Goal: Transaction & Acquisition: Purchase product/service

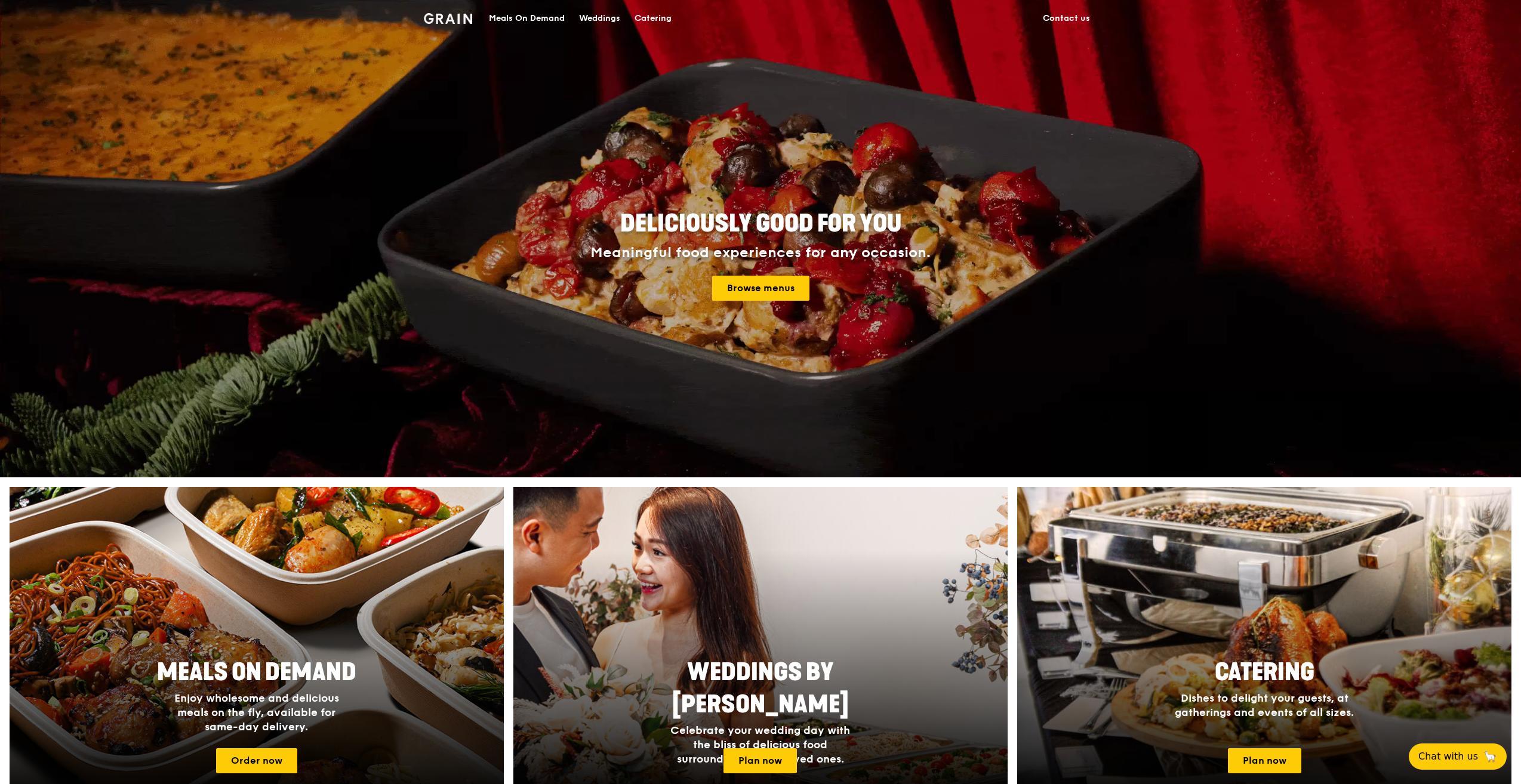
click at [543, 22] on div "Meals On Demand" at bounding box center [526, 19] width 76 height 36
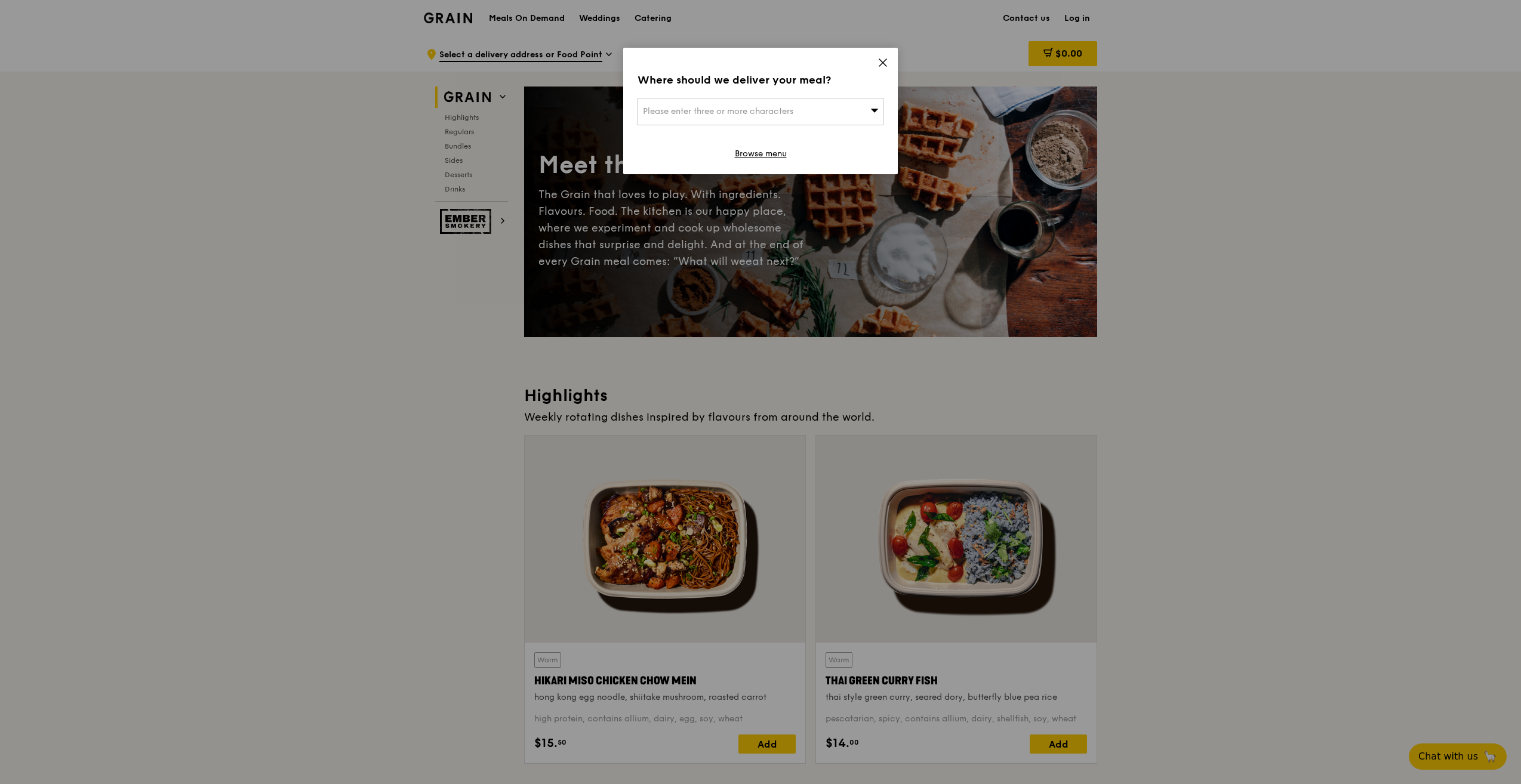
click at [879, 60] on icon at bounding box center [882, 62] width 10 height 10
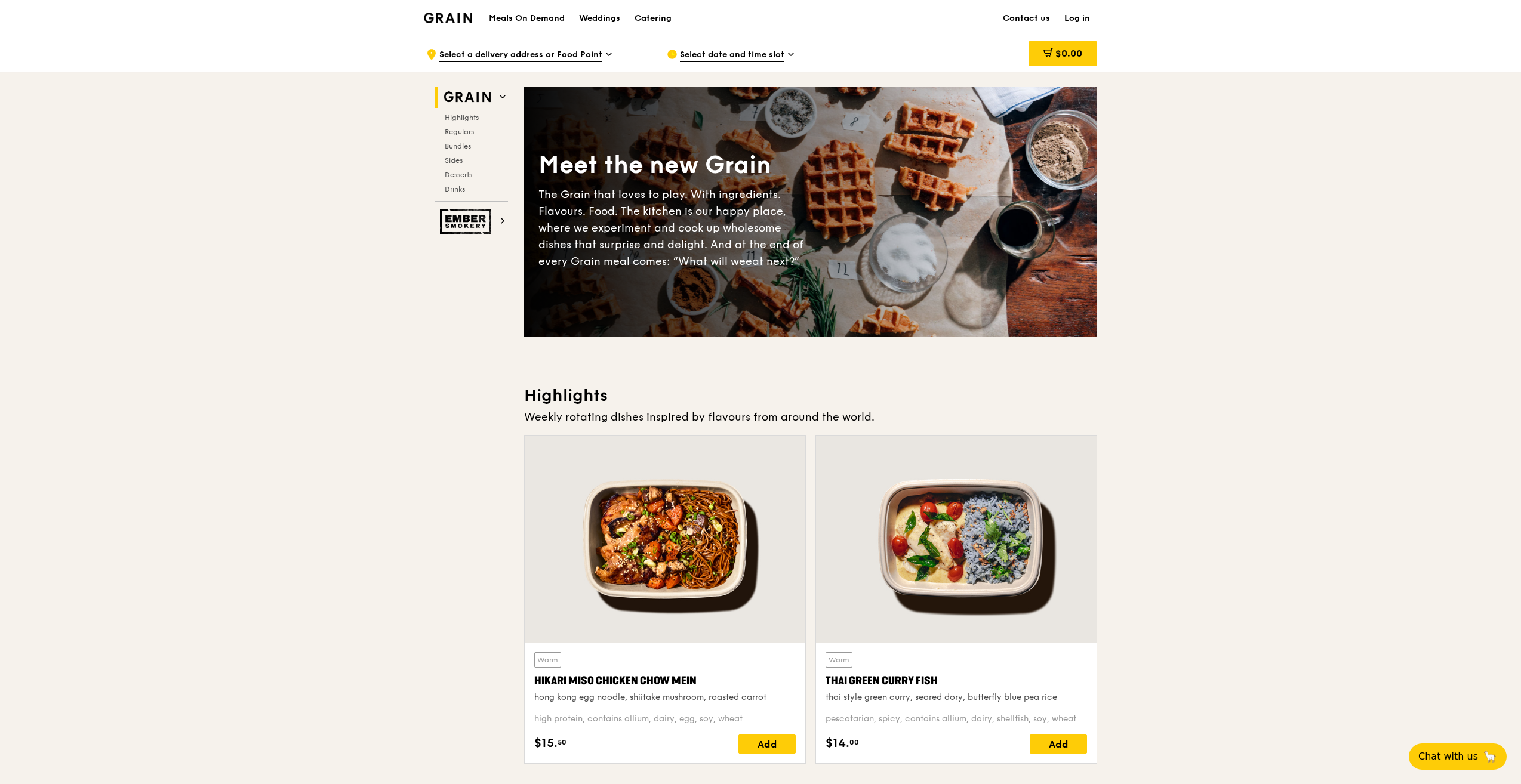
click at [766, 60] on span "Select date and time slot" at bounding box center [732, 55] width 105 height 13
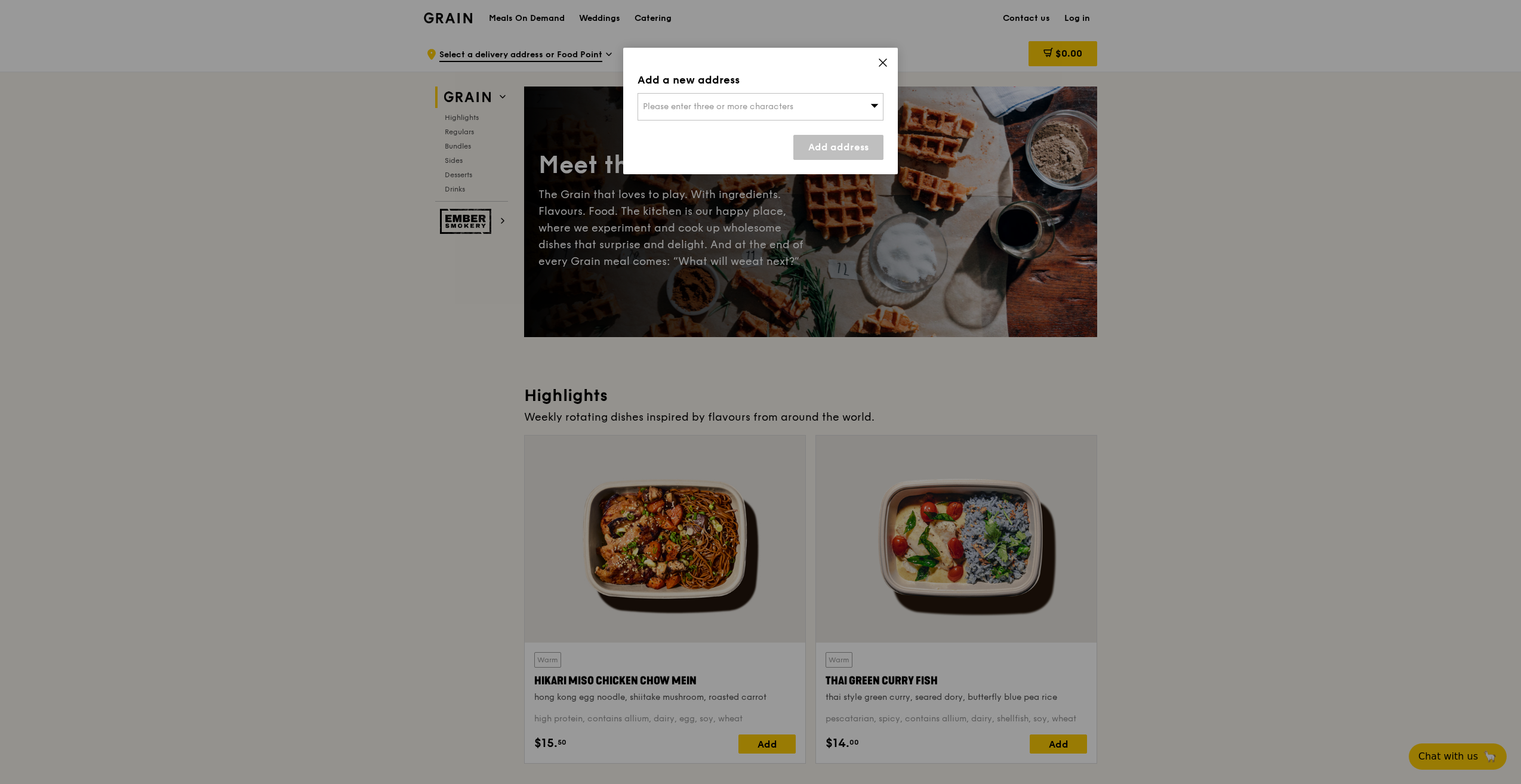
click at [787, 105] on span "Please enter three or more characters" at bounding box center [718, 106] width 151 height 10
type input "3"
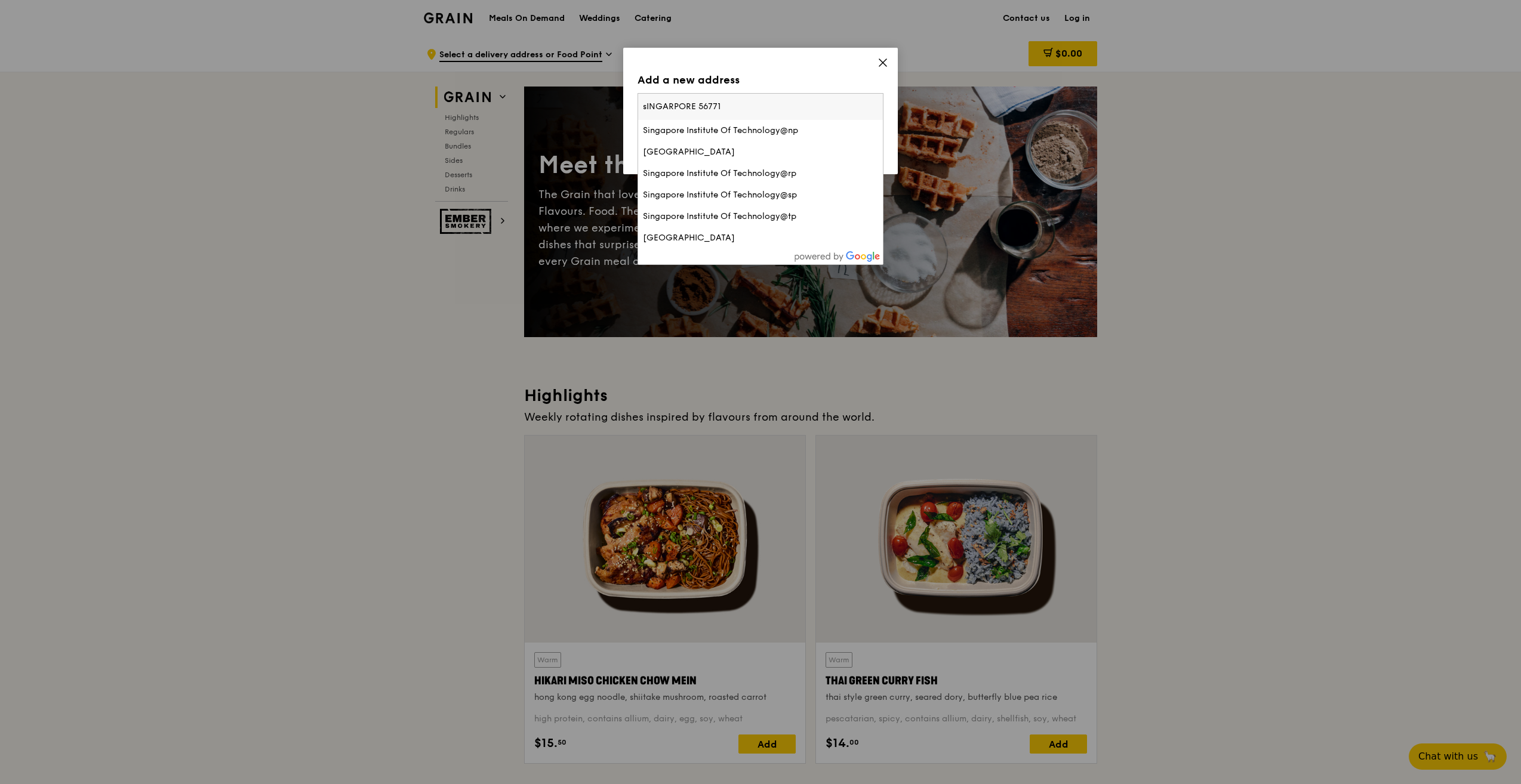
type input "sINGARPORE 567710"
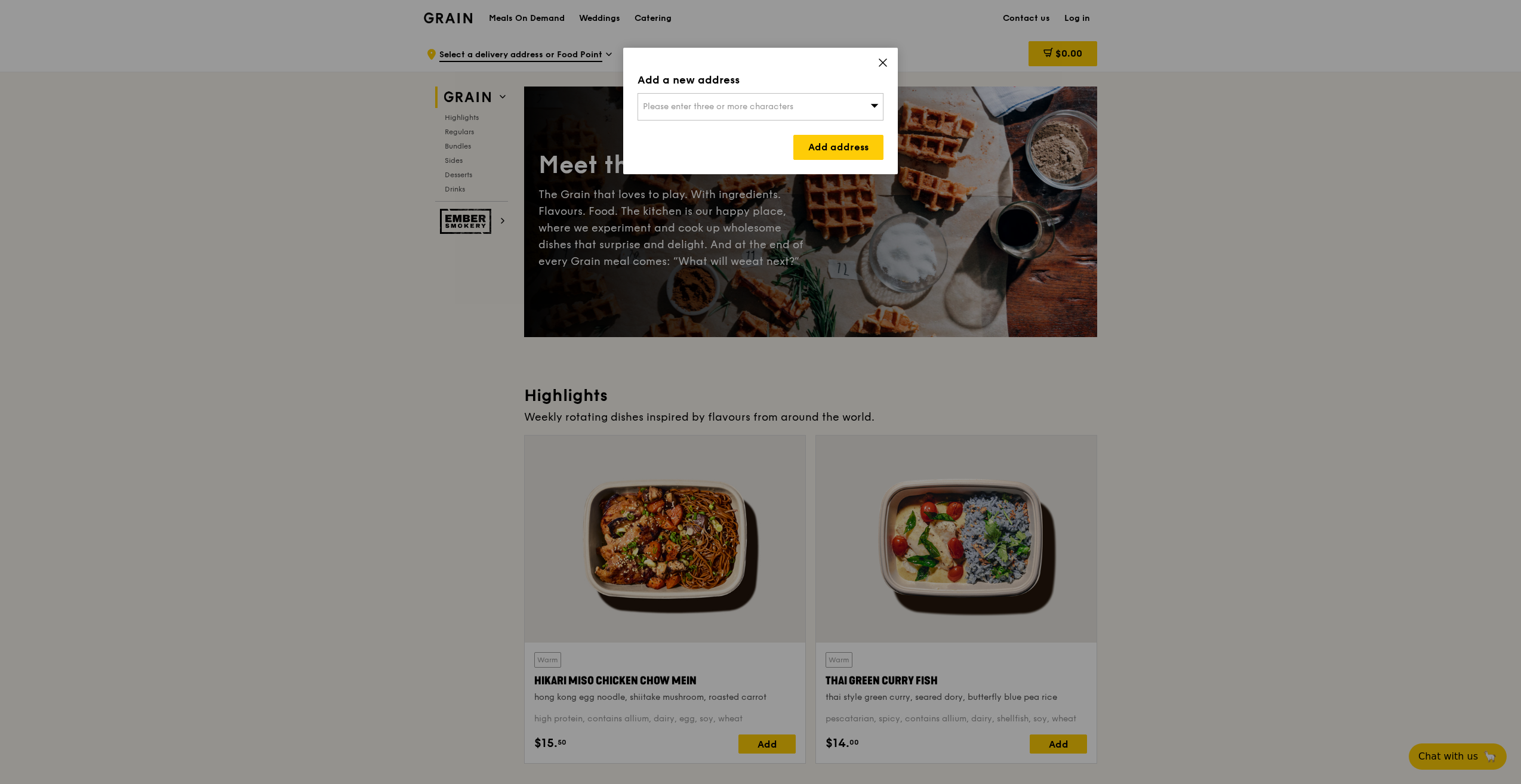
click at [867, 106] on div "Please enter three or more characters" at bounding box center [760, 107] width 246 height 28
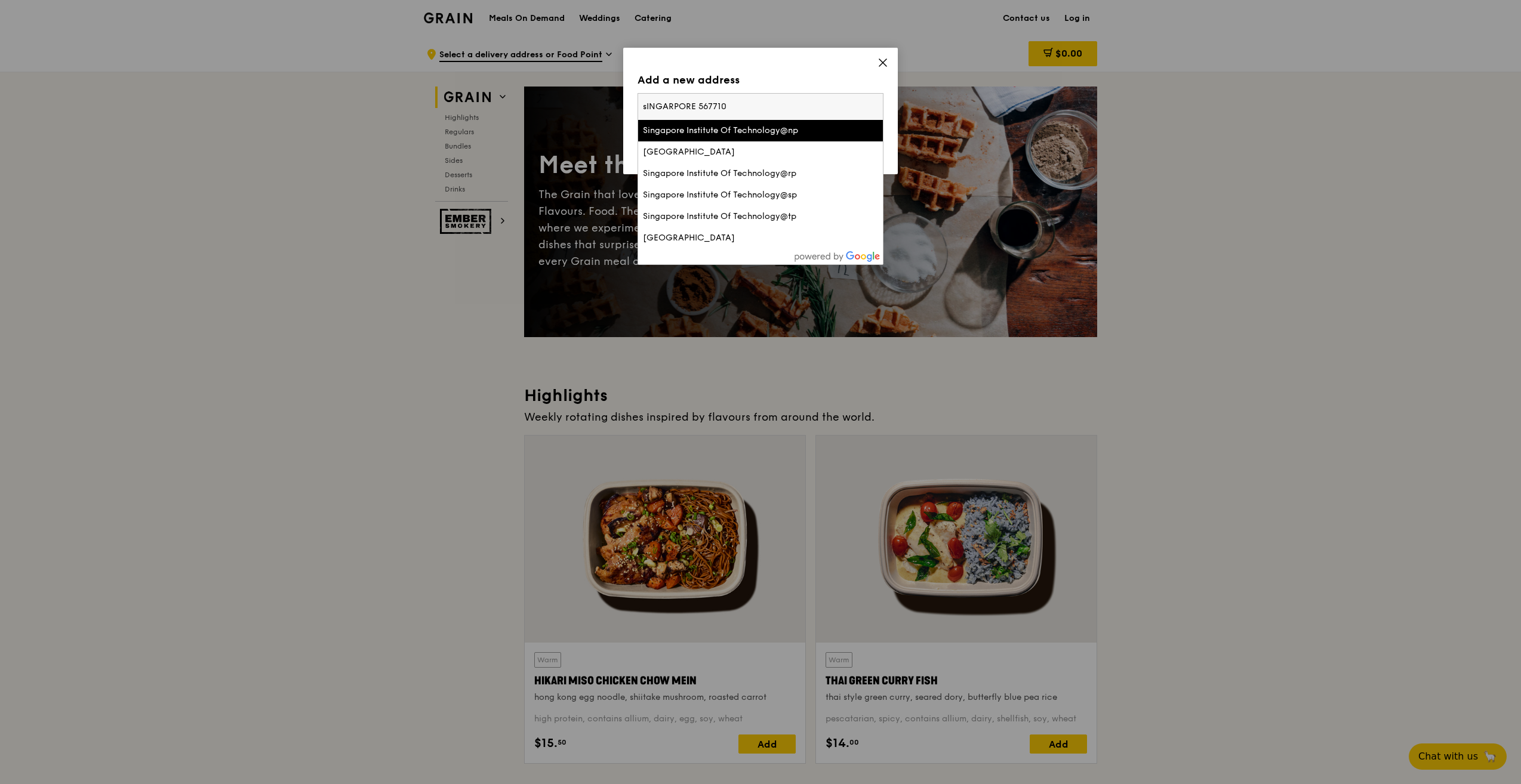
drag, startPoint x: 737, startPoint y: 105, endPoint x: 558, endPoint y: 101, distance: 179.0
click at [556, 101] on div "Add a new address Please enter three or more characters sINGARPORE 567710 Singa…" at bounding box center [760, 392] width 1521 height 784
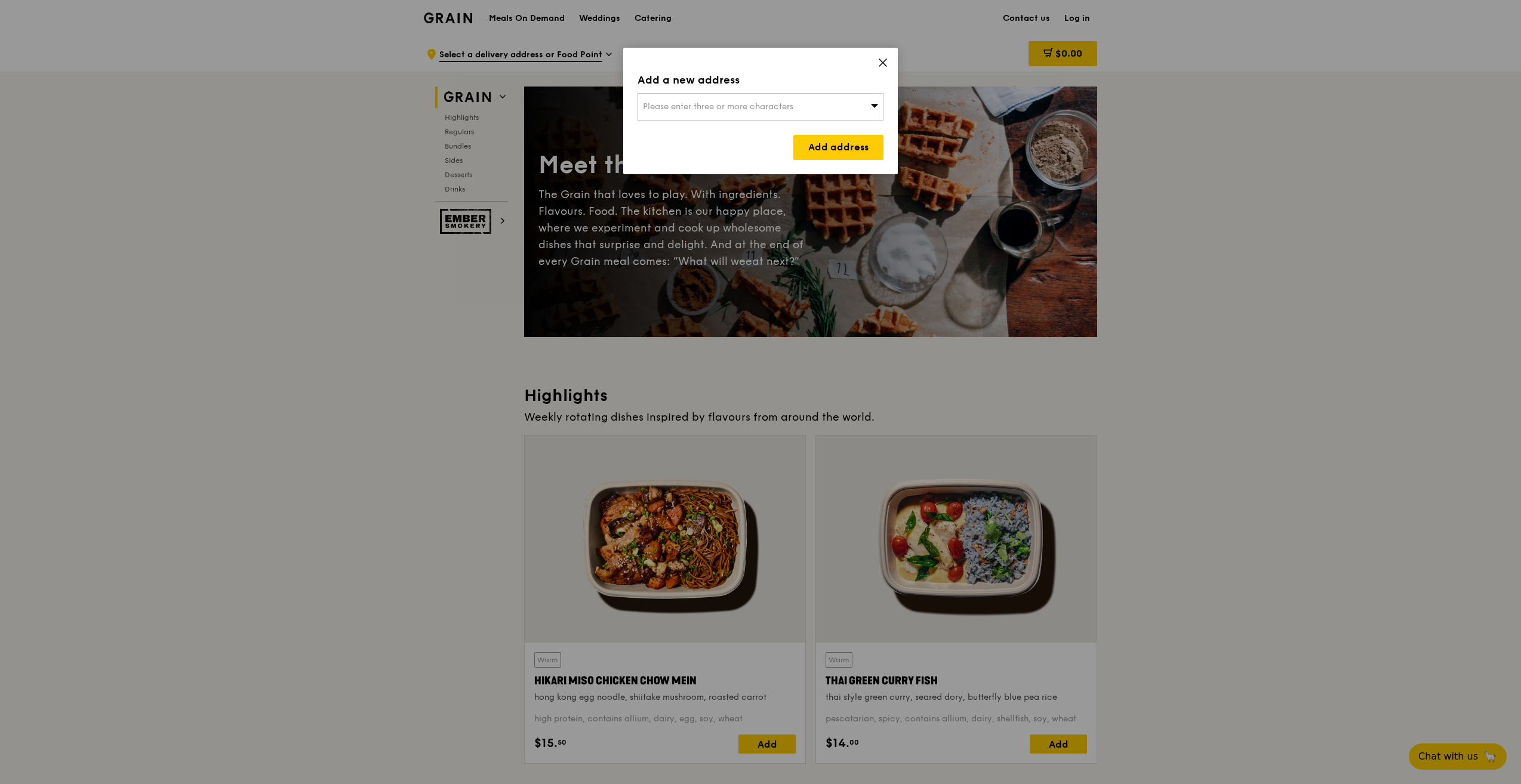
click at [673, 110] on span "Please enter three or more characters" at bounding box center [718, 106] width 151 height 10
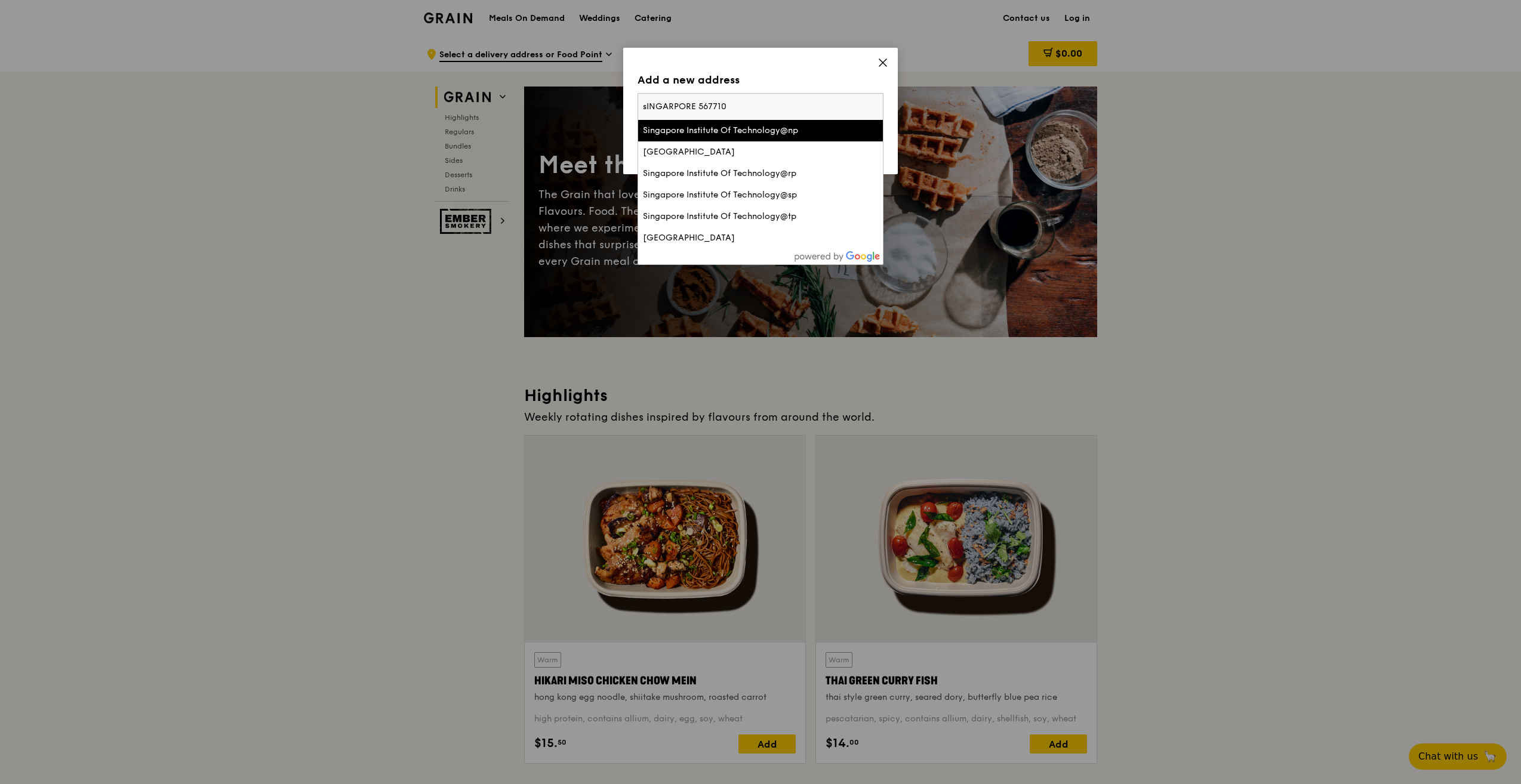
type input "sINGARPORE 567710s"
drag, startPoint x: 759, startPoint y: 105, endPoint x: 517, endPoint y: 115, distance: 242.2
click at [517, 115] on div "Add a new address Please enter three or more characters sINGARPORE 567710s Sing…" at bounding box center [760, 392] width 1521 height 784
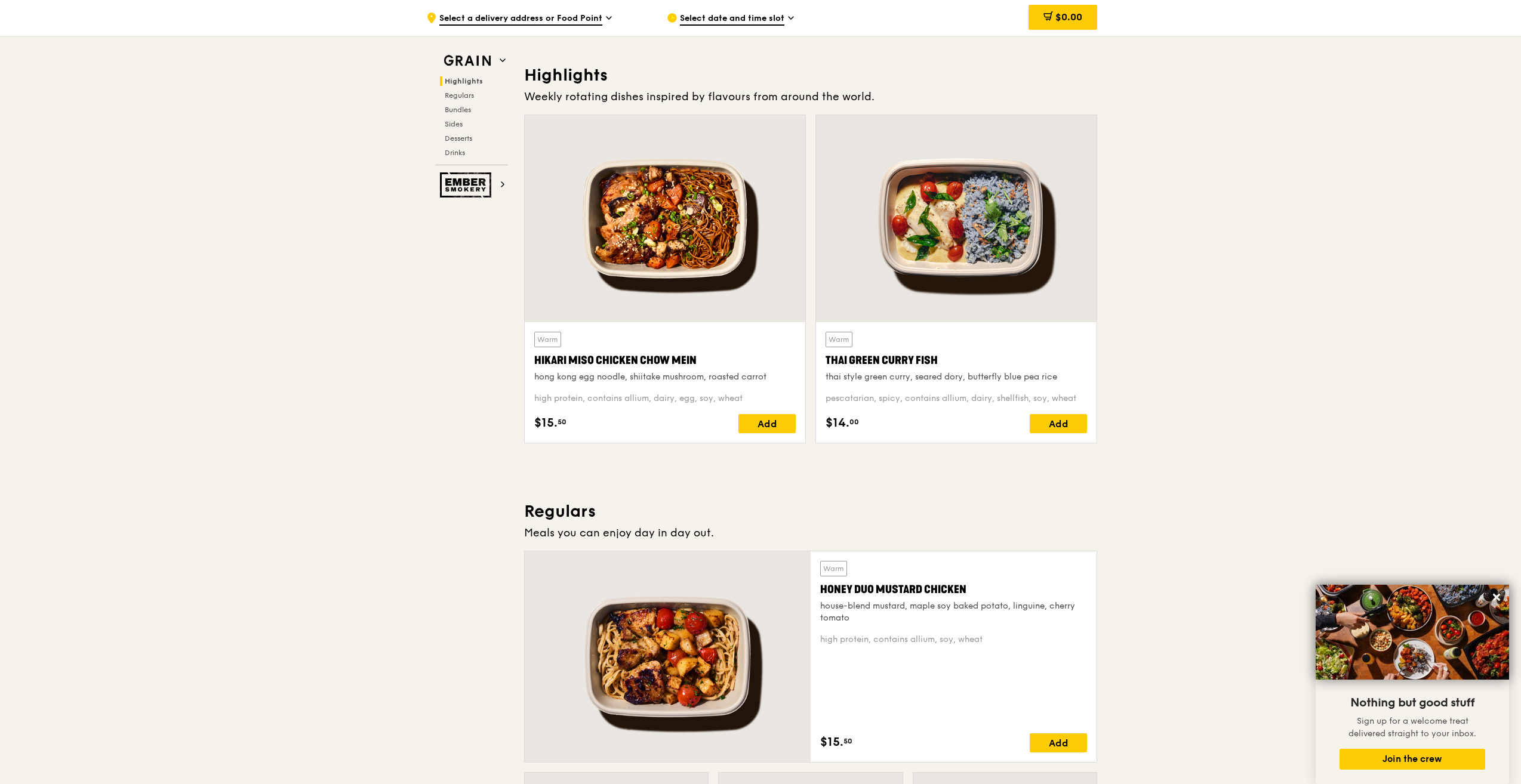
scroll to position [238, 0]
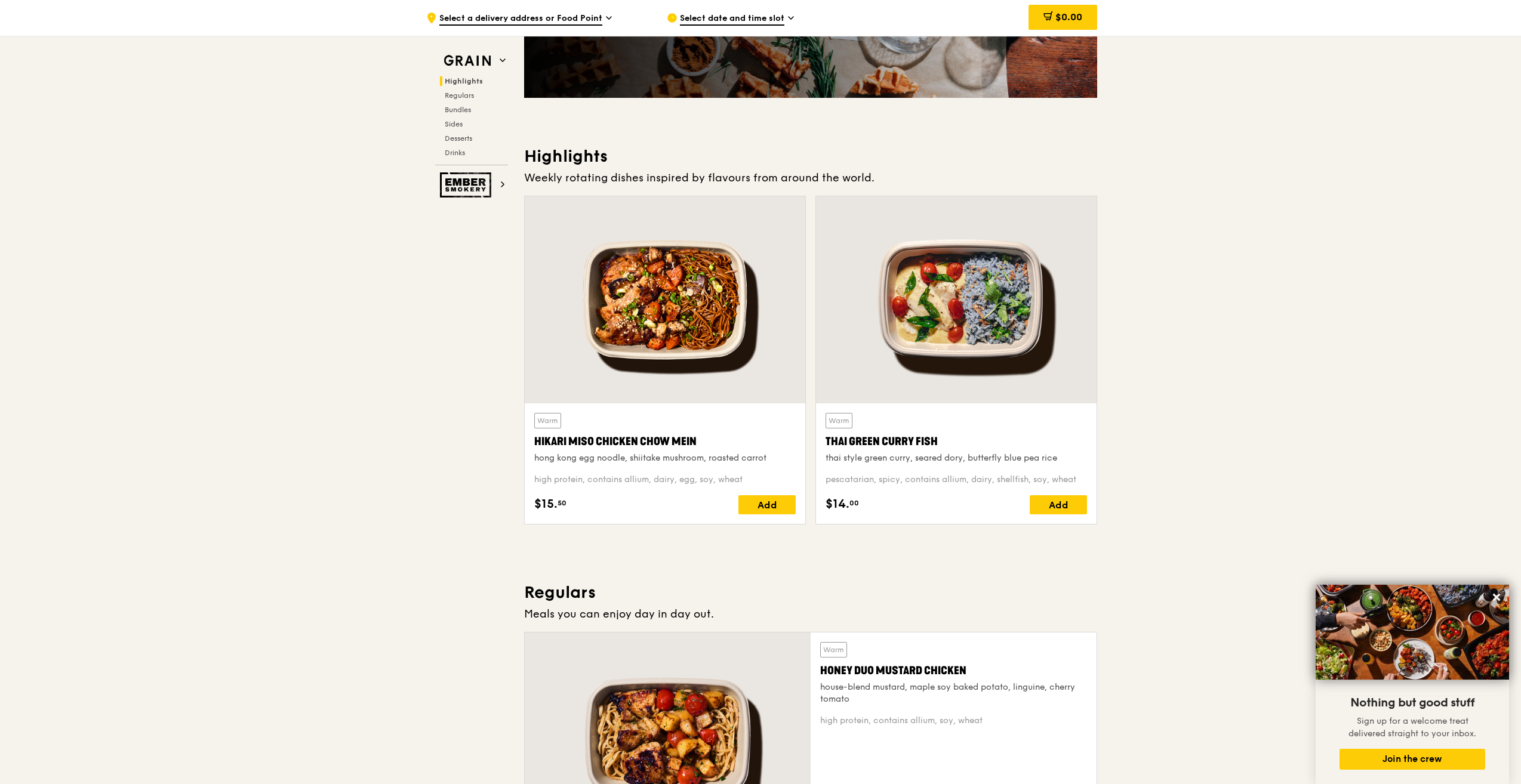
click at [734, 17] on span "Select date and time slot" at bounding box center [732, 19] width 105 height 13
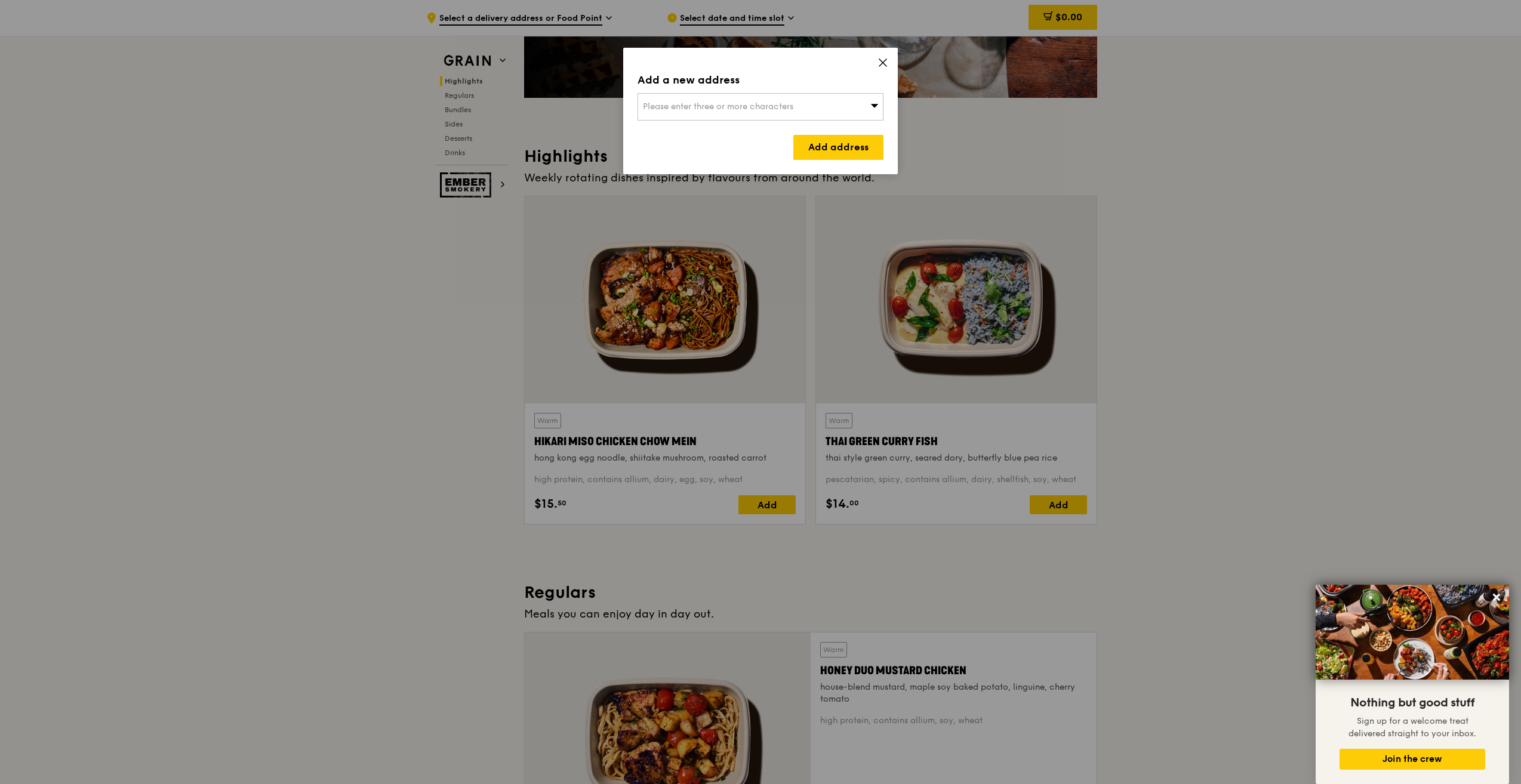
click at [856, 105] on div "Please enter three or more characters" at bounding box center [760, 107] width 246 height 28
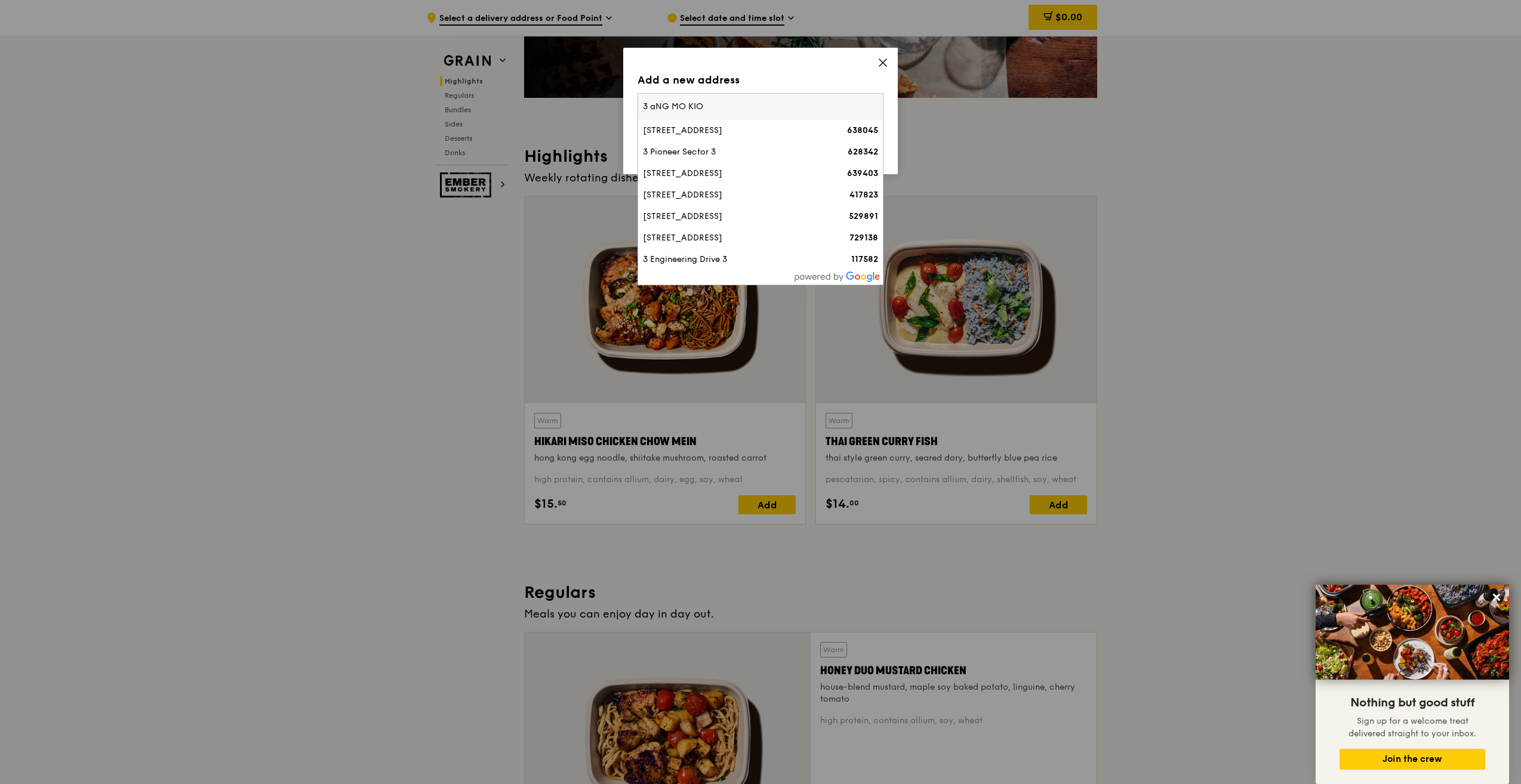
type input "3 aNG MO KIO"
click at [836, 131] on div "569139" at bounding box center [849, 130] width 59 height 12
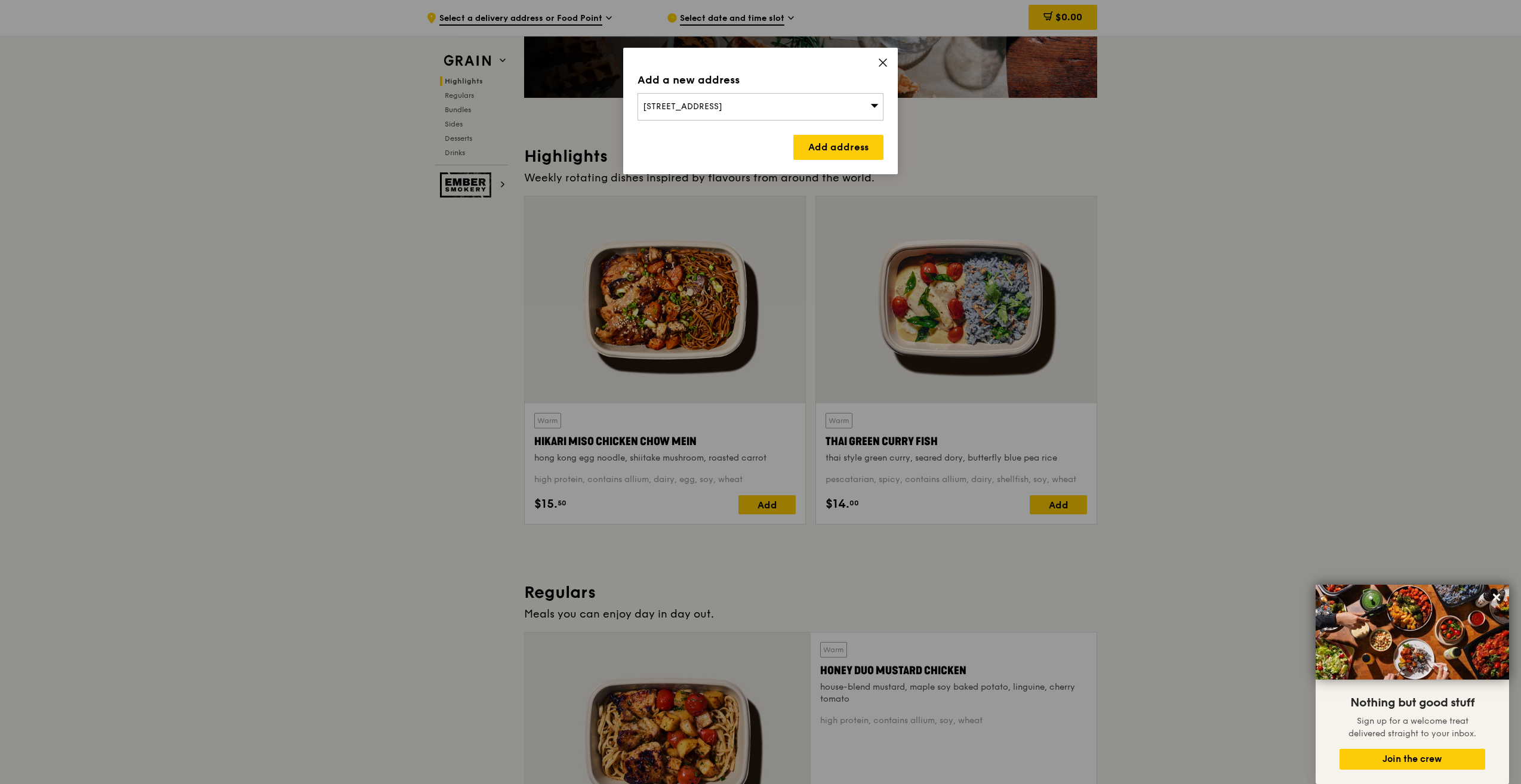
click at [777, 110] on div "3 Ang Mo Kio Street 62" at bounding box center [760, 107] width 246 height 28
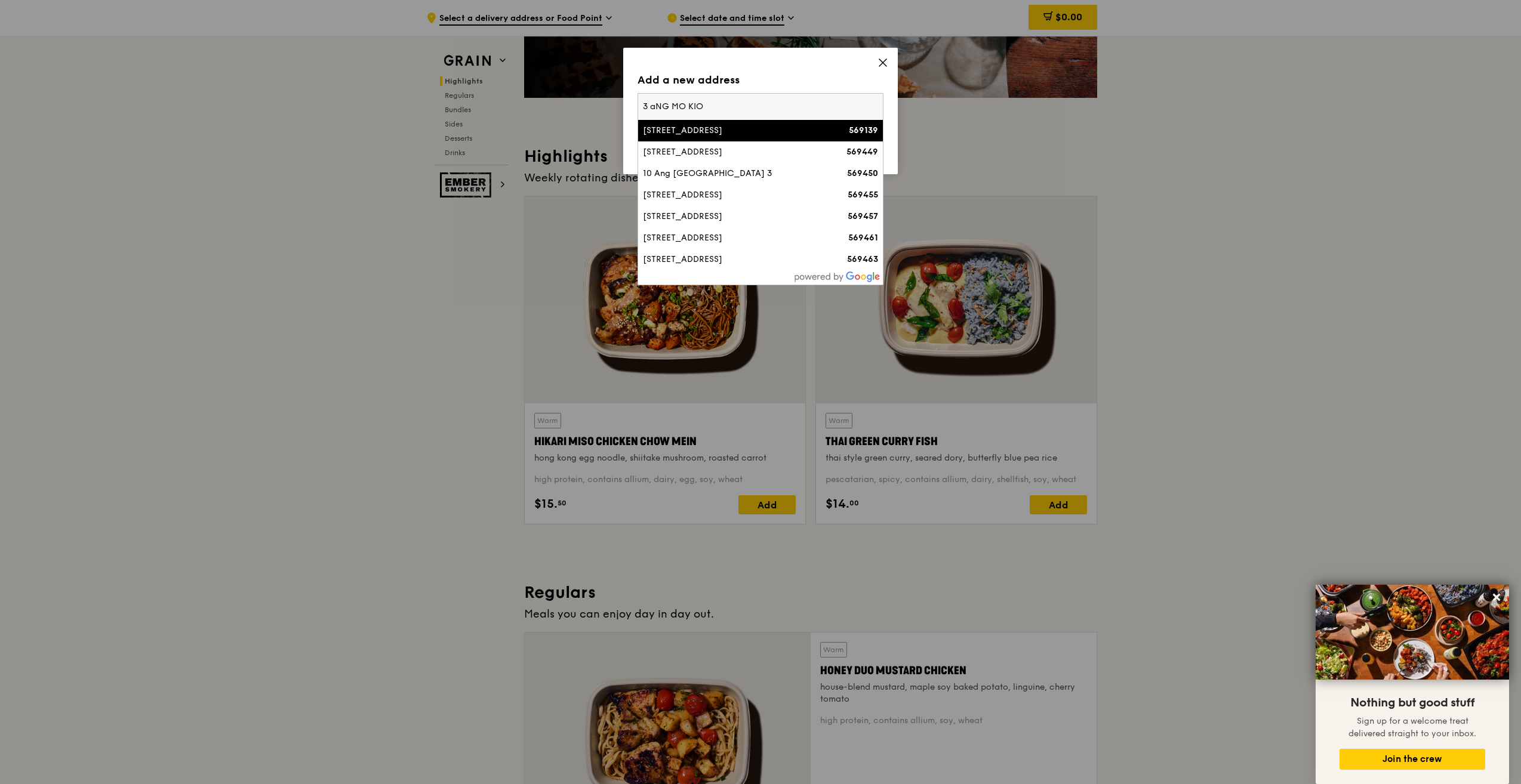
click at [775, 130] on div "3 Ang Mo Kio Street 62" at bounding box center [731, 130] width 177 height 12
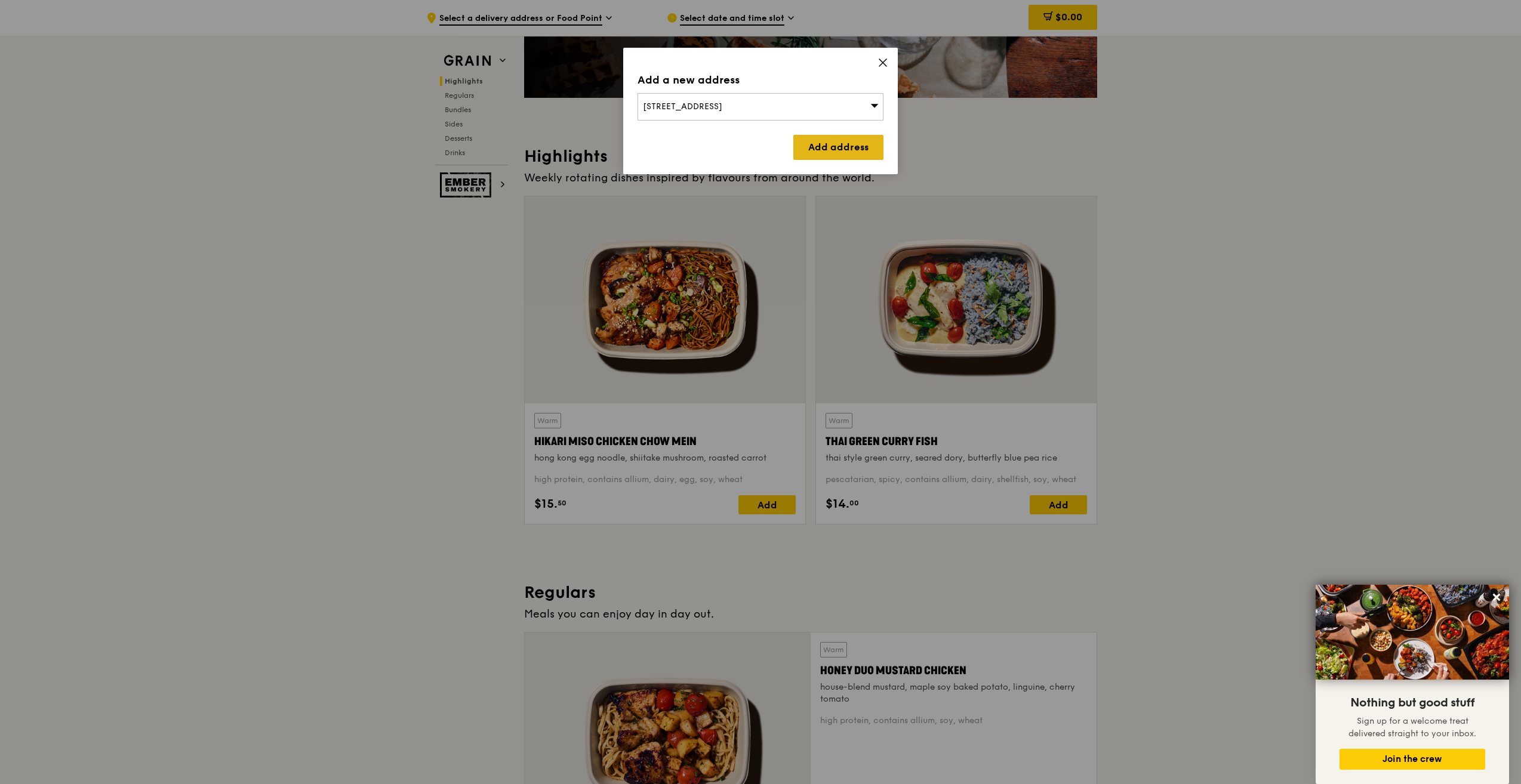
click at [852, 148] on link "Add address" at bounding box center [839, 148] width 90 height 25
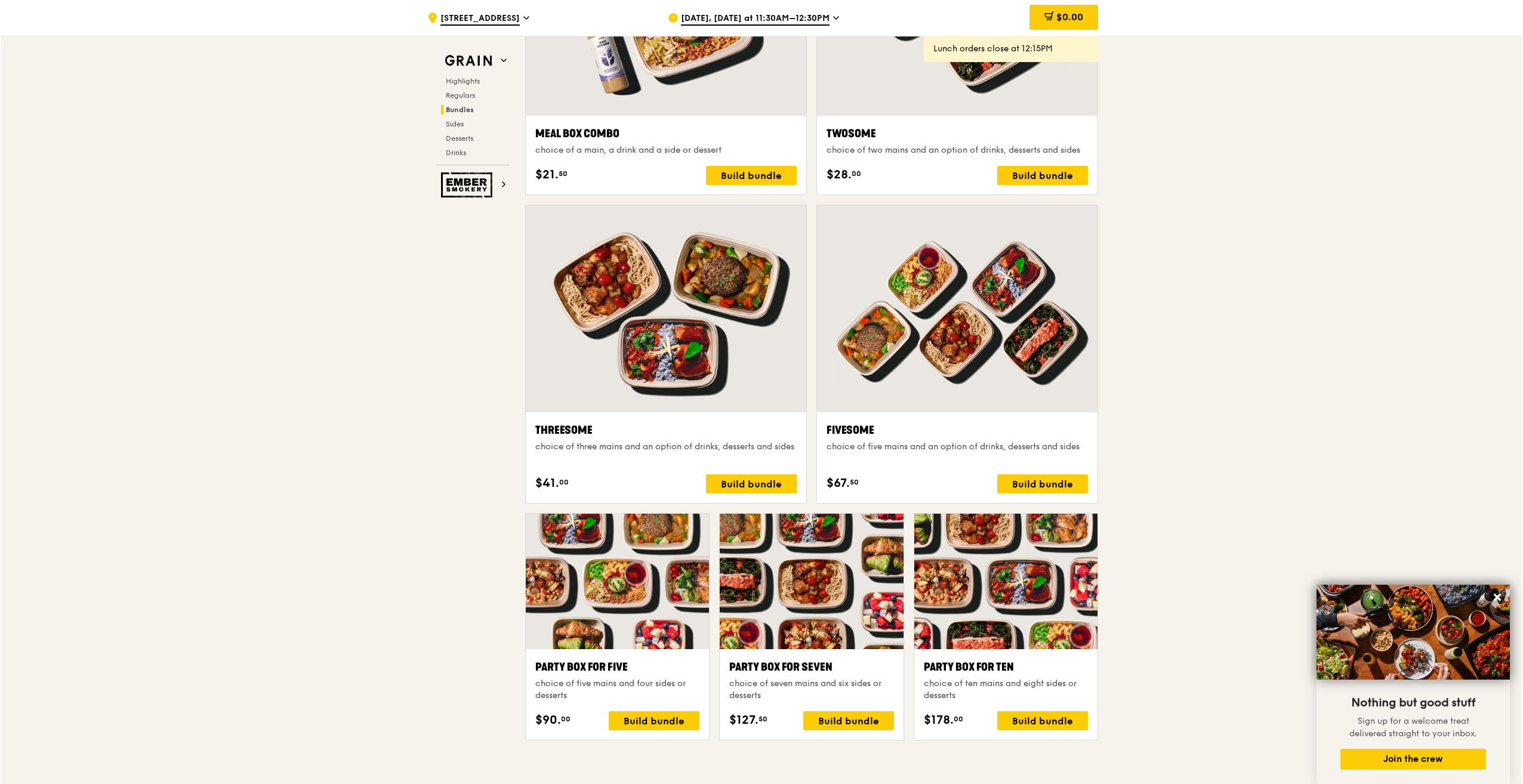
scroll to position [1849, 0]
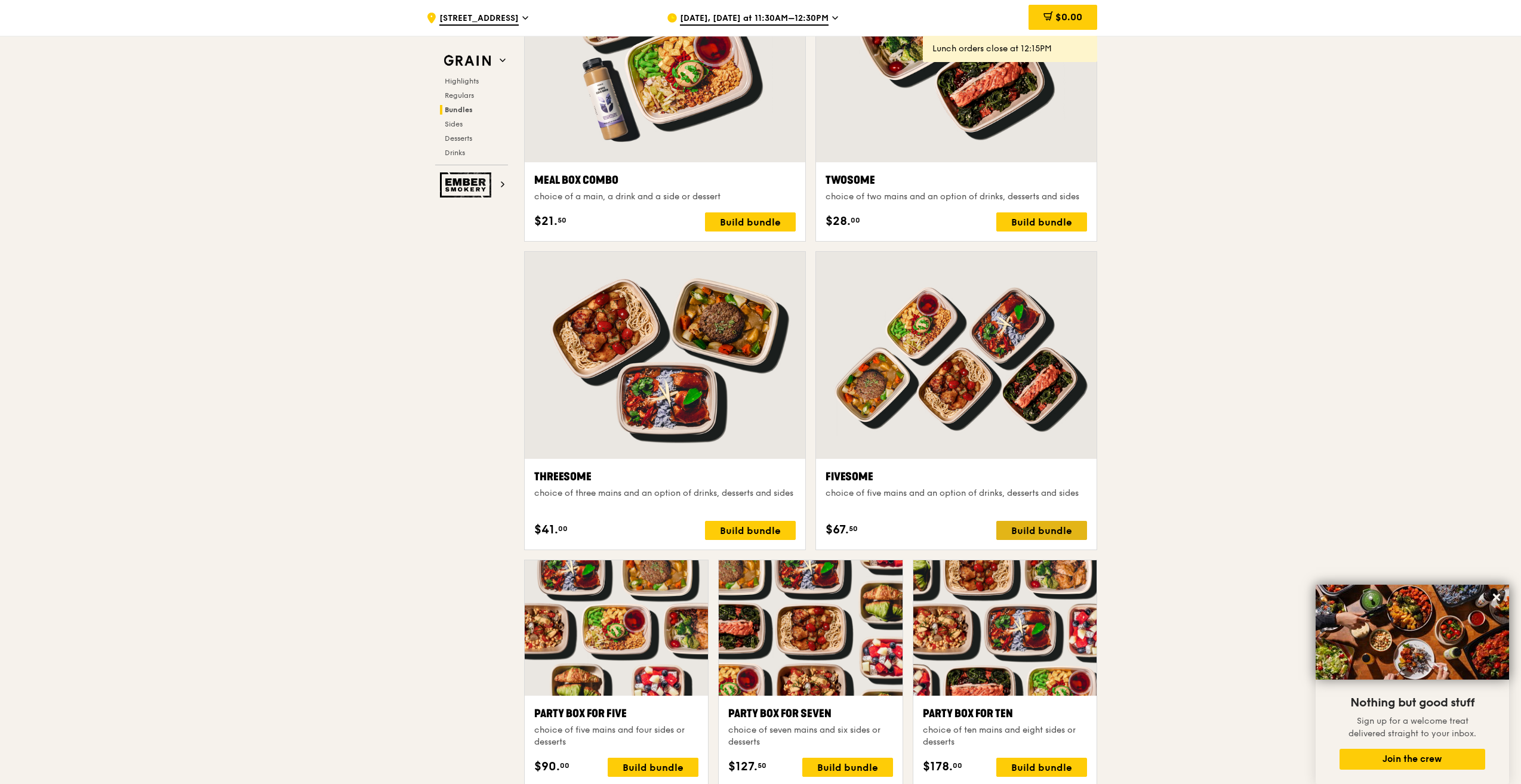
click at [1043, 532] on div "Build bundle" at bounding box center [1041, 530] width 91 height 19
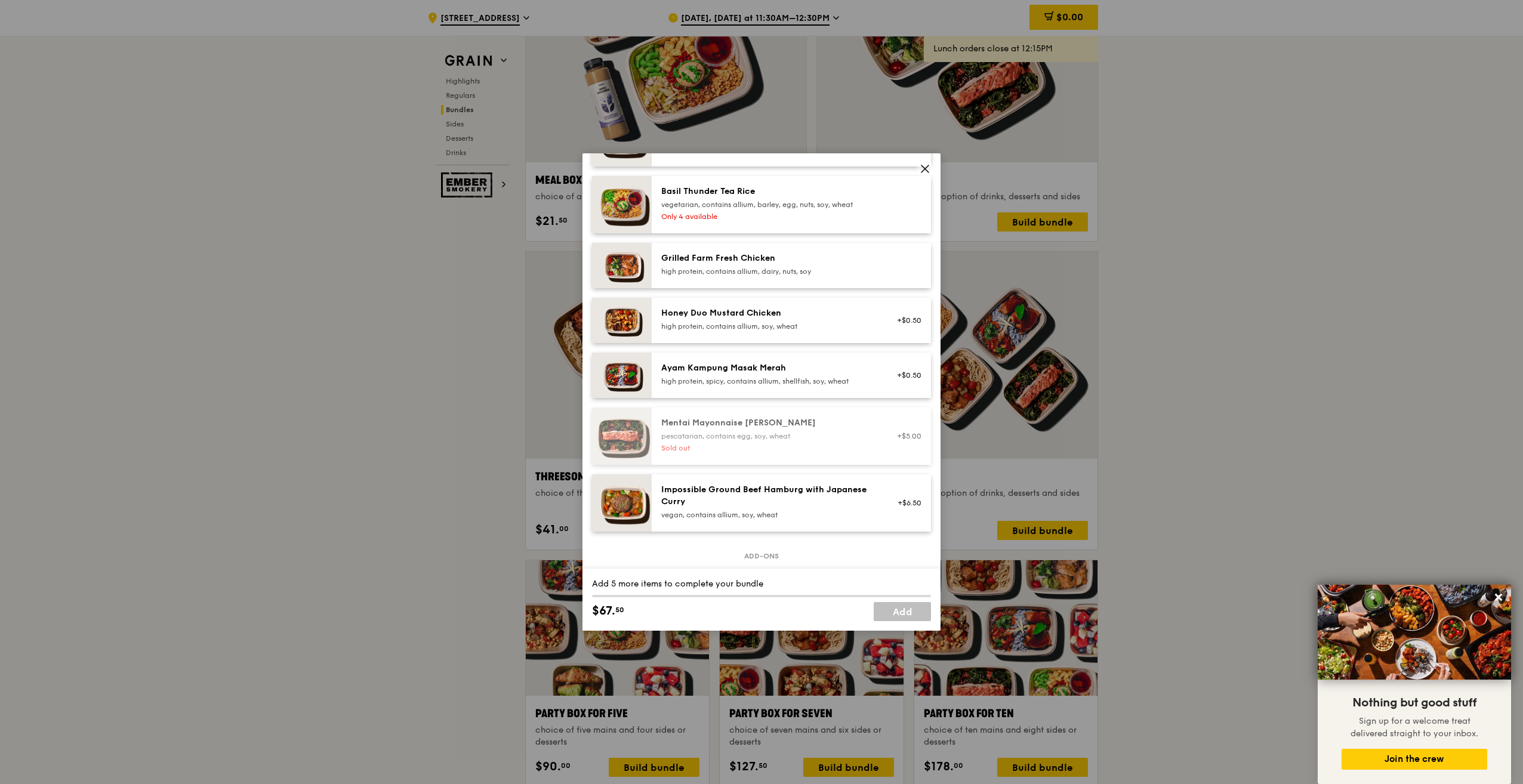
scroll to position [298, 0]
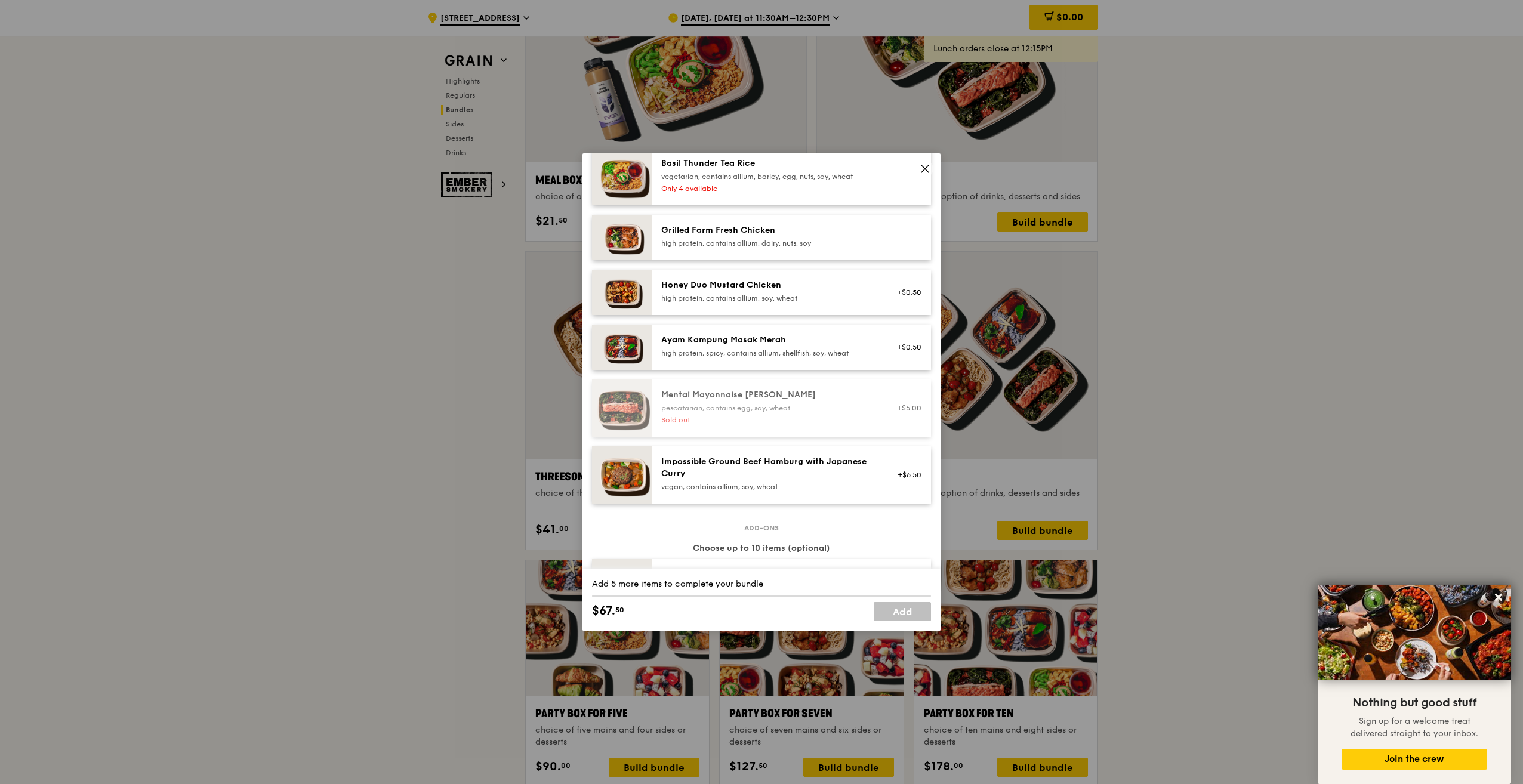
click at [619, 247] on img at bounding box center [622, 237] width 60 height 45
click at [700, 236] on div "Grilled Farm Fresh Chicken" at bounding box center [768, 230] width 214 height 12
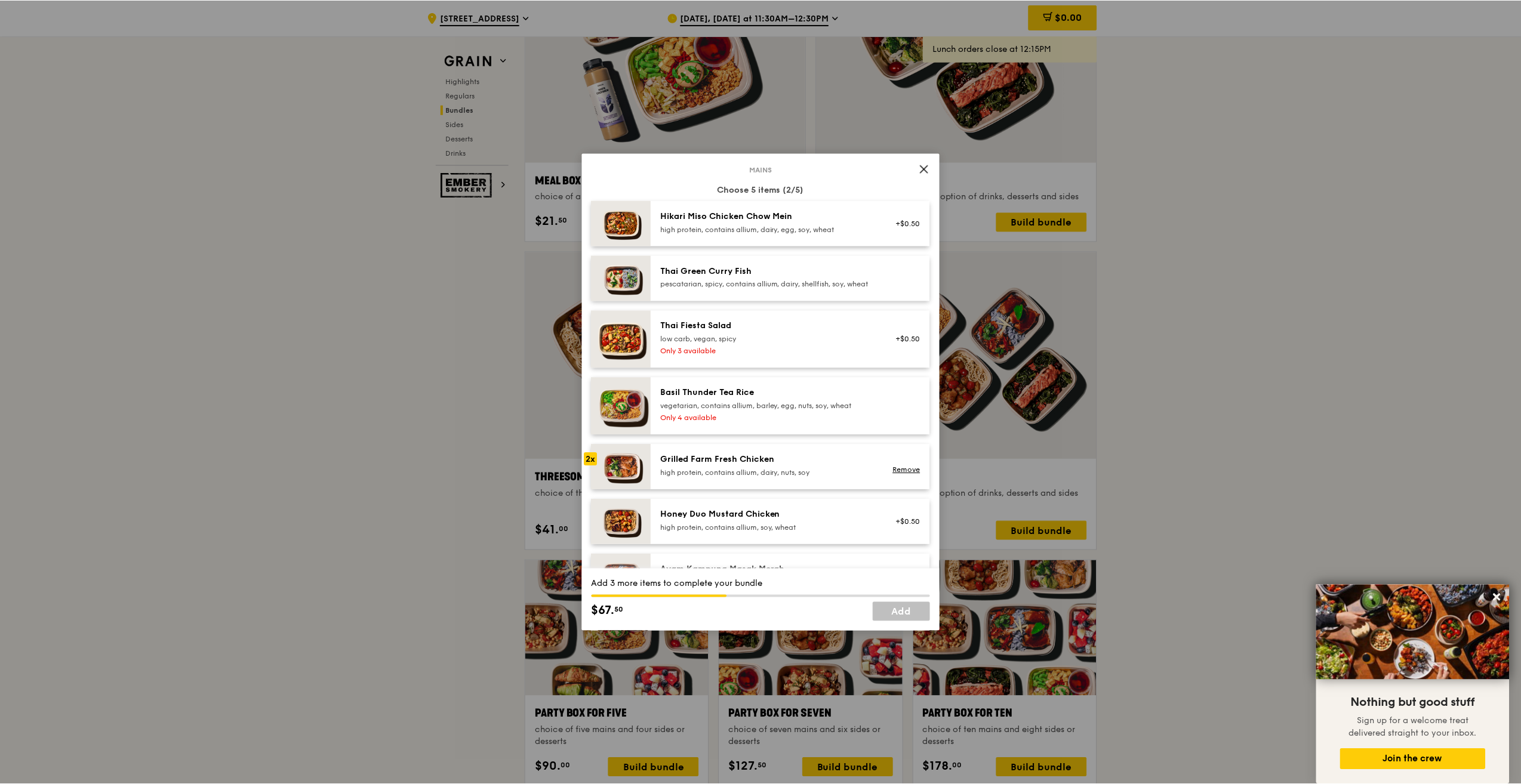
scroll to position [119, 0]
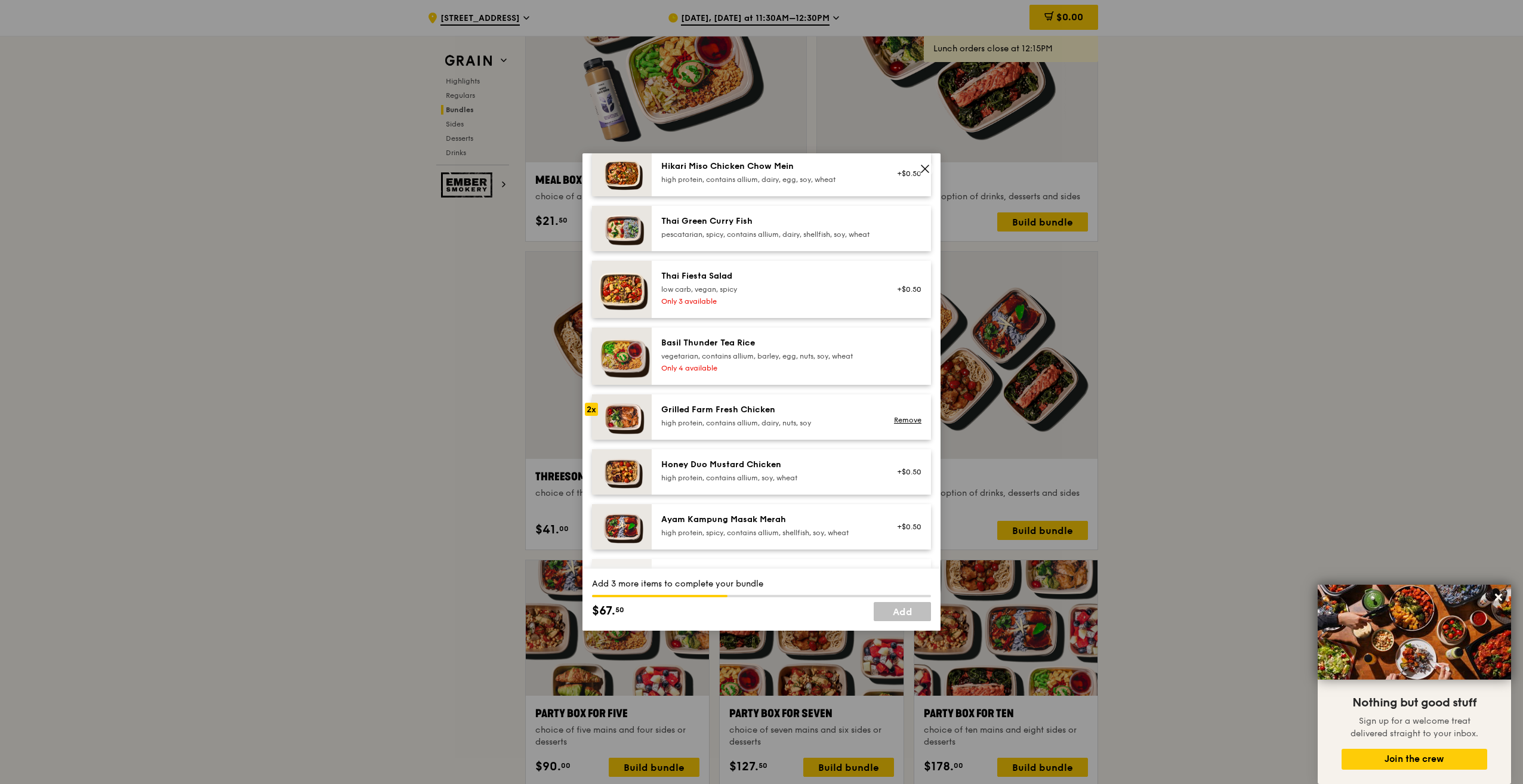
click at [926, 164] on icon at bounding box center [924, 168] width 10 height 10
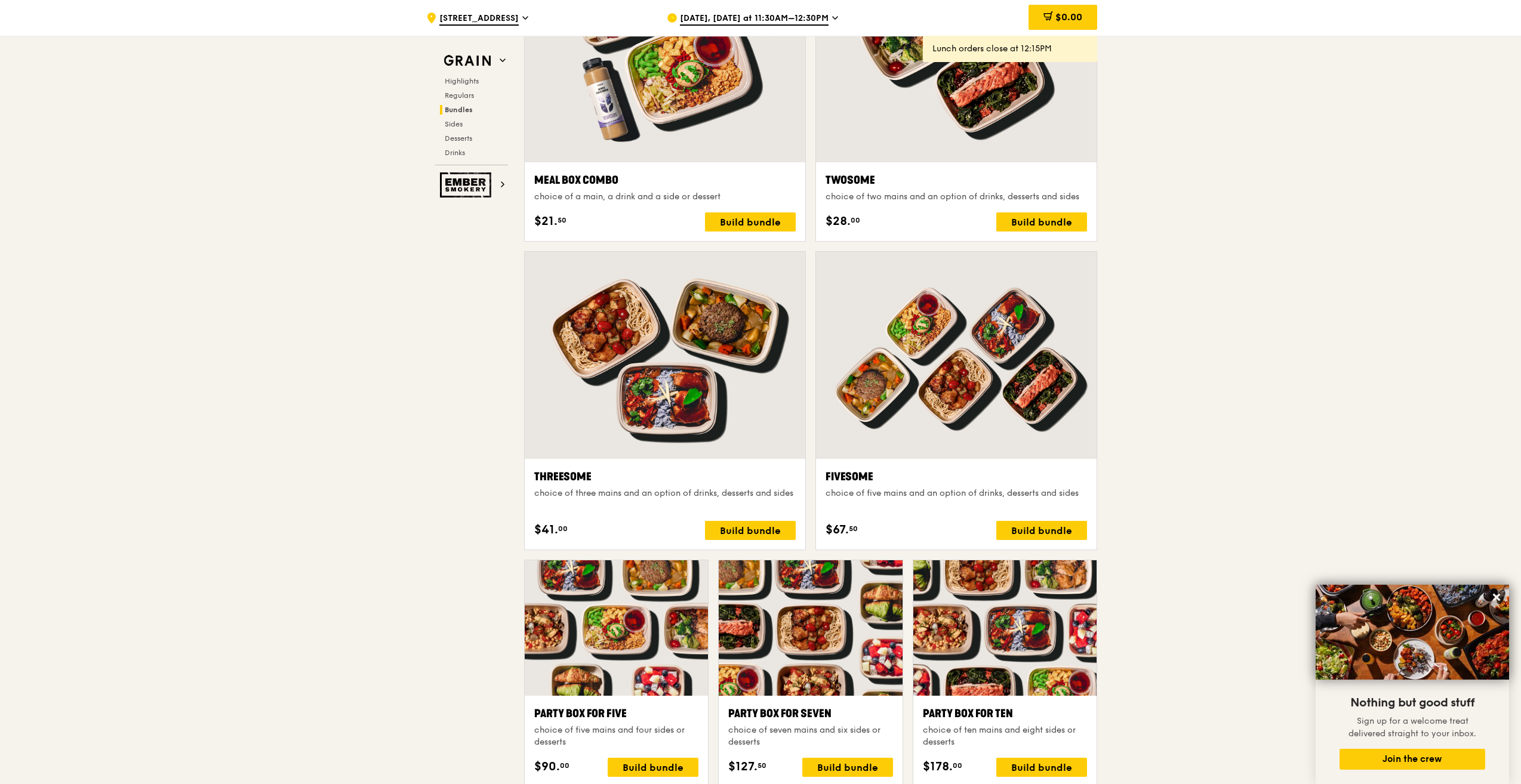
click at [1009, 379] on div at bounding box center [956, 355] width 281 height 207
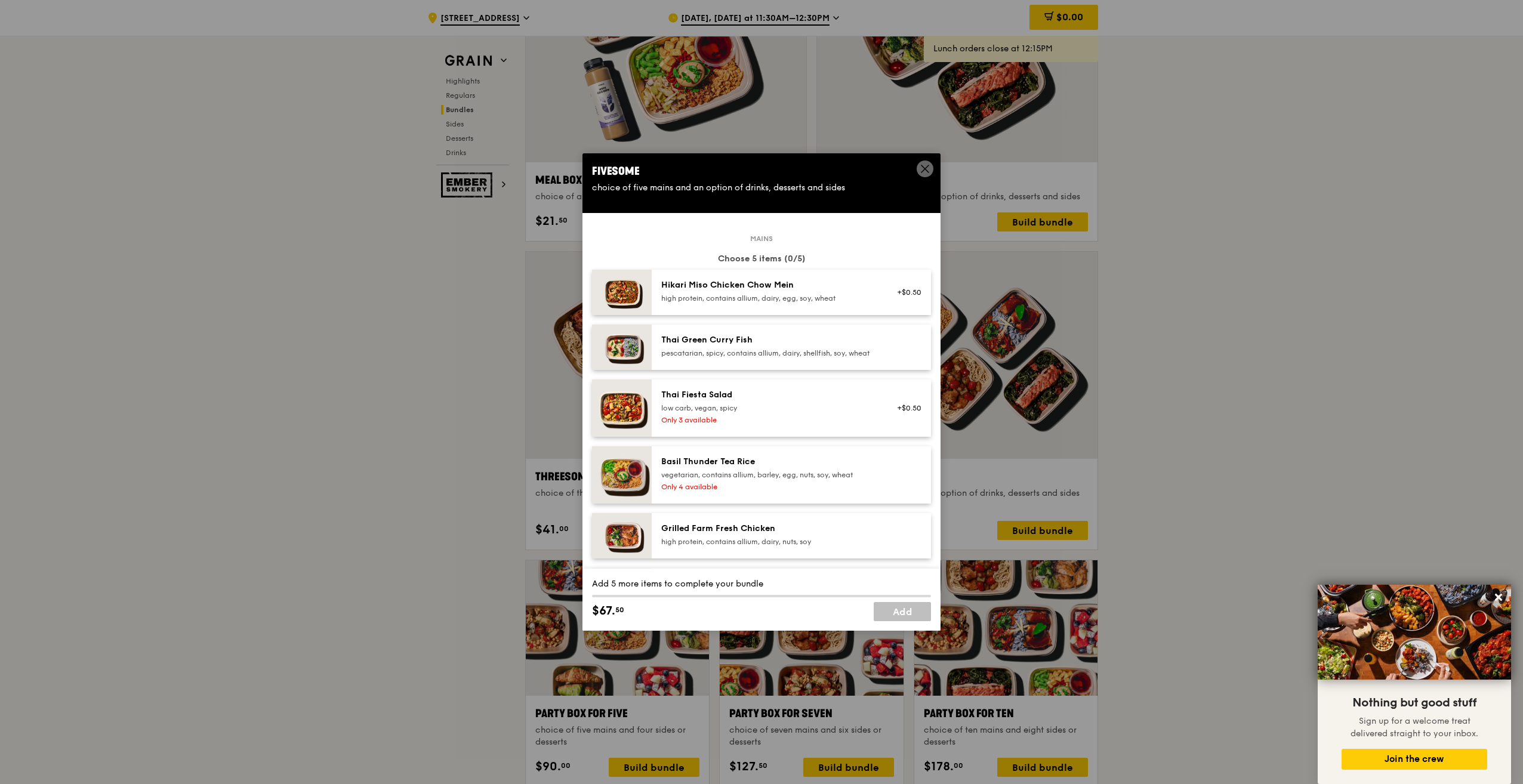
click at [927, 161] on span at bounding box center [925, 169] width 17 height 17
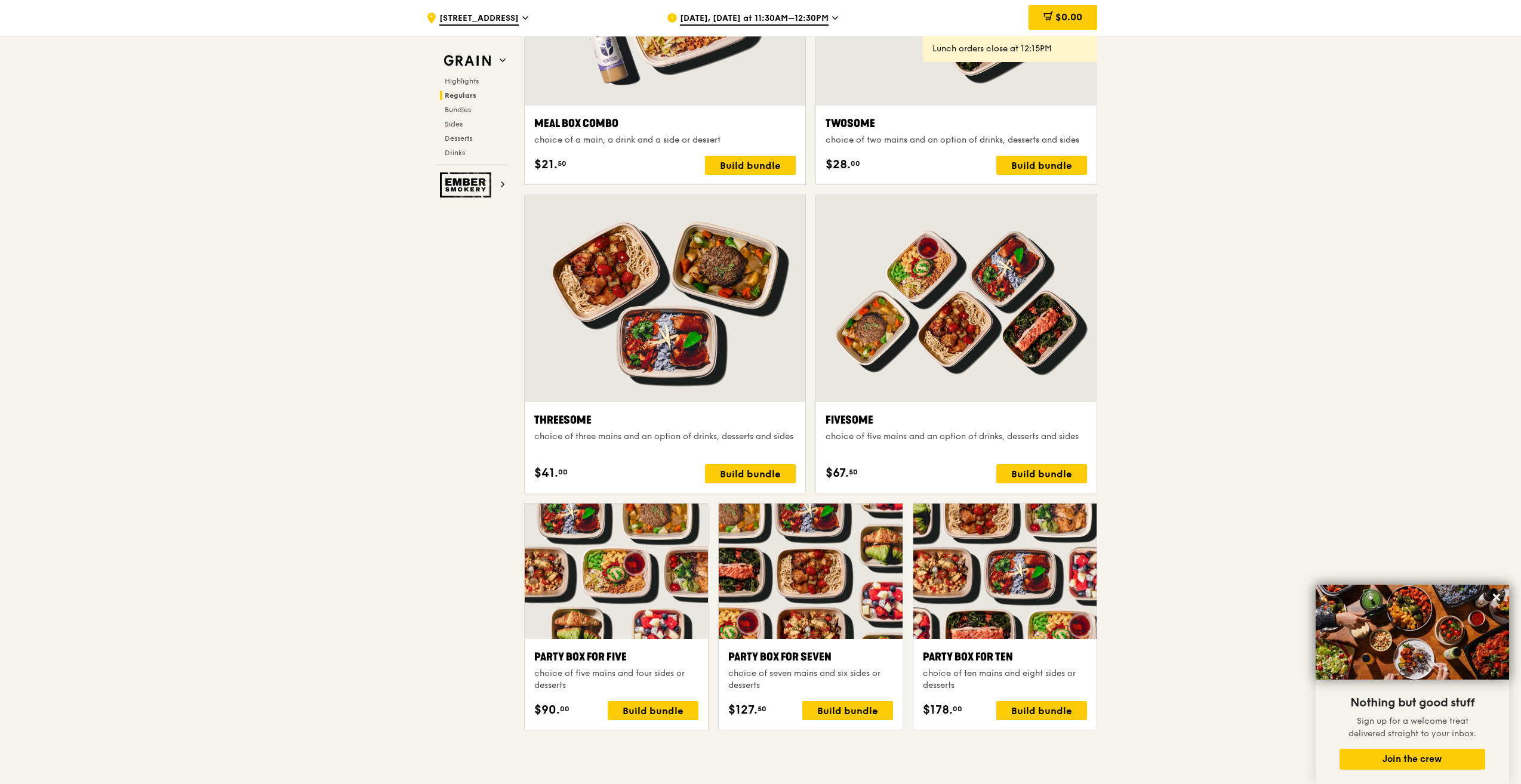
scroll to position [1909, 0]
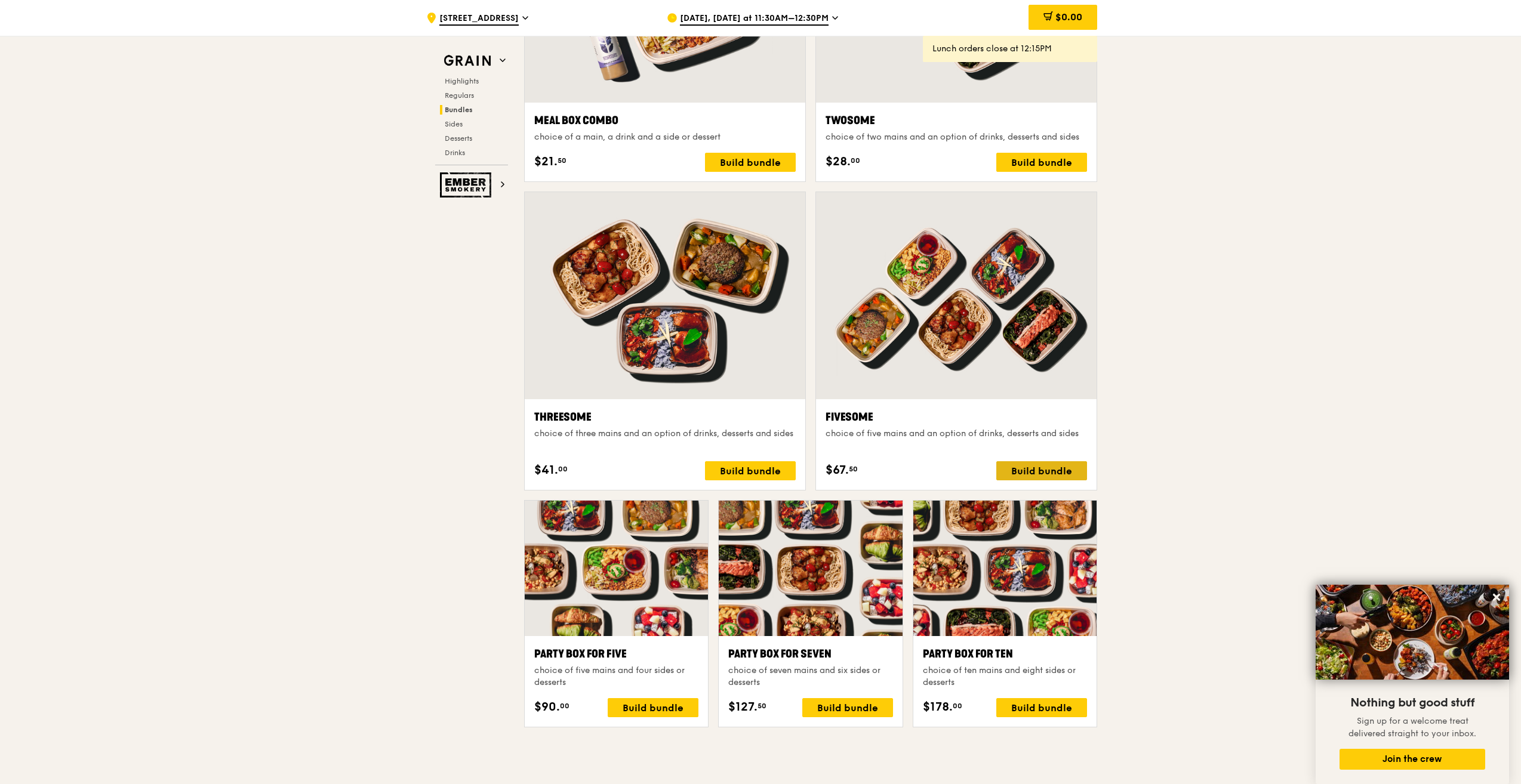
click at [1017, 473] on div "Build bundle" at bounding box center [1041, 471] width 91 height 19
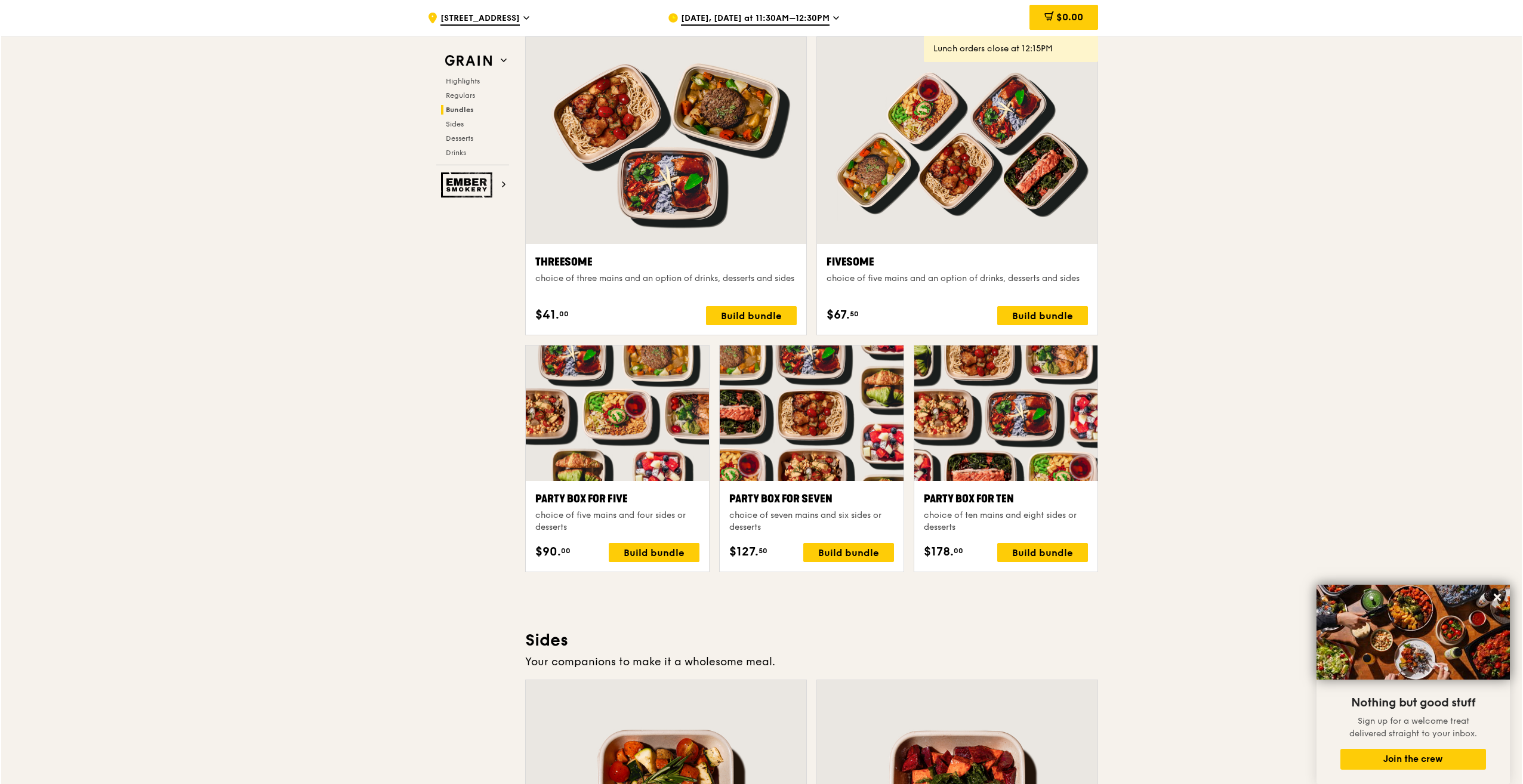
scroll to position [2088, 0]
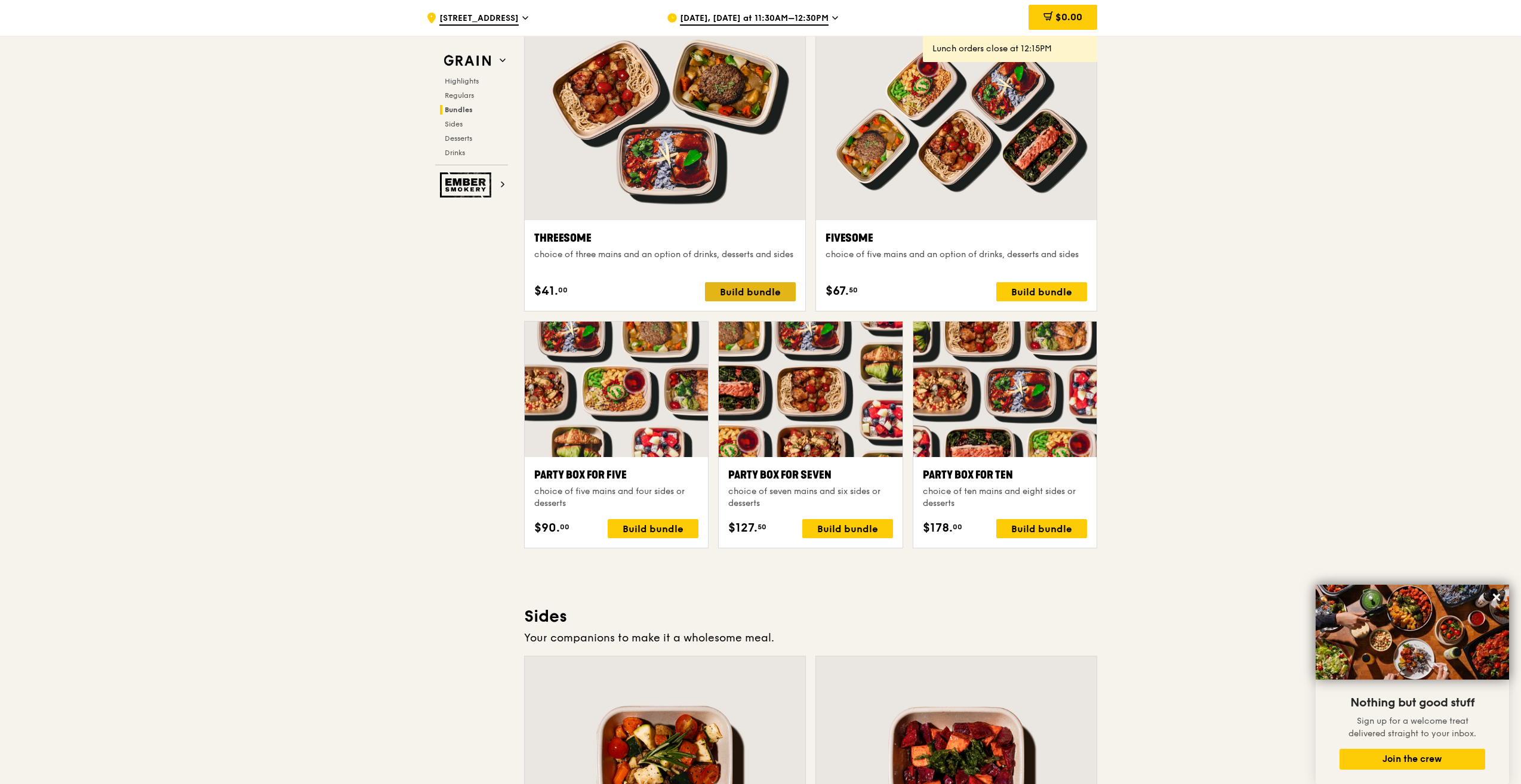
click at [735, 288] on div "Build bundle" at bounding box center [750, 292] width 91 height 19
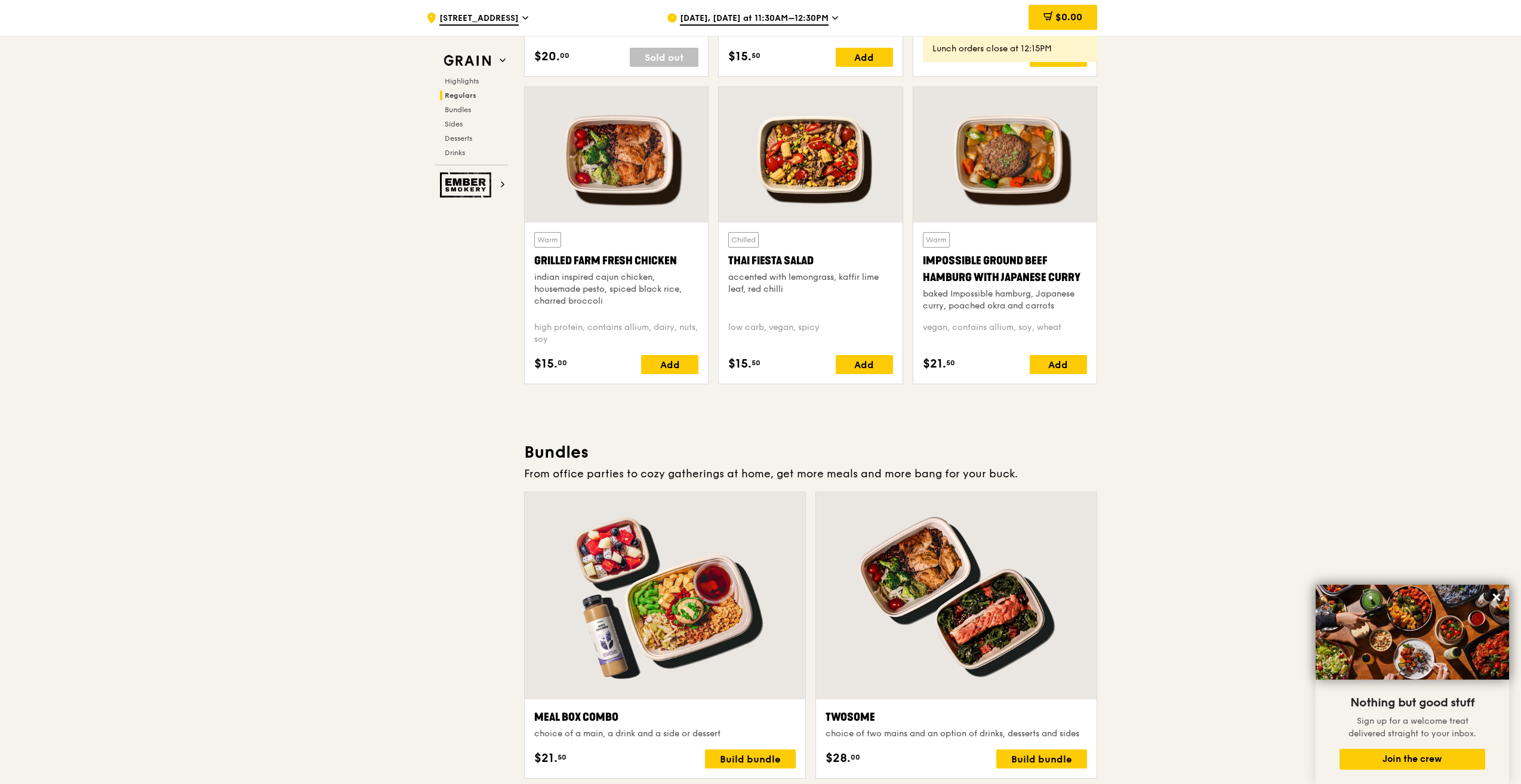
scroll to position [1014, 0]
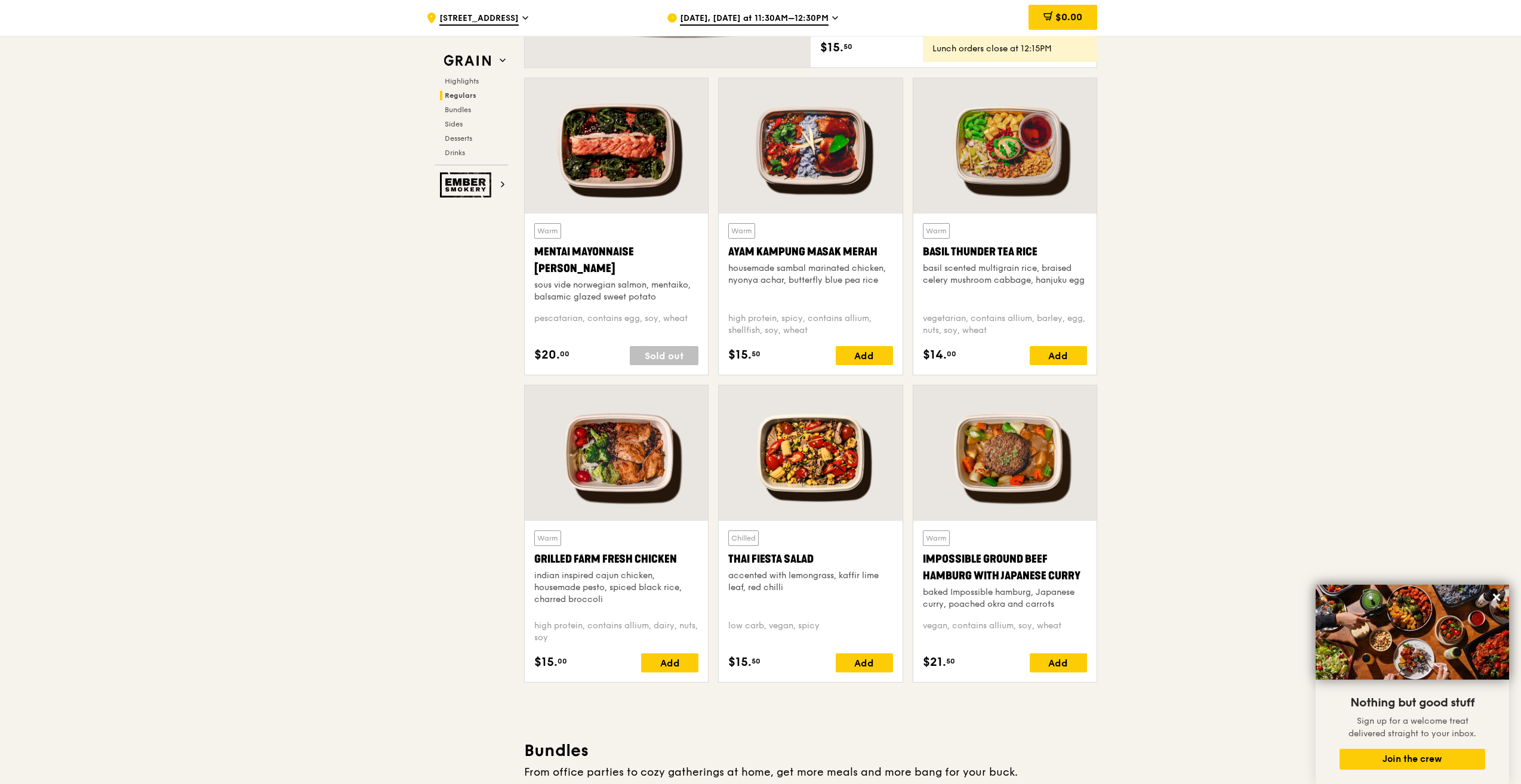
click at [657, 589] on div "indian inspired cajun chicken, housemade pesto, spiced black rice, charred broc…" at bounding box center [616, 588] width 164 height 36
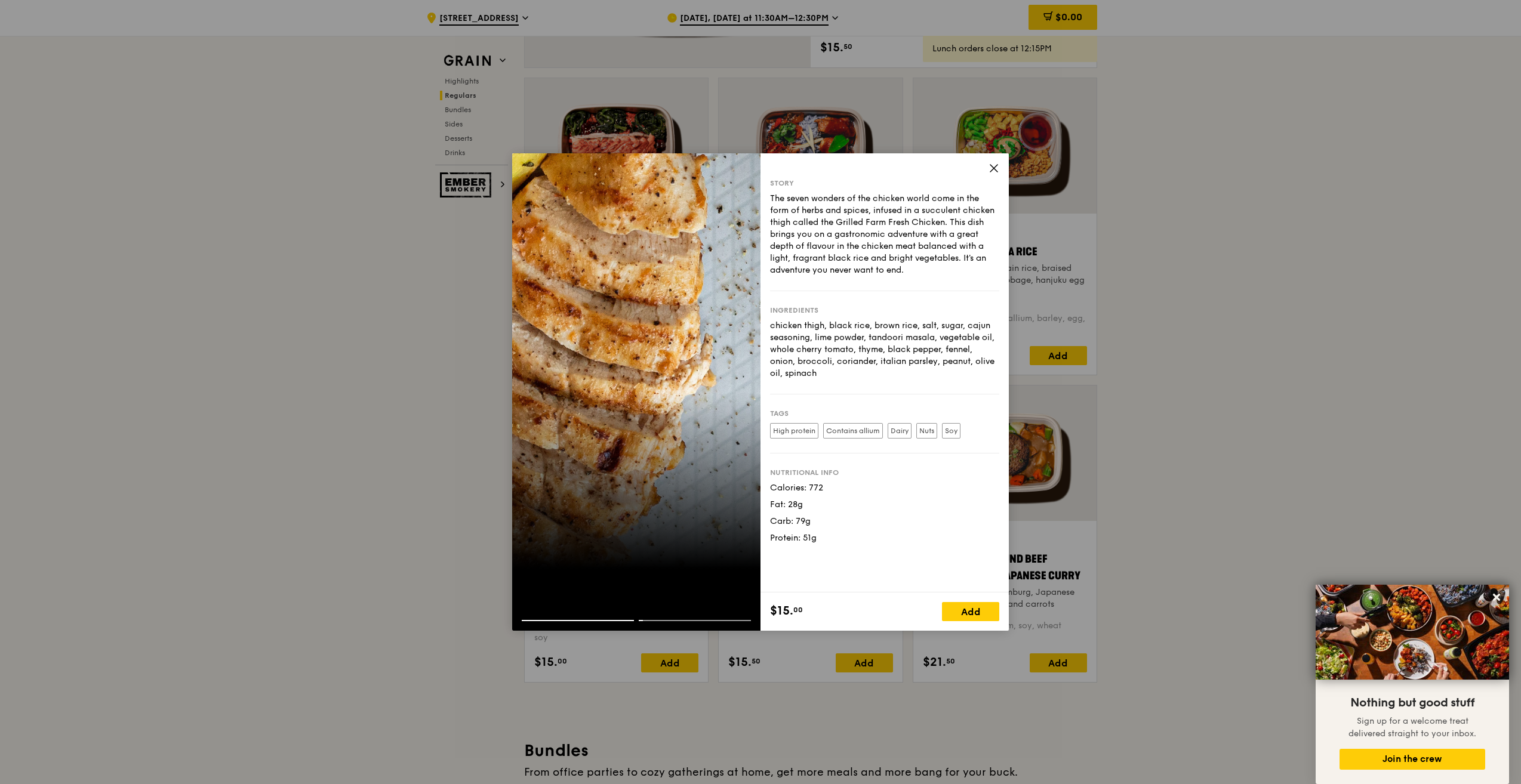
click at [992, 163] on div "Story The seven wonders of the chicken world come in the form of herbs and spic…" at bounding box center [885, 392] width 248 height 478
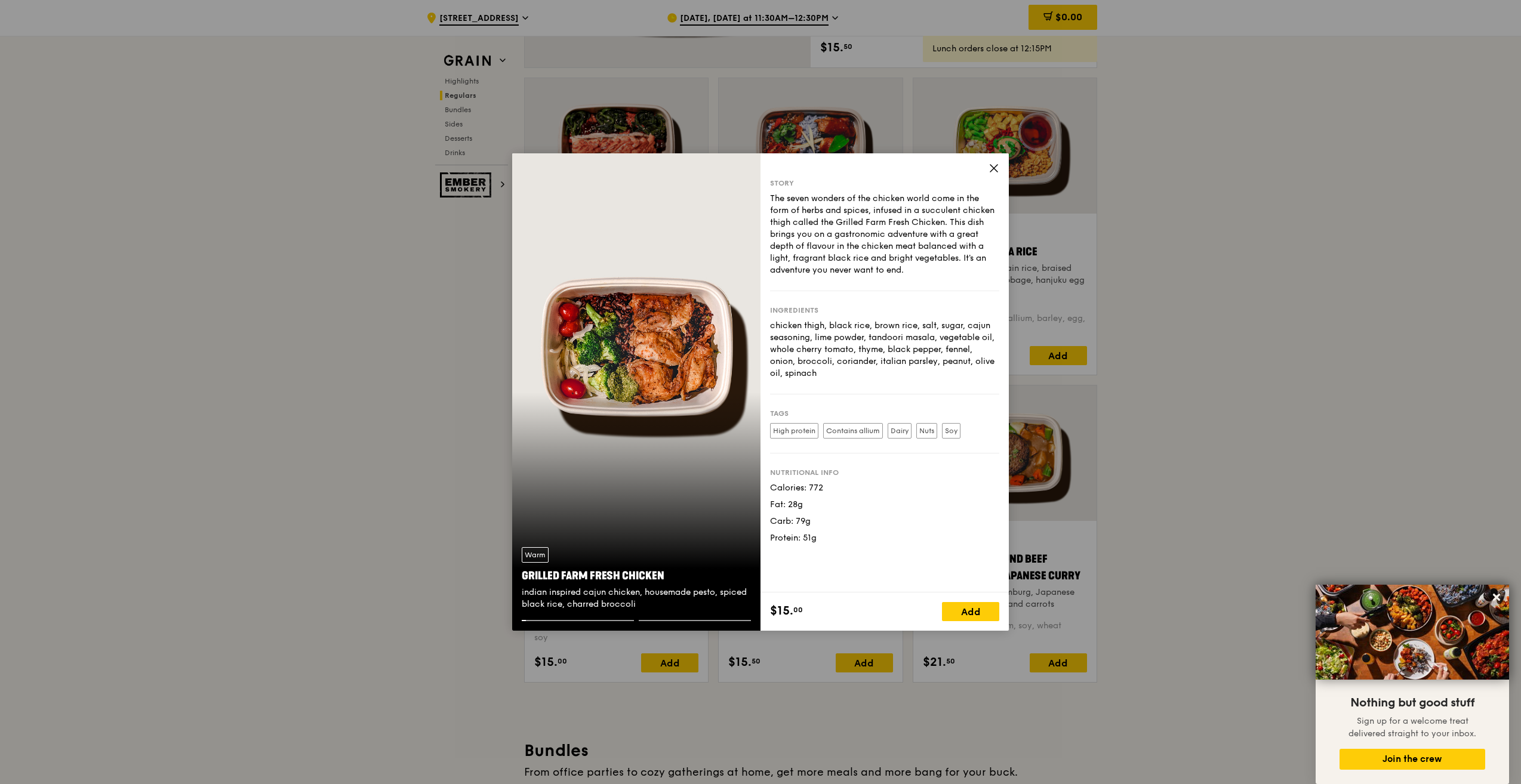
drag, startPoint x: 992, startPoint y: 163, endPoint x: 991, endPoint y: 173, distance: 10.0
click at [991, 173] on icon at bounding box center [993, 168] width 10 height 10
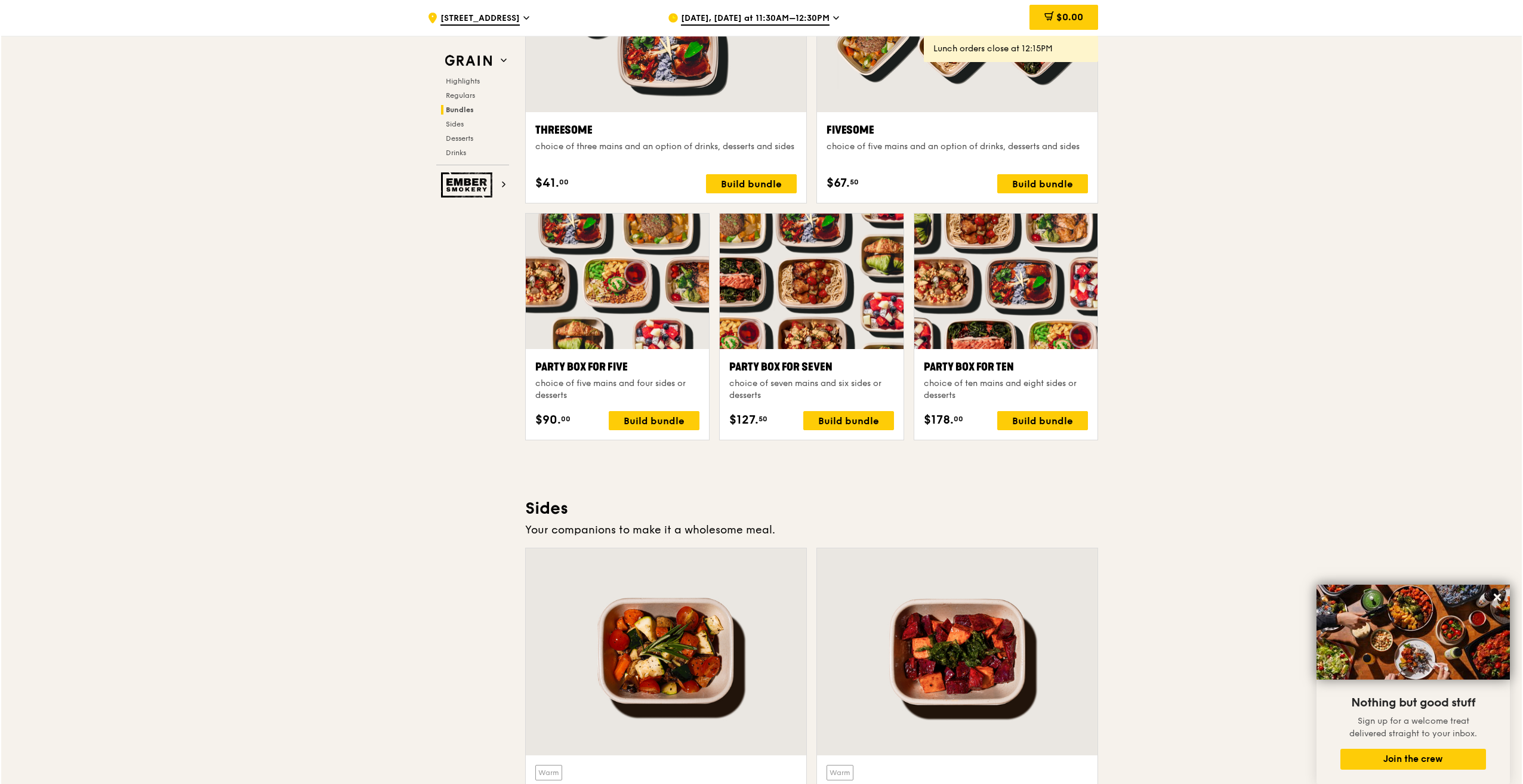
scroll to position [2028, 0]
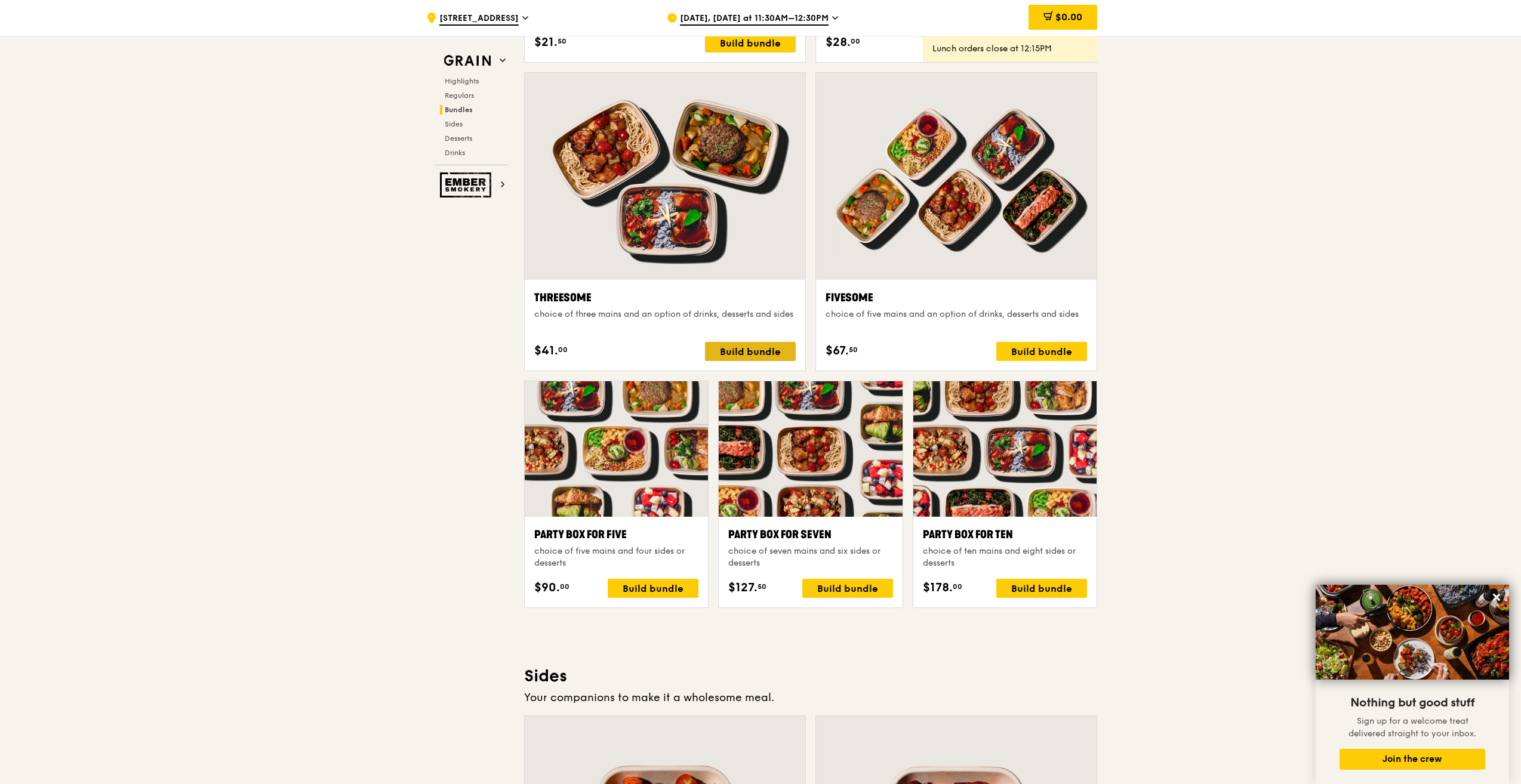
click at [752, 354] on div "Build bundle" at bounding box center [750, 351] width 91 height 19
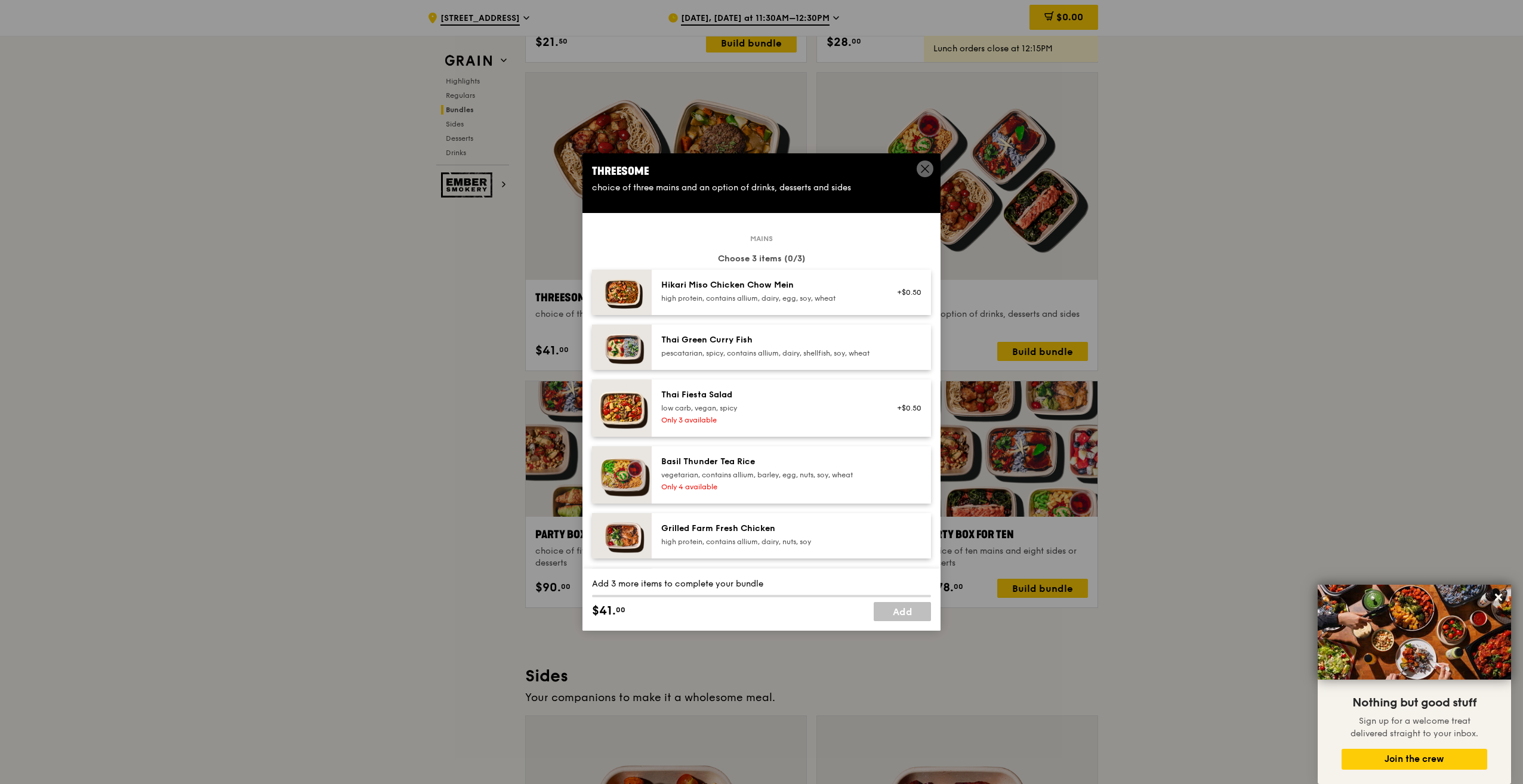
click at [833, 302] on div "high protein, contains allium, dairy, egg, soy, wheat" at bounding box center [768, 298] width 214 height 10
click at [834, 299] on div "high protein, contains allium, dairy, egg, soy, wheat" at bounding box center [768, 298] width 214 height 10
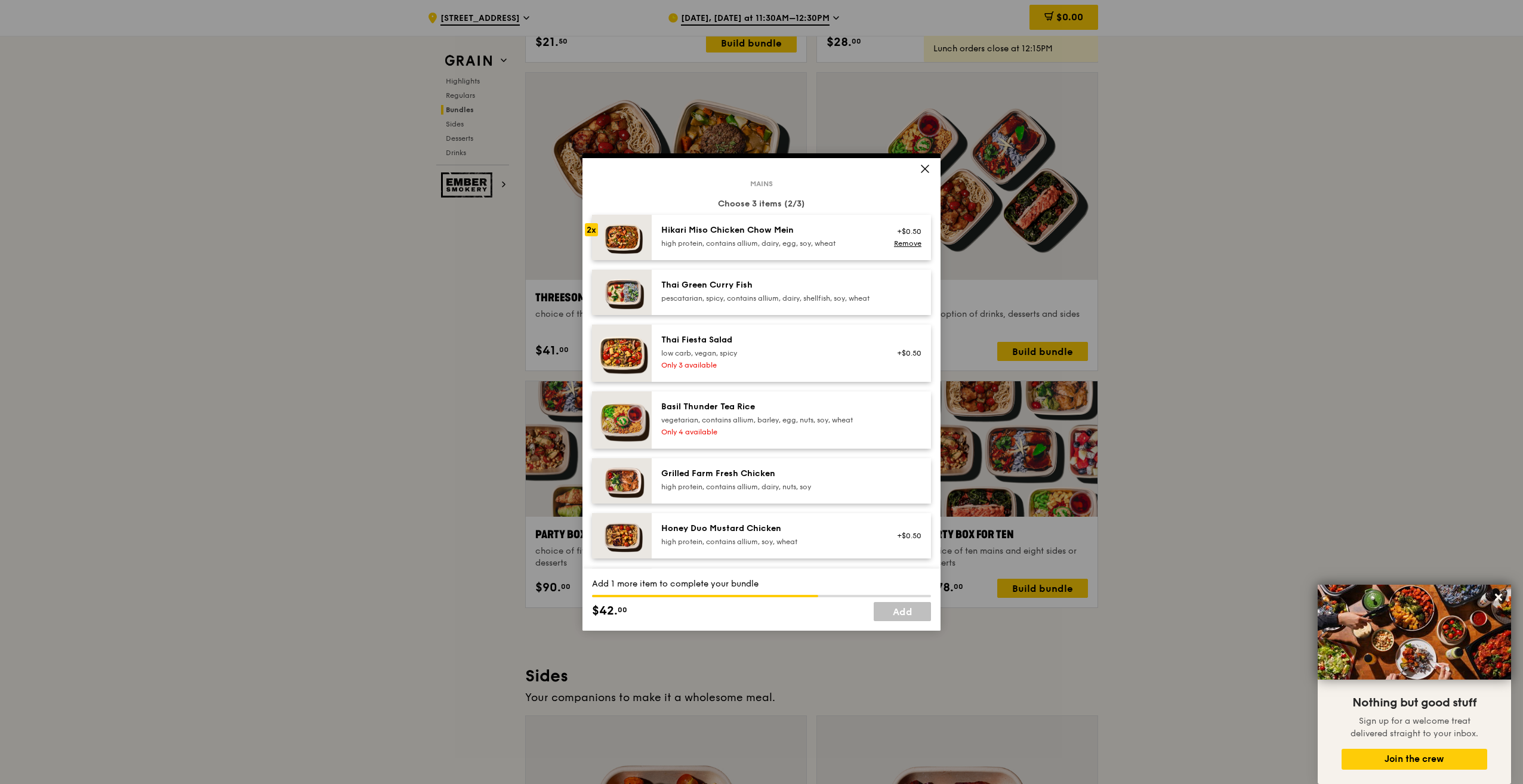
scroll to position [0, 0]
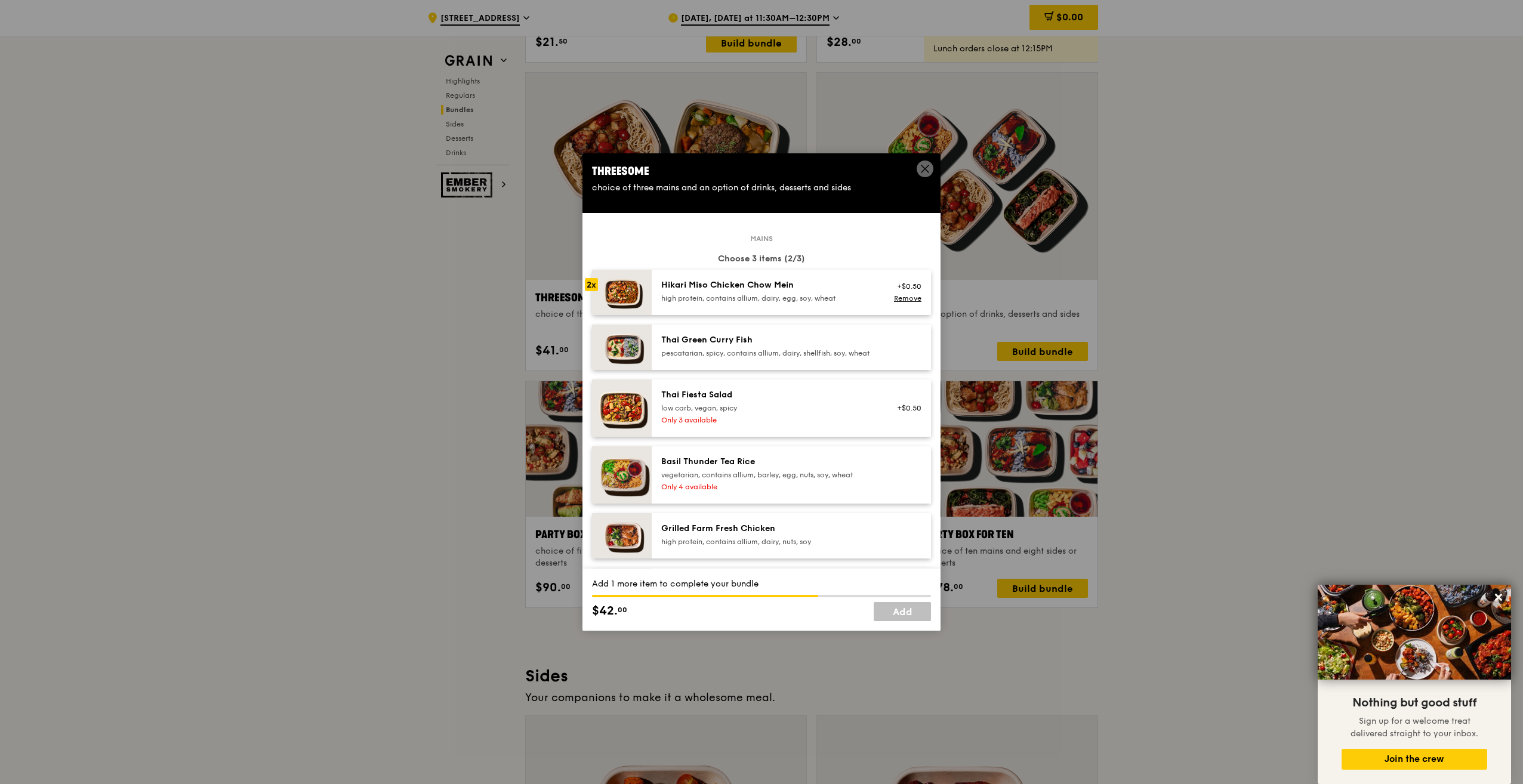
click at [890, 286] on div "+$0.50" at bounding box center [906, 286] width 32 height 10
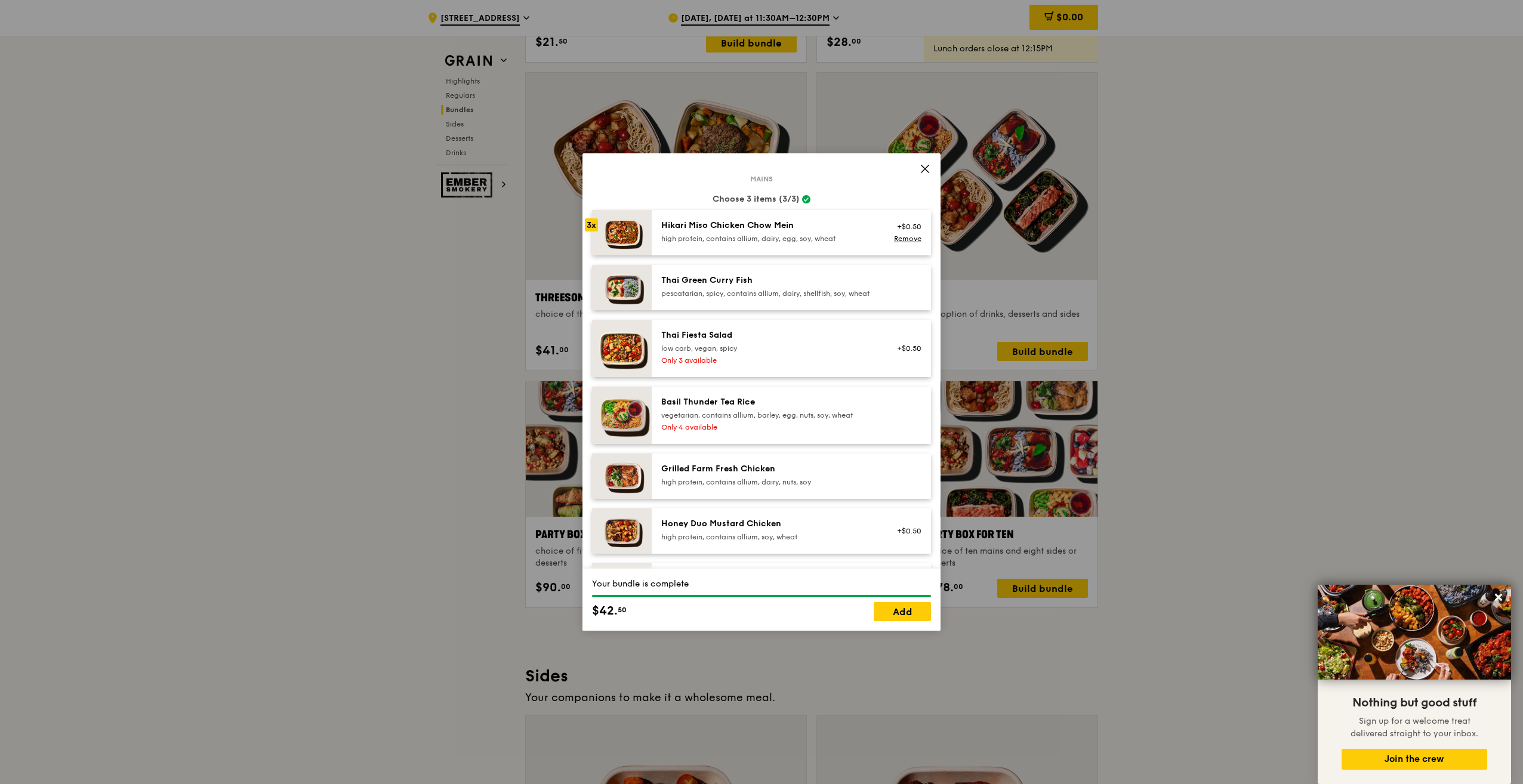
scroll to position [119, 0]
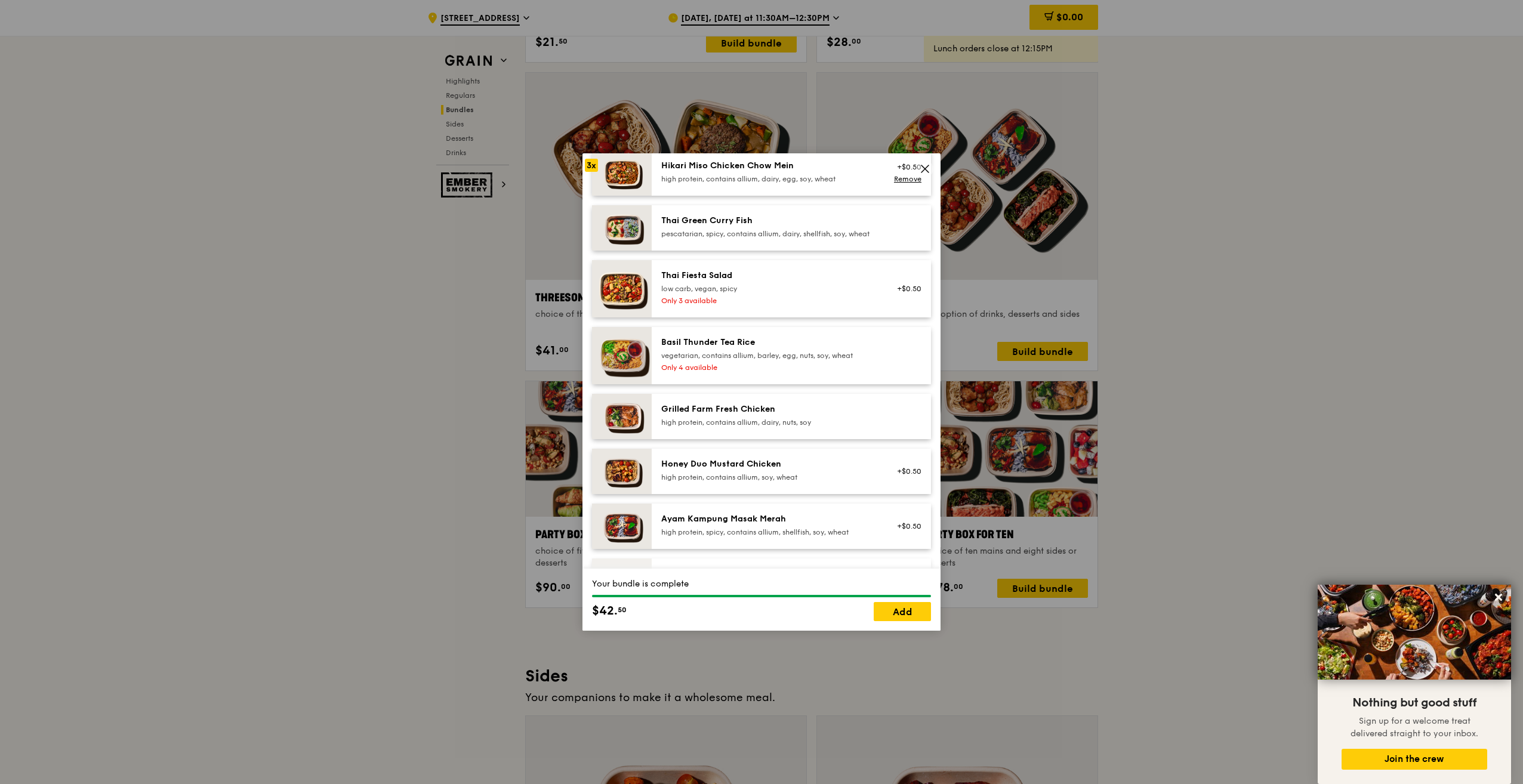
click at [761, 427] on div "high protein, contains allium, dairy, nuts, soy" at bounding box center [768, 422] width 214 height 10
click at [883, 426] on div at bounding box center [906, 417] width 46 height 26
click at [884, 426] on div at bounding box center [906, 417] width 46 height 26
click at [884, 426] on div at bounding box center [906, 417] width 46 height 26
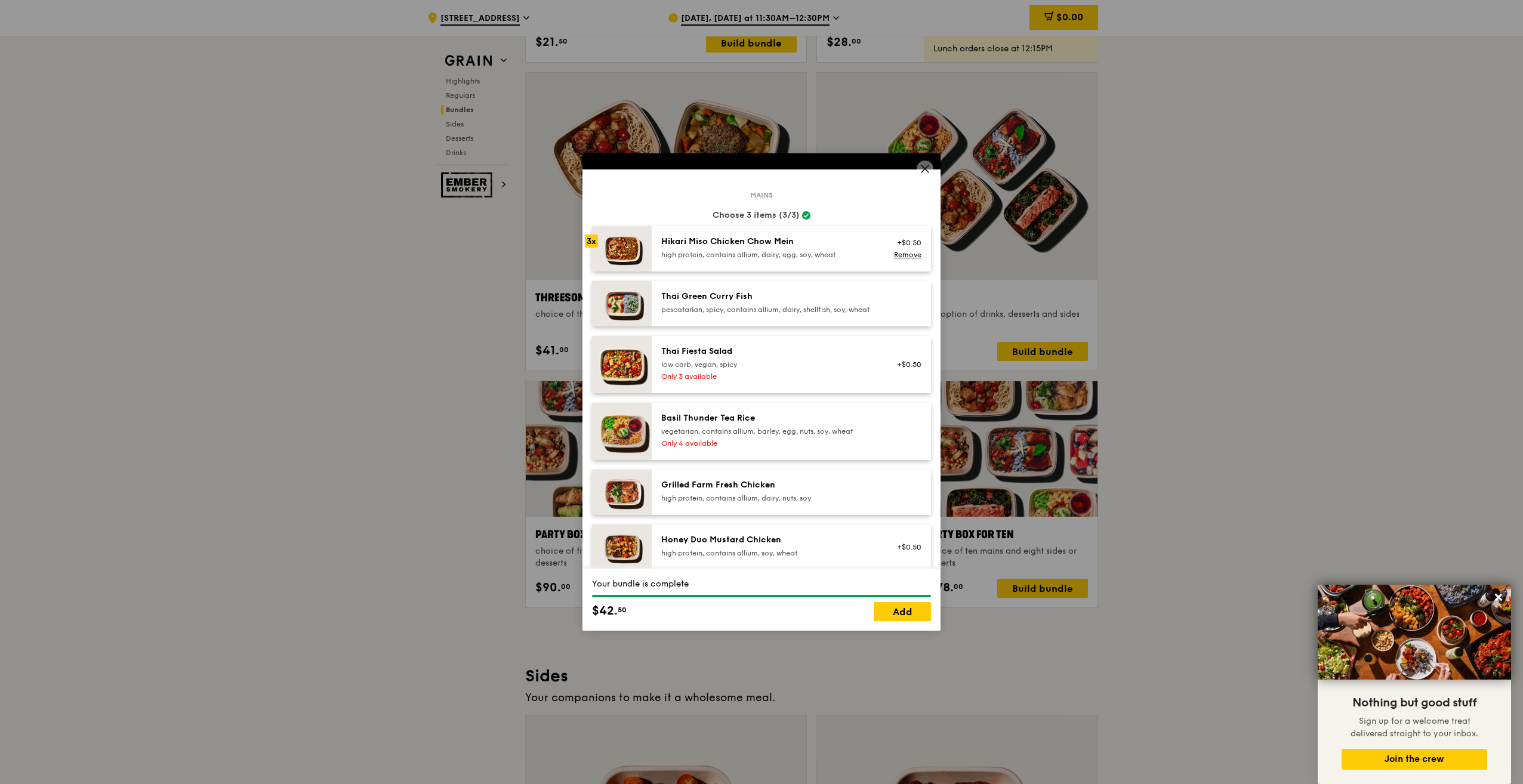
scroll to position [0, 0]
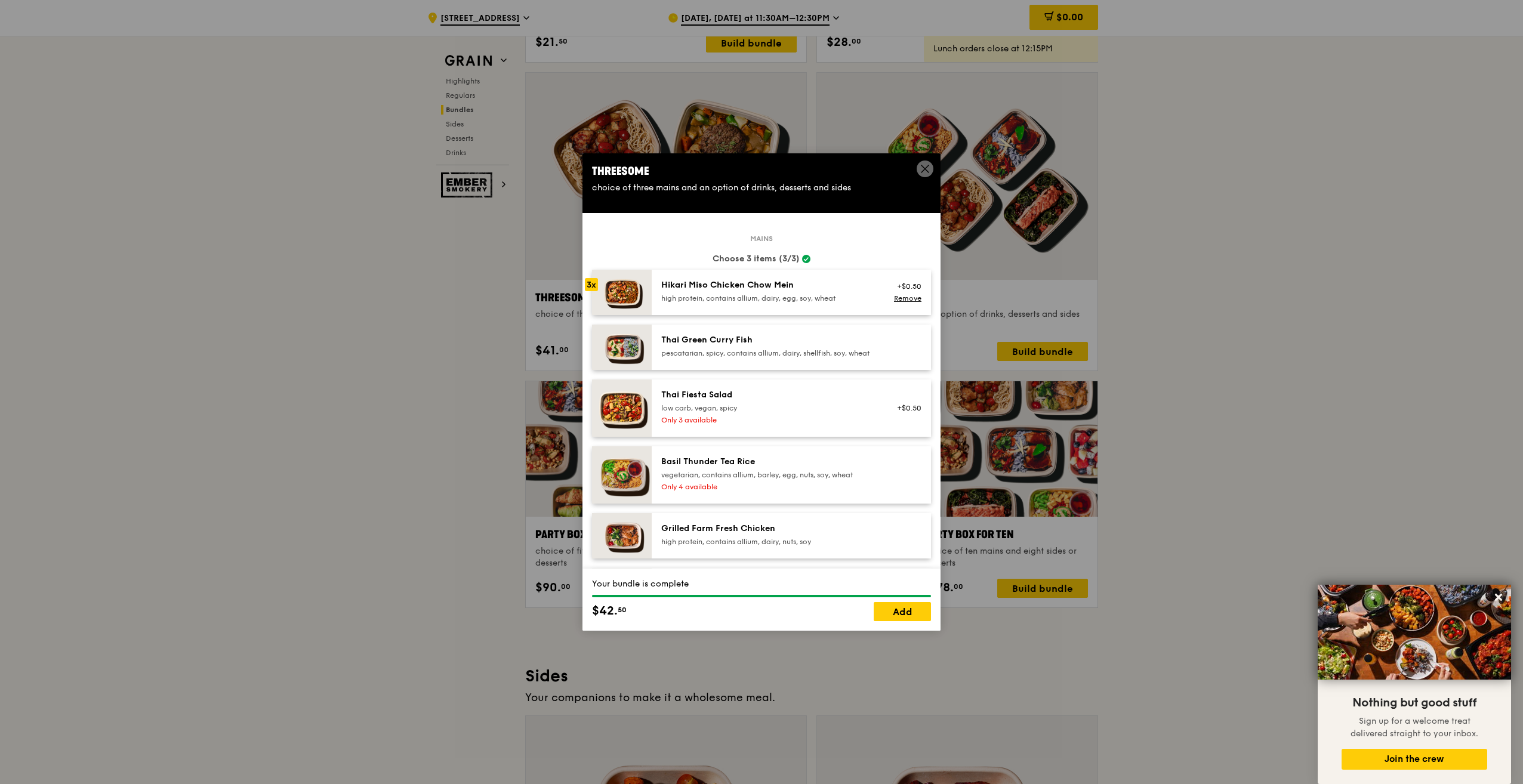
click at [804, 258] on icon at bounding box center [807, 259] width 4 height 3
click at [802, 259] on circle at bounding box center [807, 259] width 8 height 8
click at [895, 295] on link "Remove" at bounding box center [908, 298] width 28 height 8
click at [784, 291] on div "Hikari Miso Chicken Chow Mein high protein, contains allium, dairy, egg, soy, w…" at bounding box center [768, 291] width 214 height 24
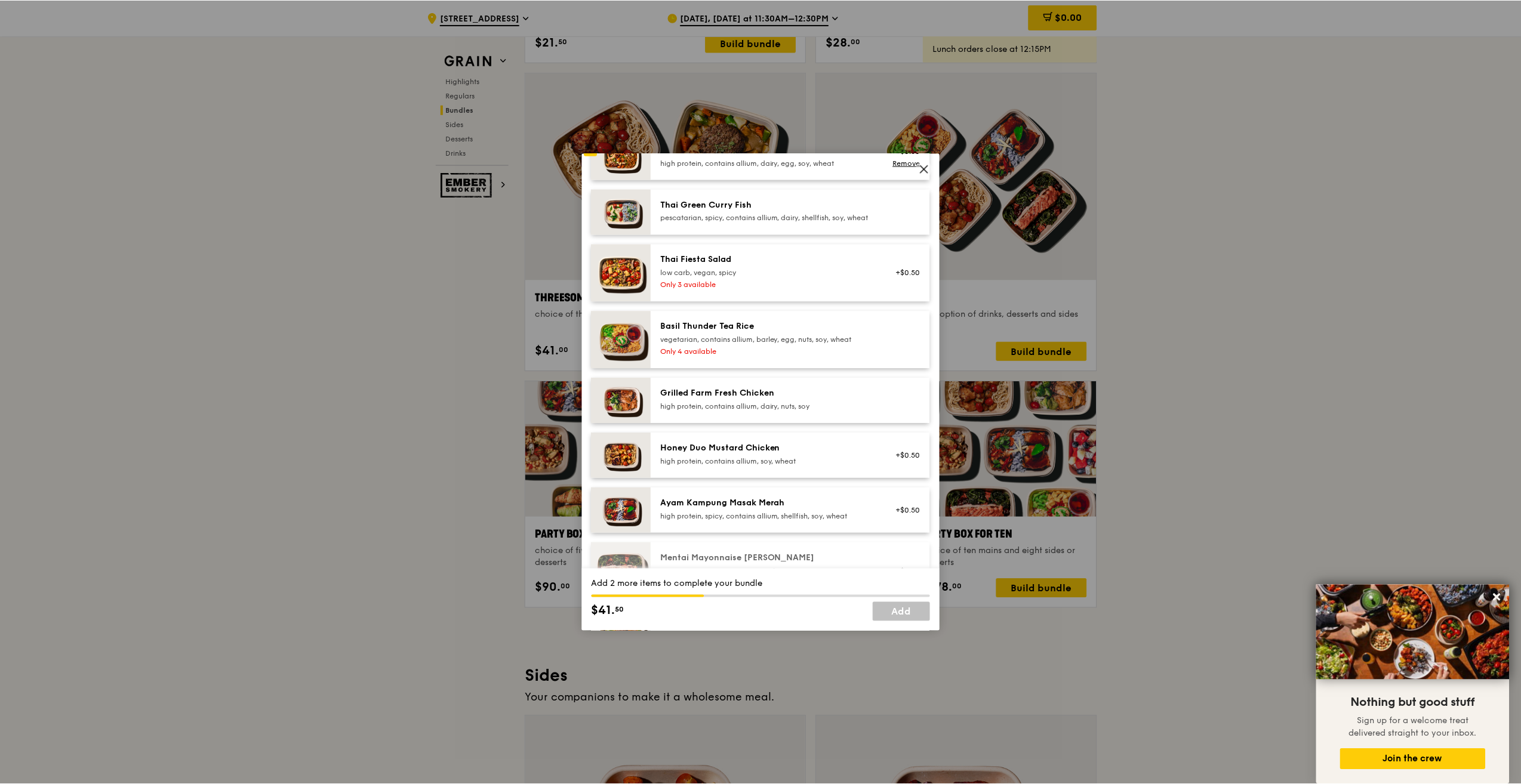
scroll to position [298, 0]
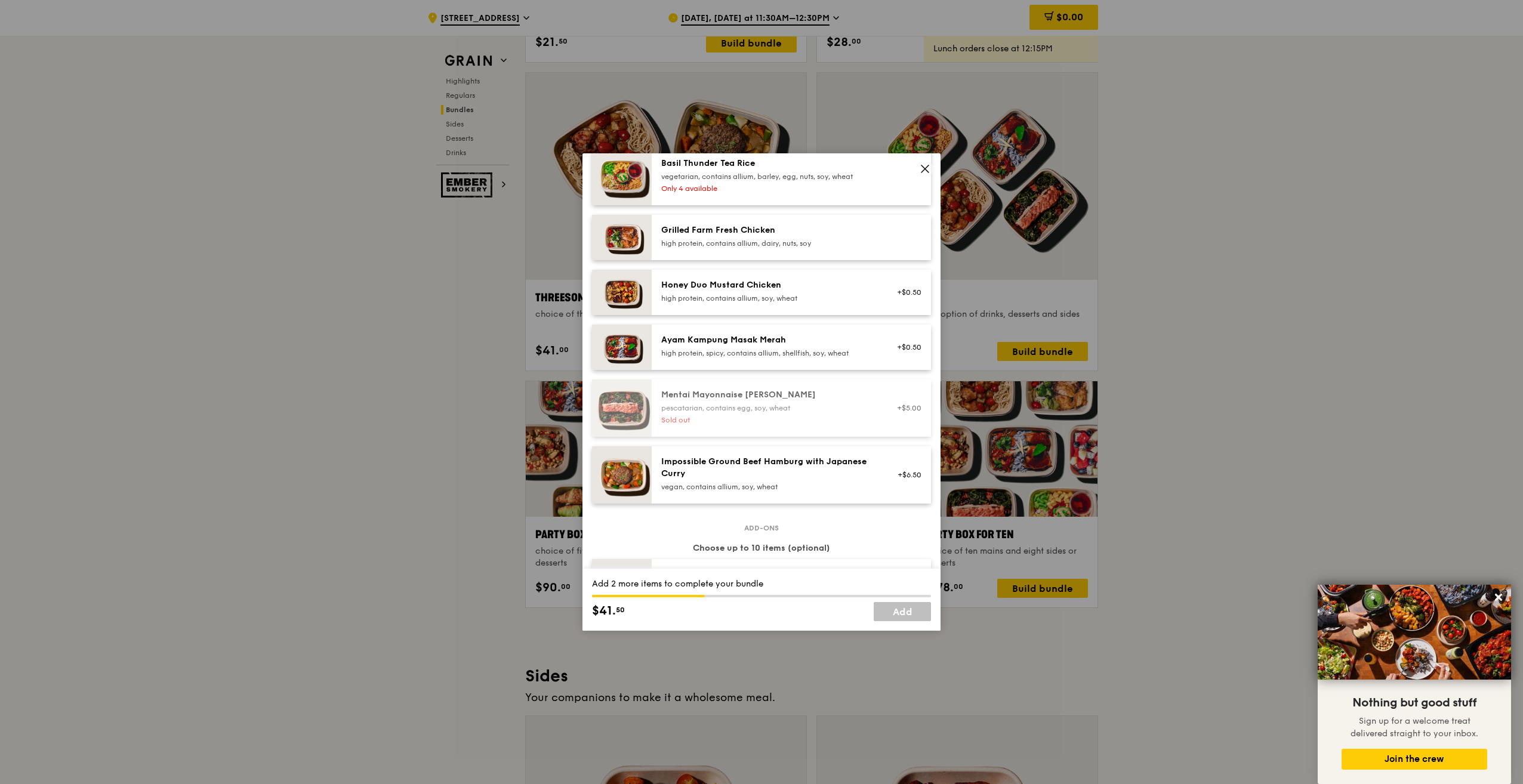
click at [762, 248] on div "high protein, contains allium, dairy, nuts, soy" at bounding box center [768, 243] width 214 height 10
click at [755, 306] on div "Honey Duo Mustard Chicken high protein, contains allium, soy, wheat" at bounding box center [768, 293] width 229 height 26
click at [906, 616] on link "Add" at bounding box center [902, 611] width 58 height 19
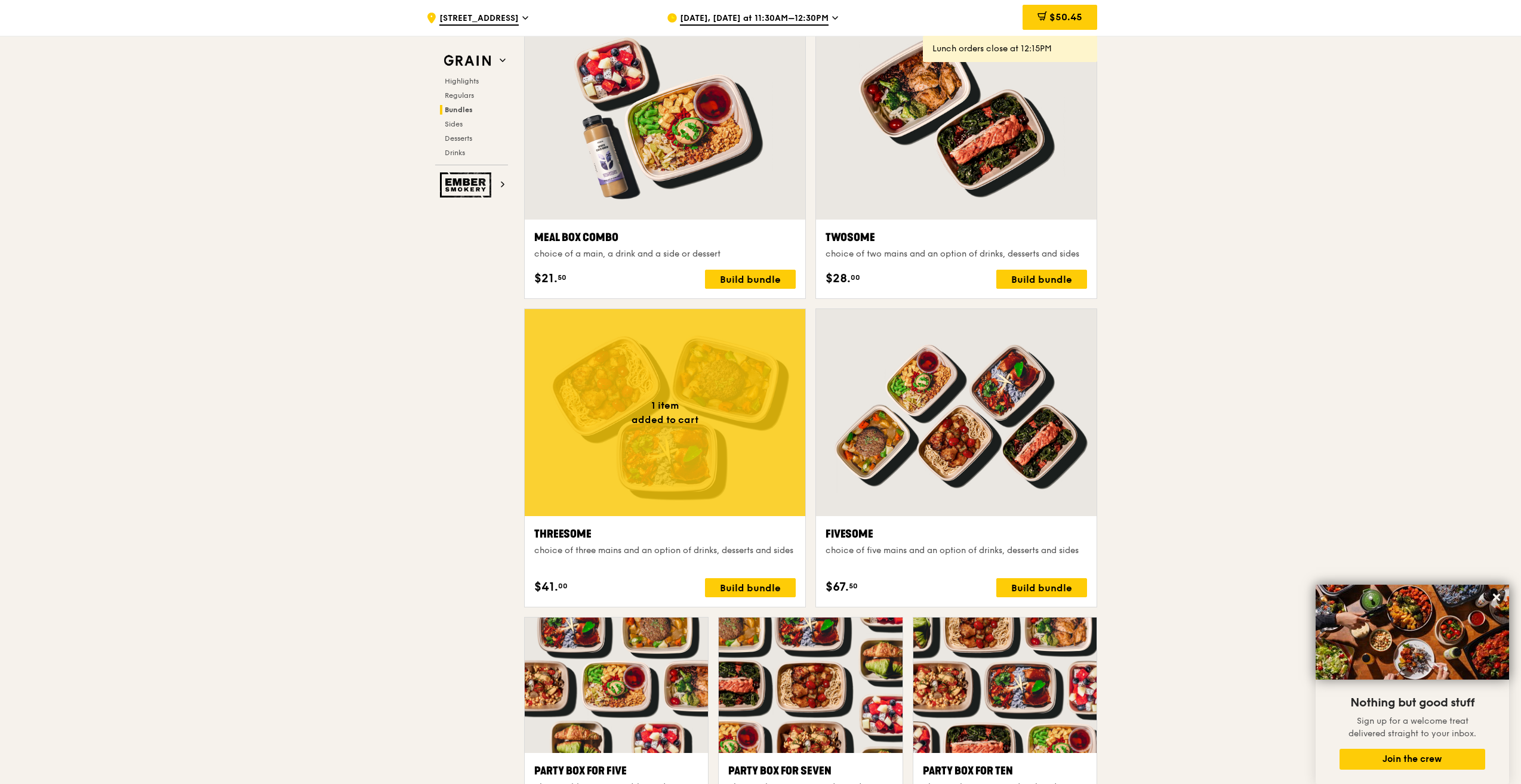
scroll to position [1790, 0]
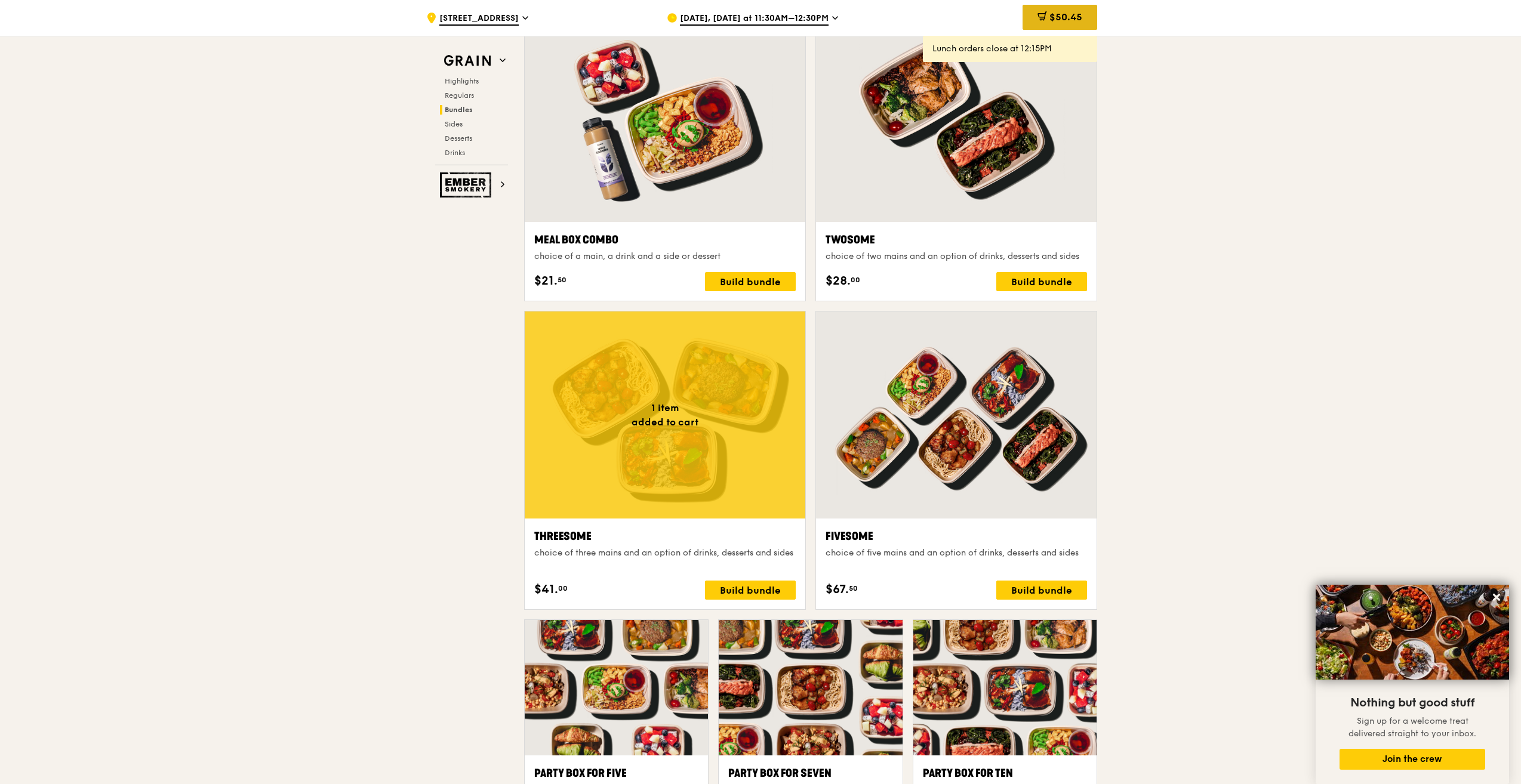
click at [1065, 17] on span "$50.45" at bounding box center [1065, 17] width 33 height 11
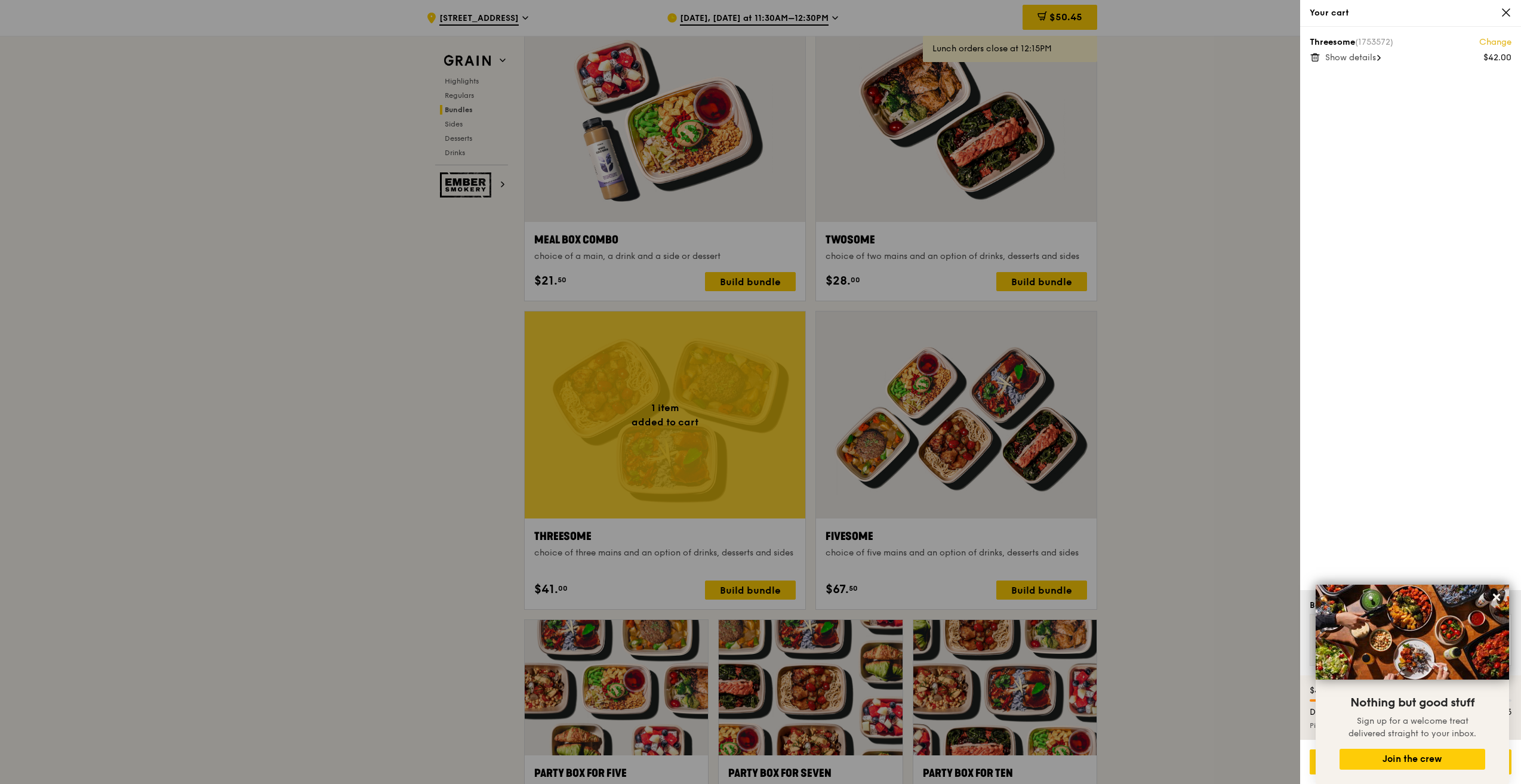
click at [1373, 121] on div "Threesome (1753572) Change $42.00 Show details" at bounding box center [1411, 308] width 221 height 563
click at [1288, 383] on div at bounding box center [760, 392] width 1521 height 784
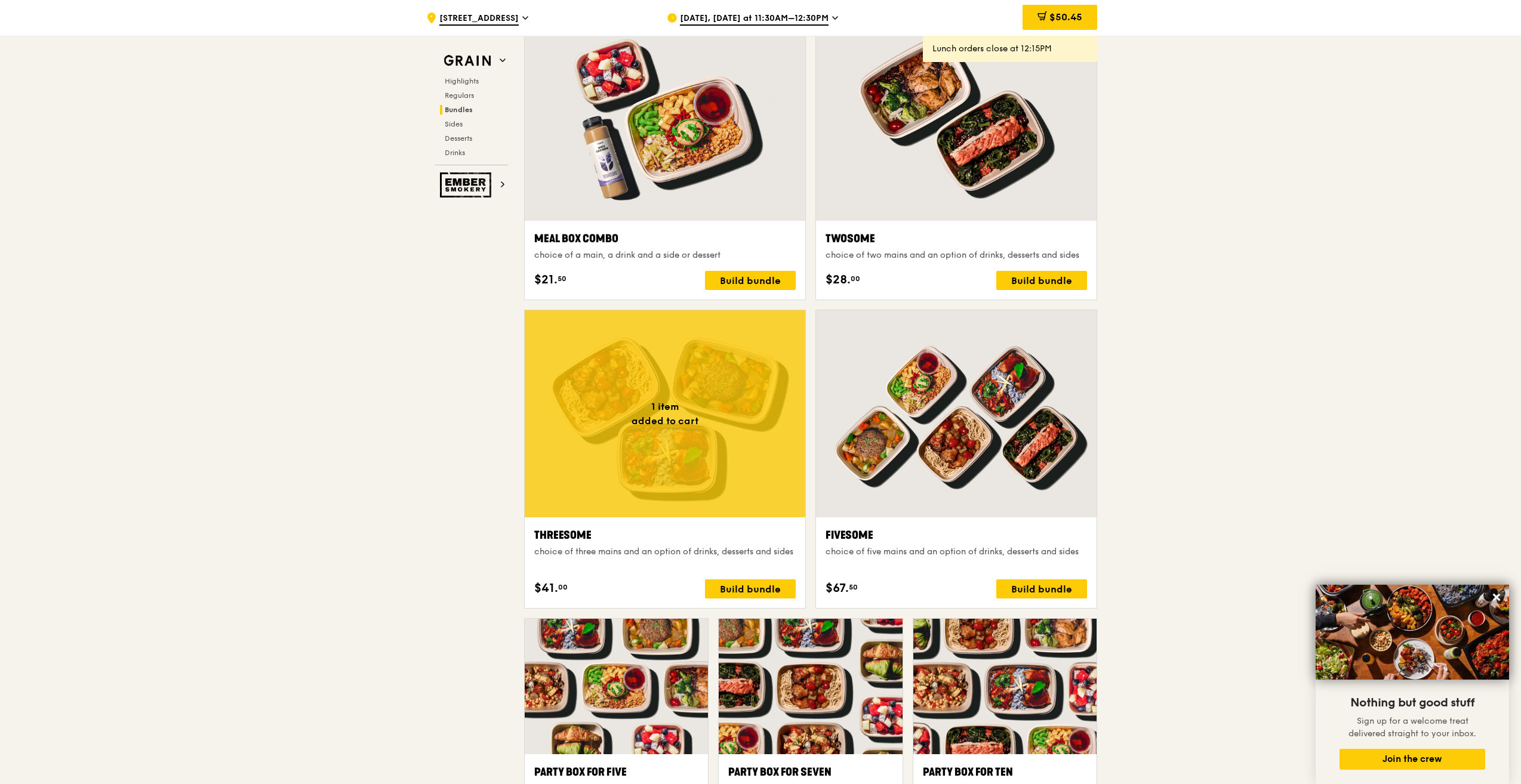
scroll to position [2028, 0]
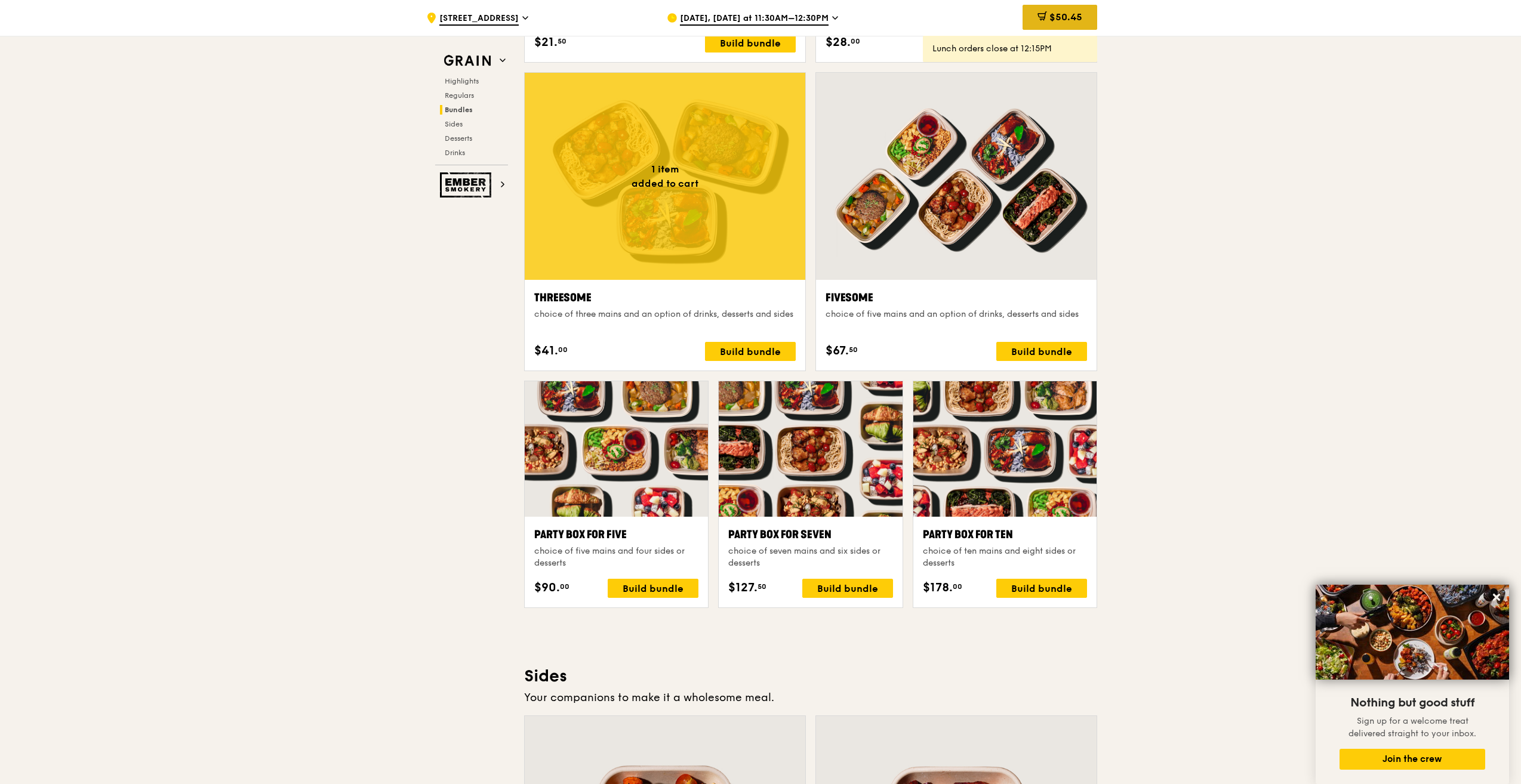
click at [1074, 21] on span "$50.45" at bounding box center [1065, 17] width 33 height 11
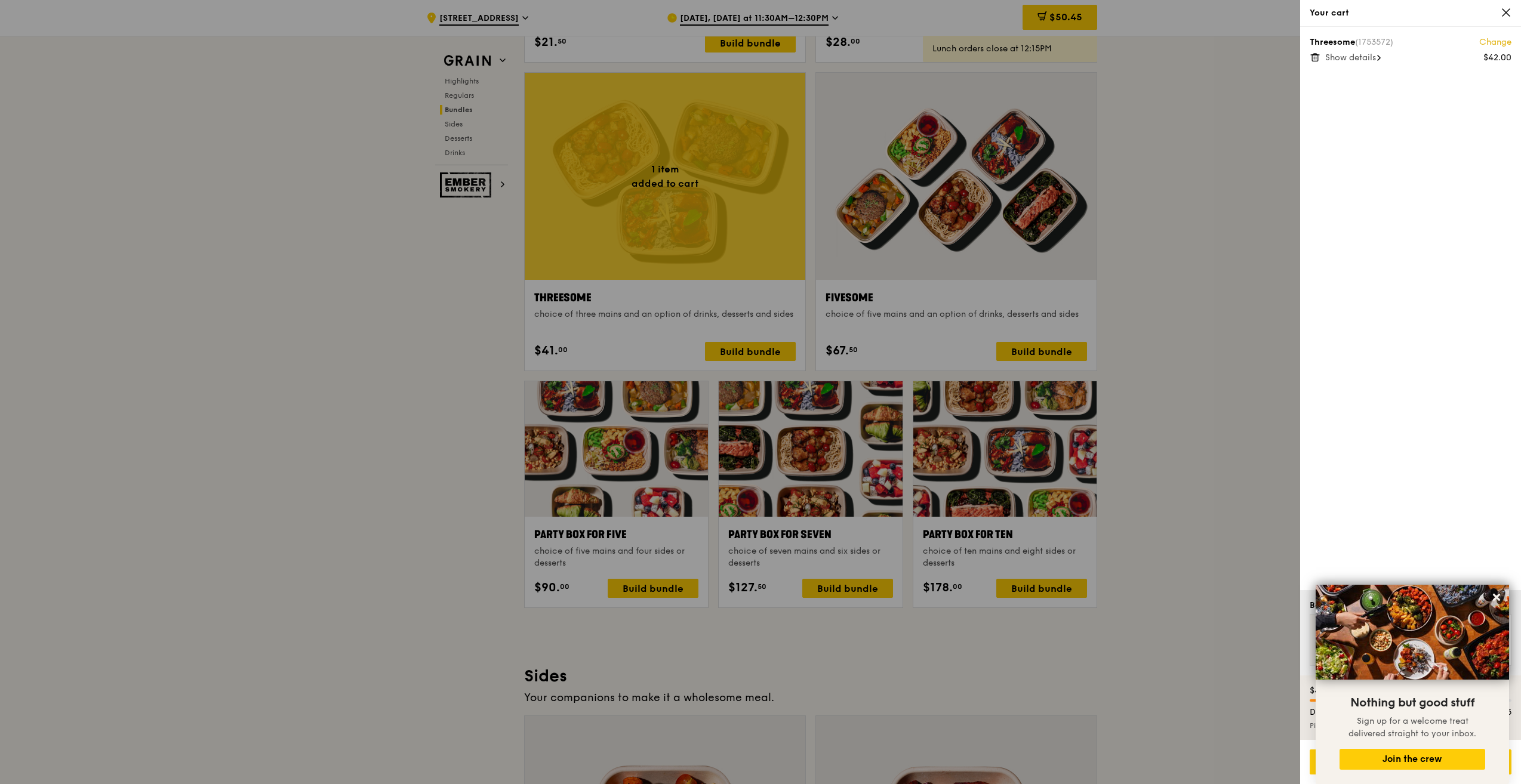
click at [1329, 290] on div "Threesome (1753572) Change $42.00 Show details" at bounding box center [1411, 308] width 221 height 563
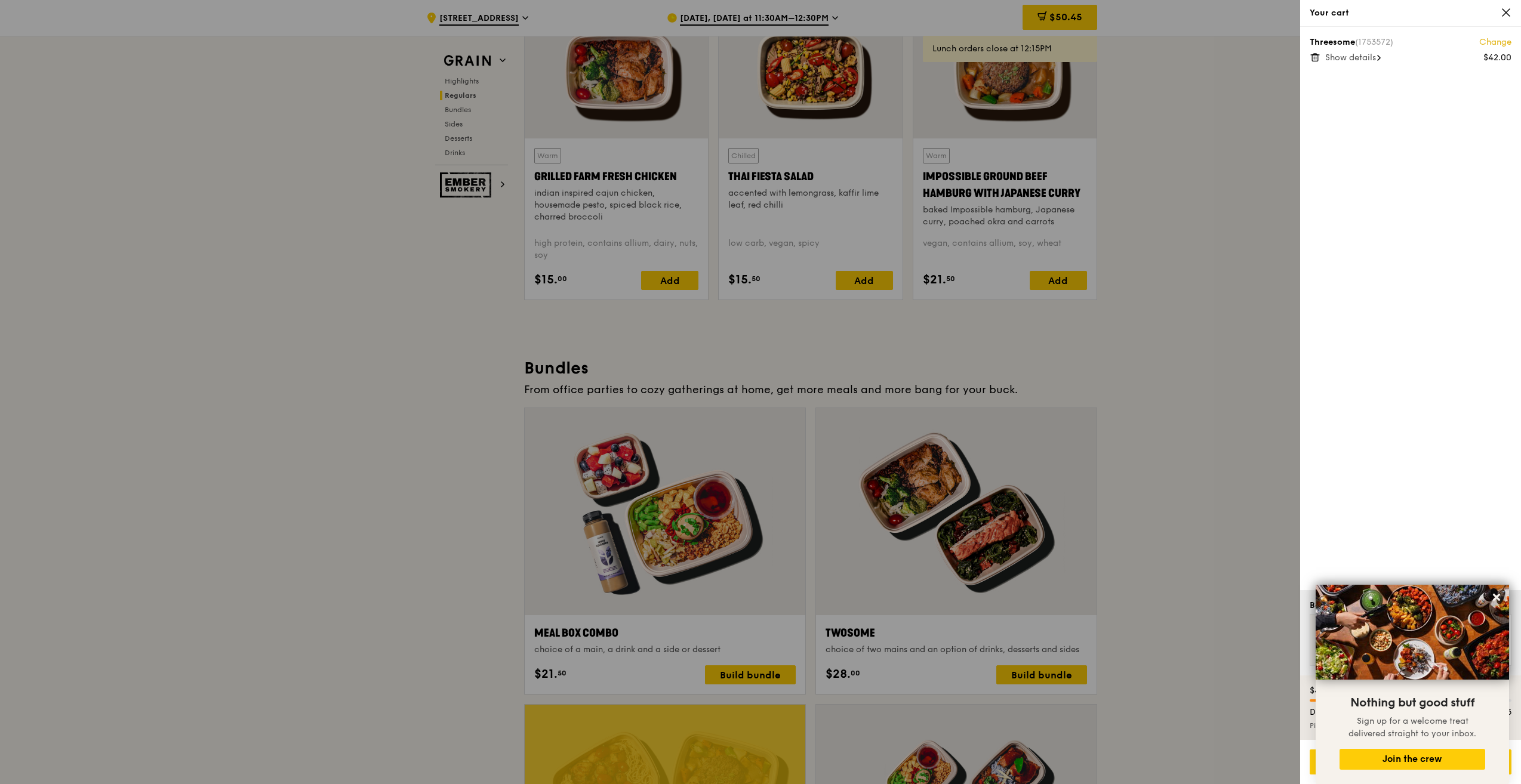
scroll to position [1492, 0]
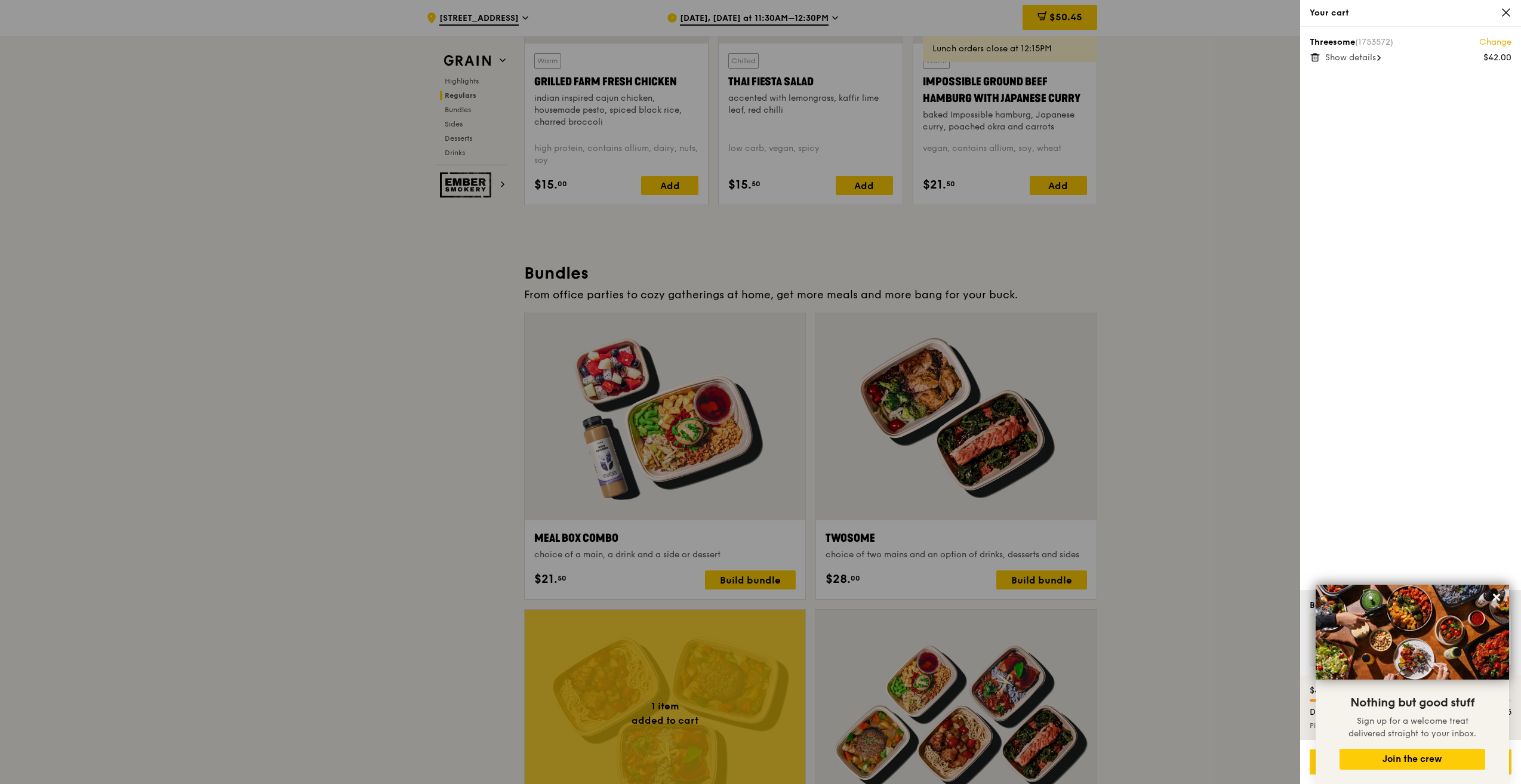
click at [1505, 17] on icon at bounding box center [1506, 12] width 10 height 10
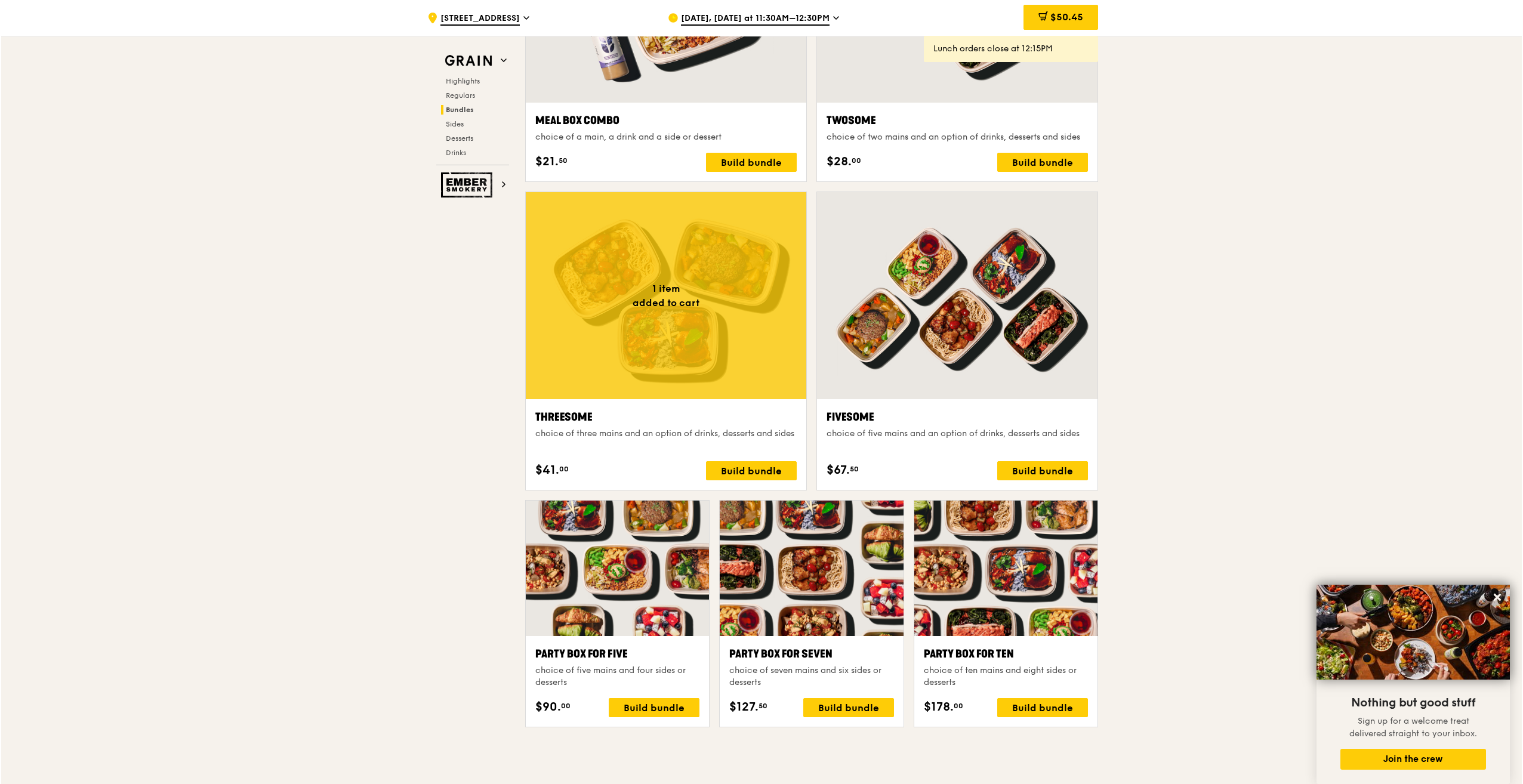
scroll to position [2148, 0]
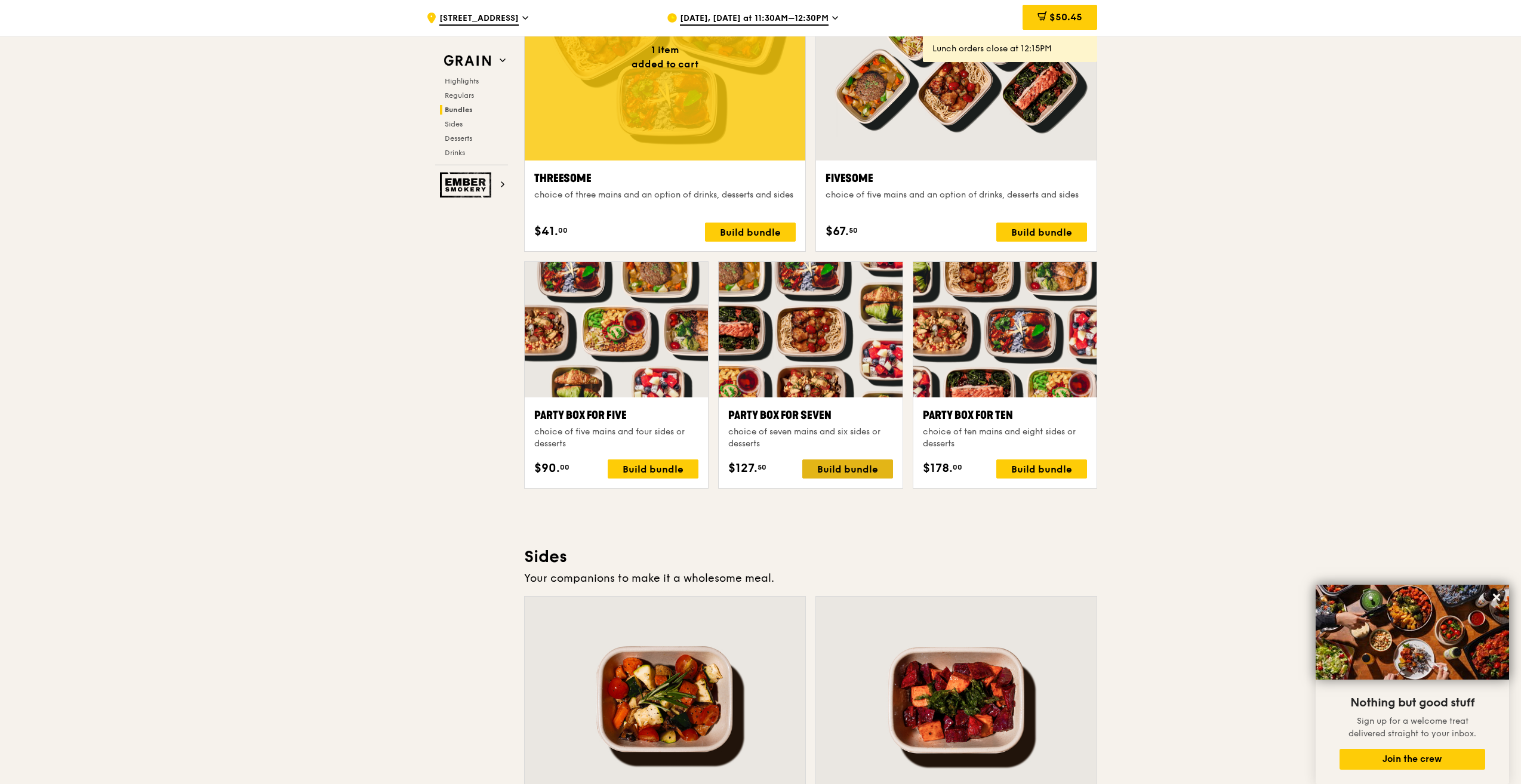
click at [860, 465] on div "Build bundle" at bounding box center [848, 469] width 91 height 19
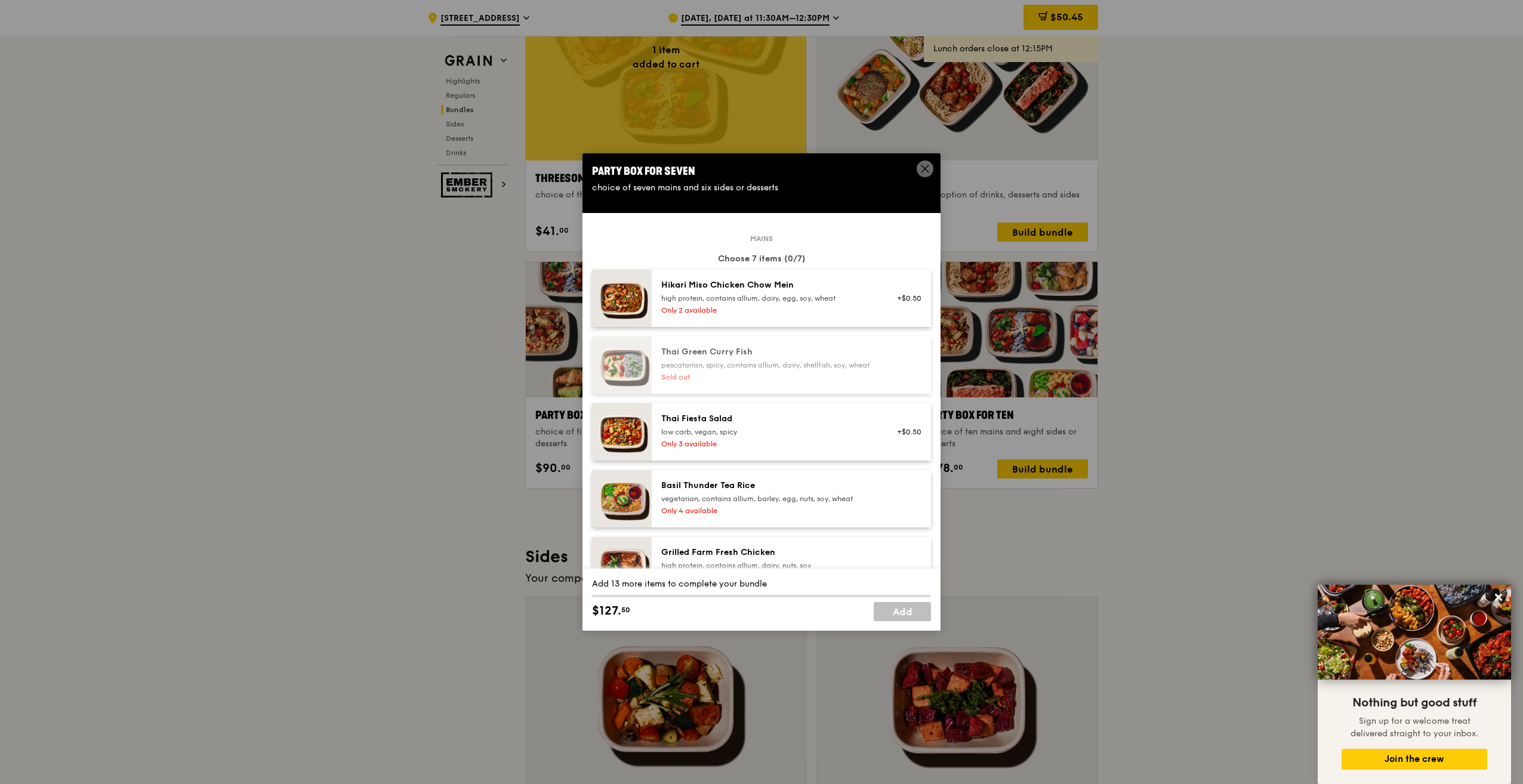
click at [832, 295] on div "high protein, contains allium, dairy, egg, soy, wheat" at bounding box center [768, 298] width 214 height 10
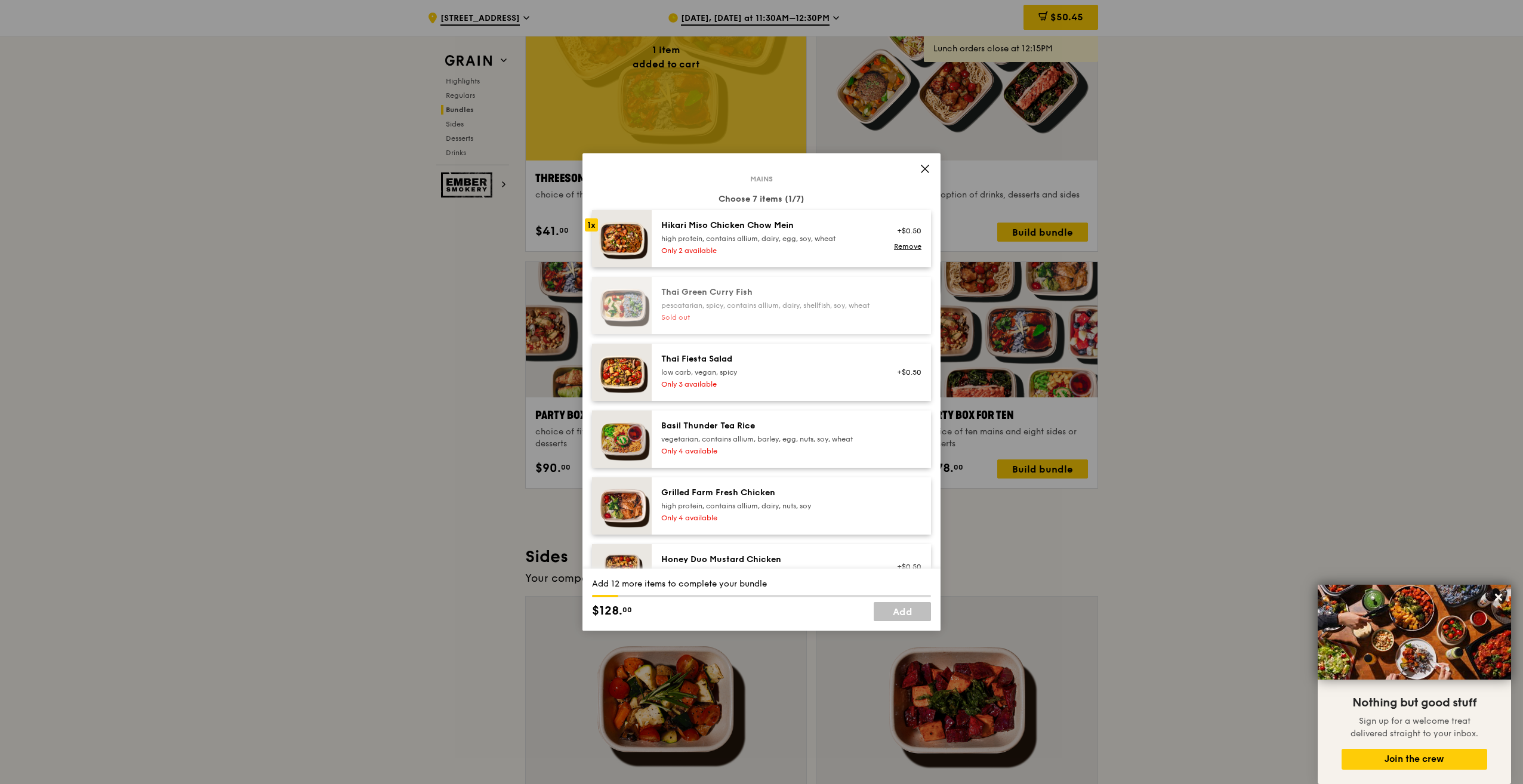
scroll to position [119, 0]
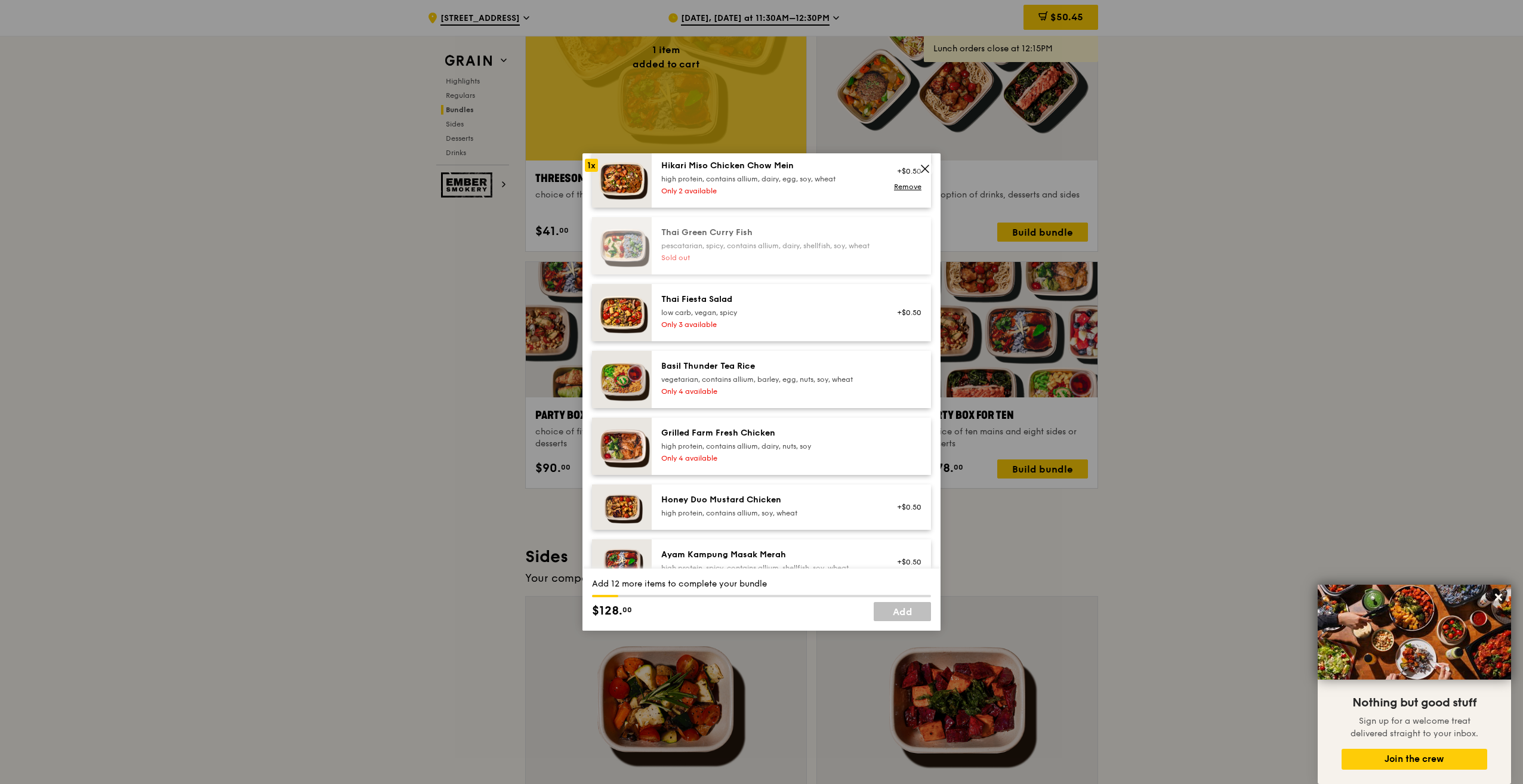
click at [827, 451] on div "high protein, contains allium, dairy, nuts, soy" at bounding box center [768, 446] width 214 height 10
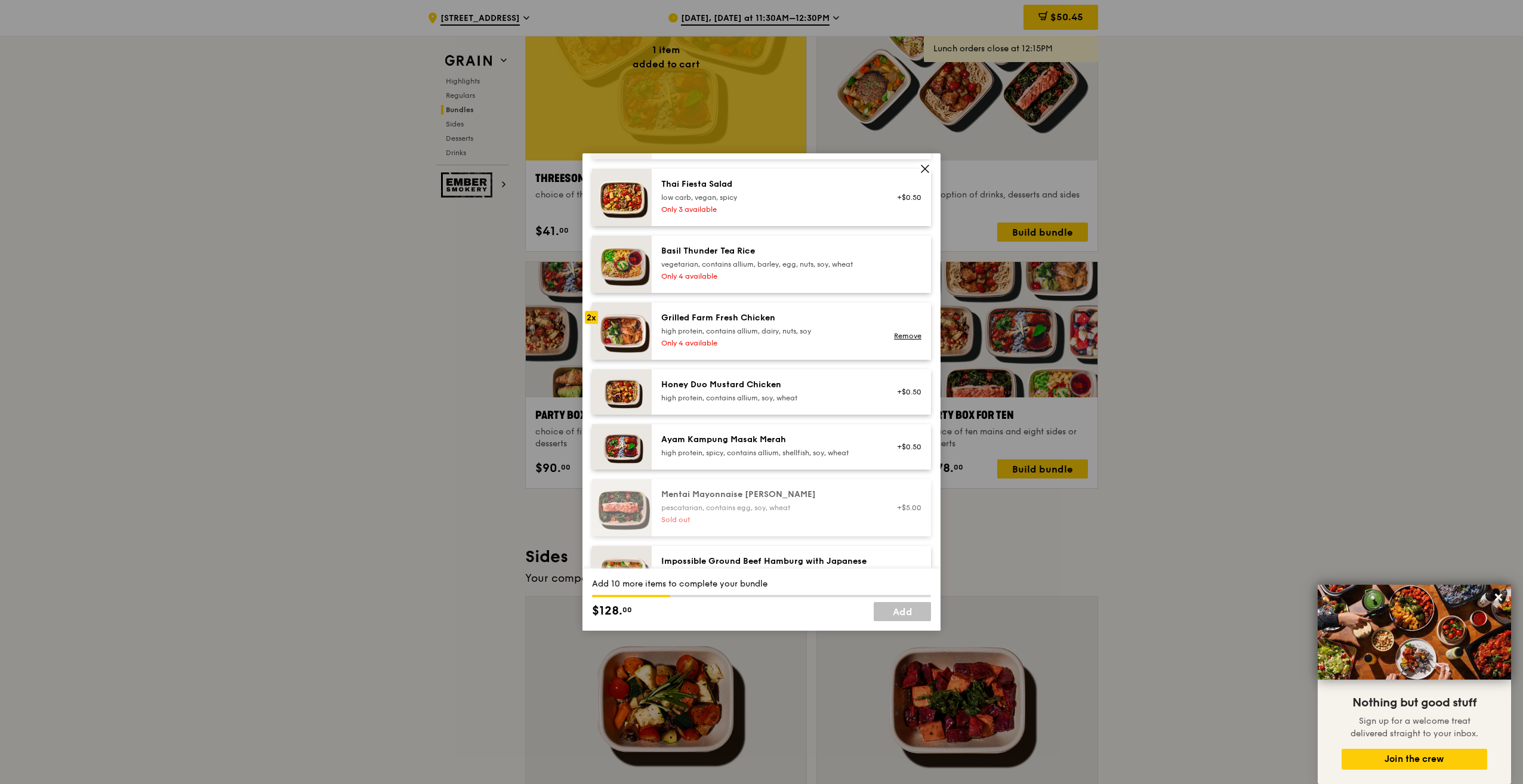
scroll to position [238, 0]
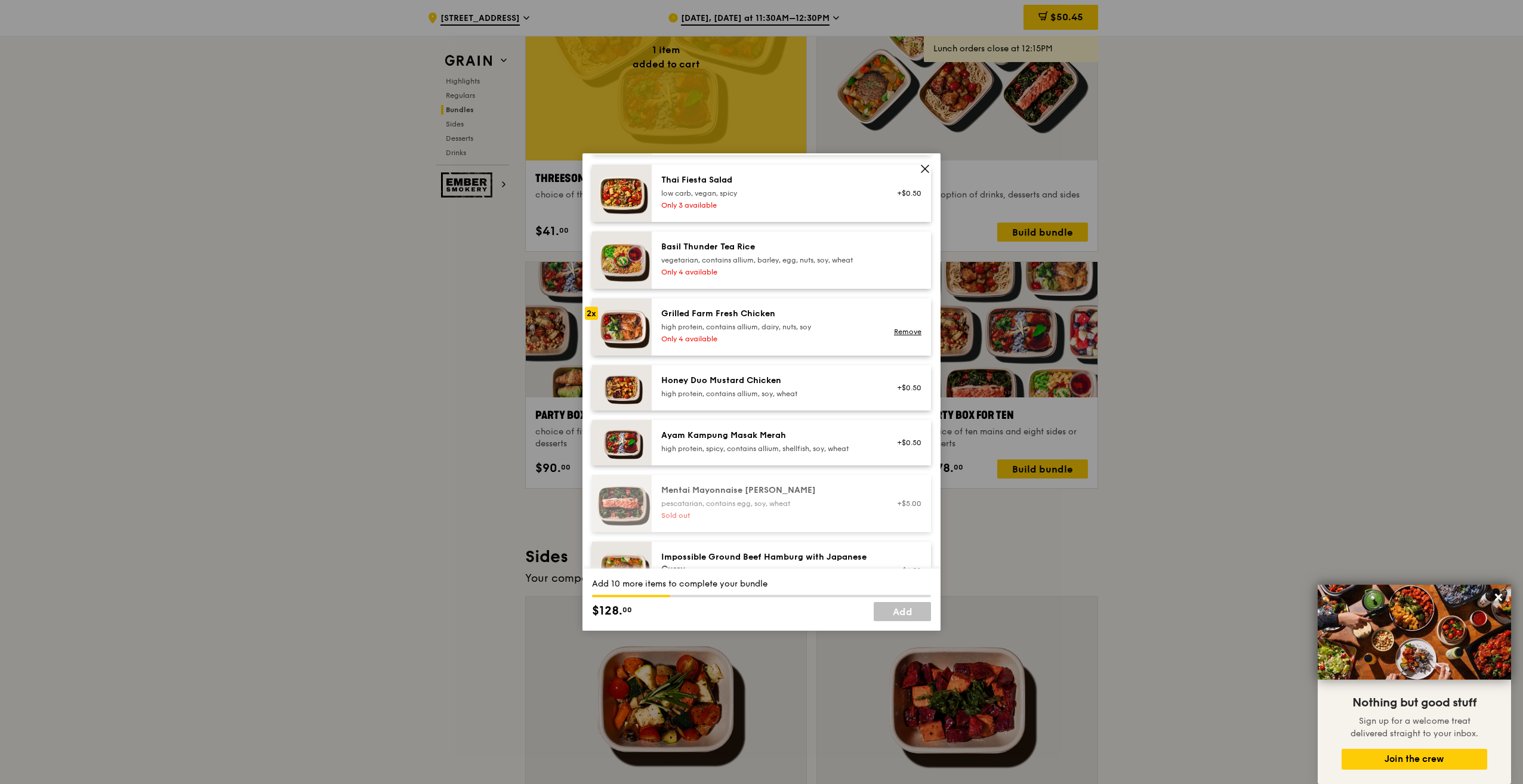
click at [836, 399] on div "high protein, contains allium, soy, wheat" at bounding box center [768, 394] width 214 height 10
click at [835, 399] on div "high protein, contains allium, soy, wheat" at bounding box center [768, 394] width 214 height 10
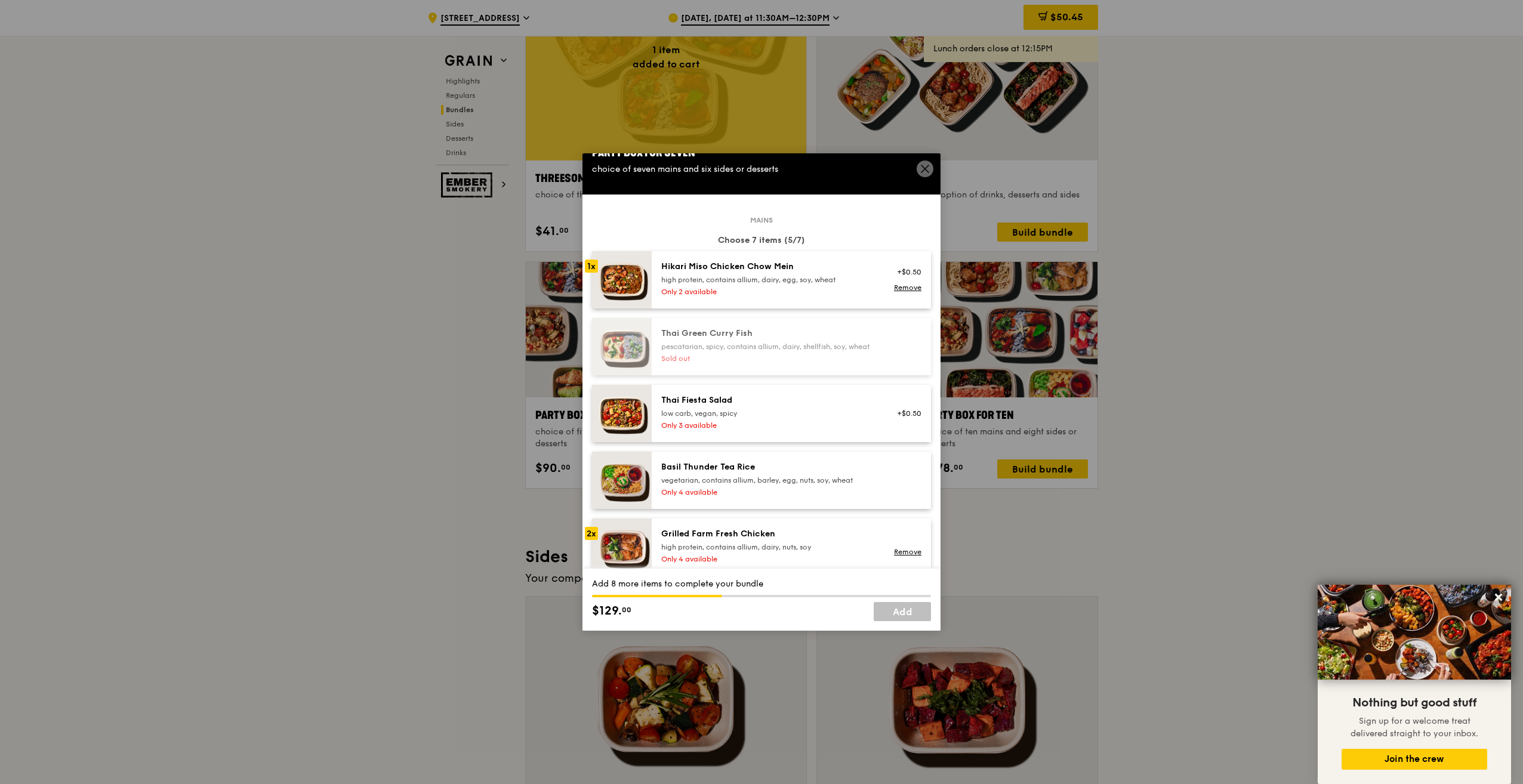
scroll to position [0, 0]
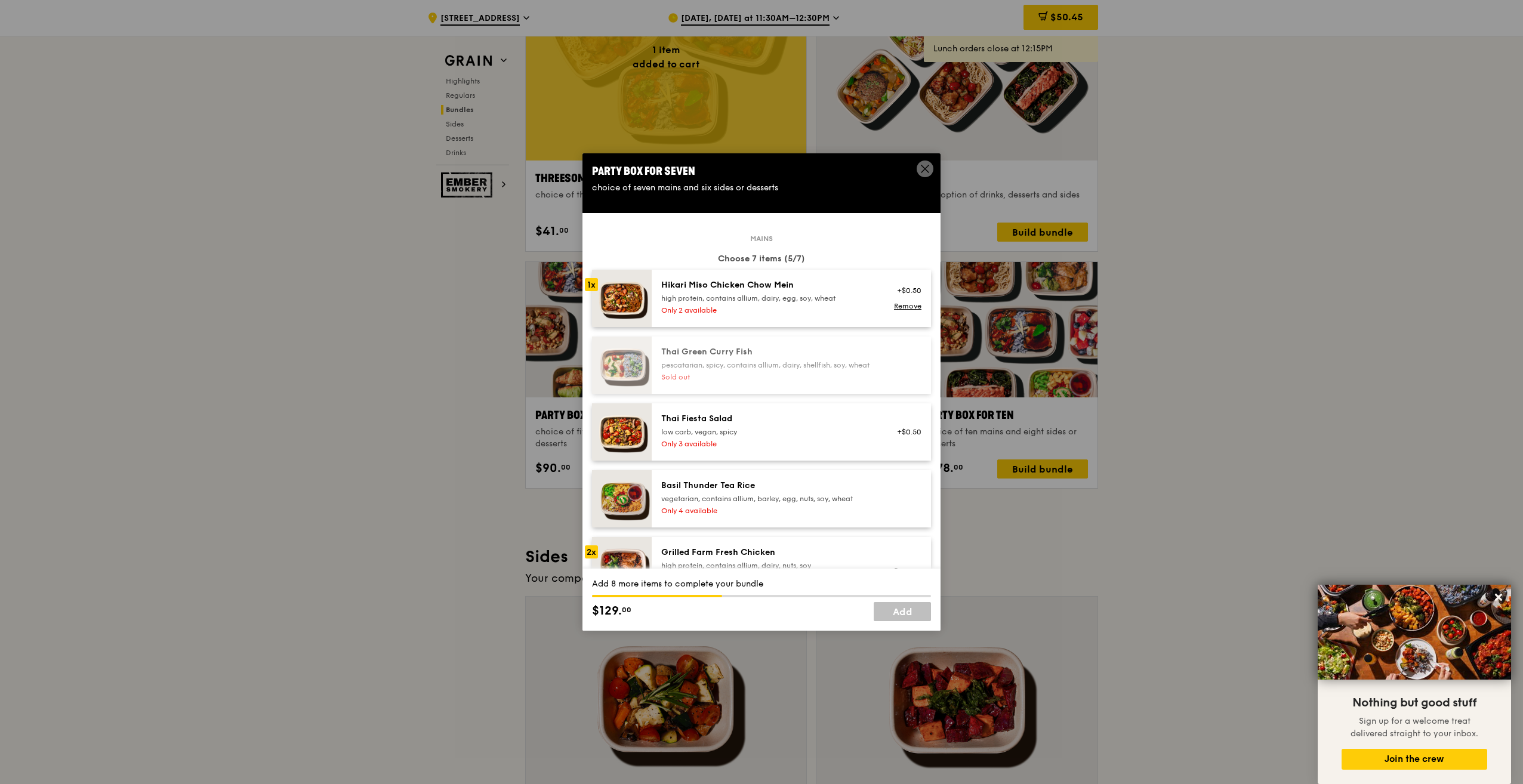
click at [843, 299] on div "high protein, contains allium, dairy, egg, soy, wheat" at bounding box center [768, 298] width 214 height 10
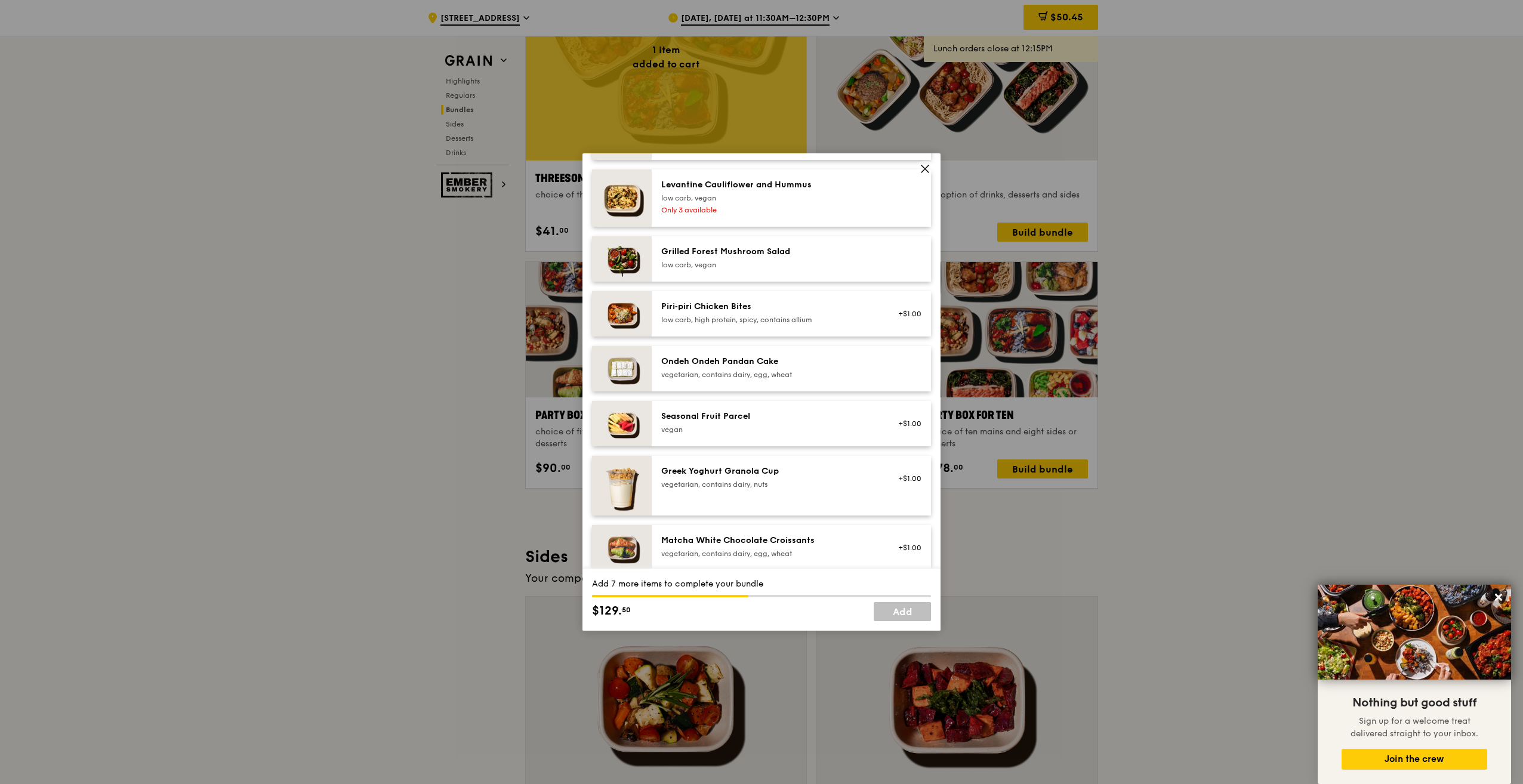
scroll to position [971, 0]
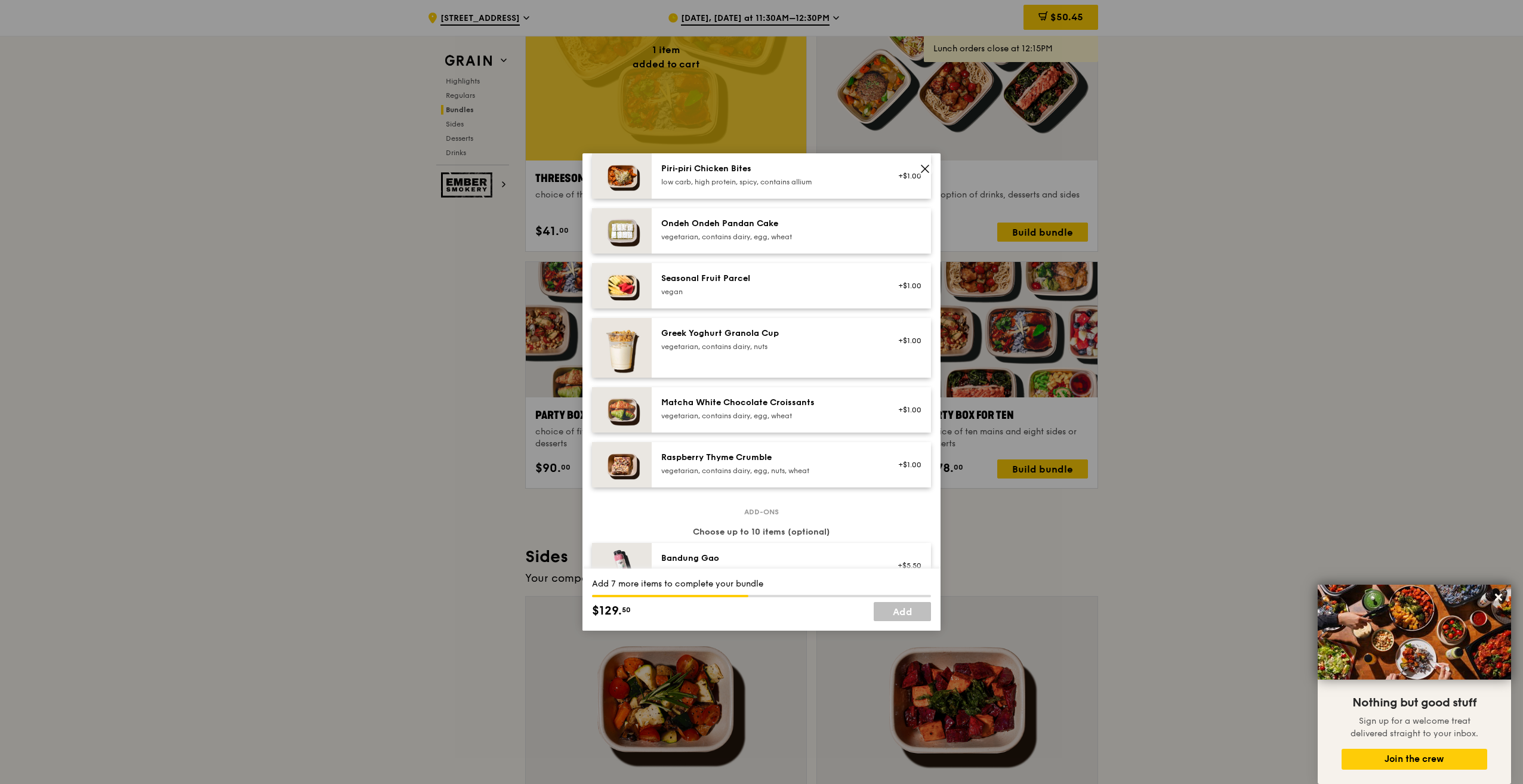
click at [834, 295] on div "Seasonal Fruit Parcel vegan" at bounding box center [768, 284] width 214 height 24
click at [834, 297] on div "vegan" at bounding box center [768, 292] width 214 height 10
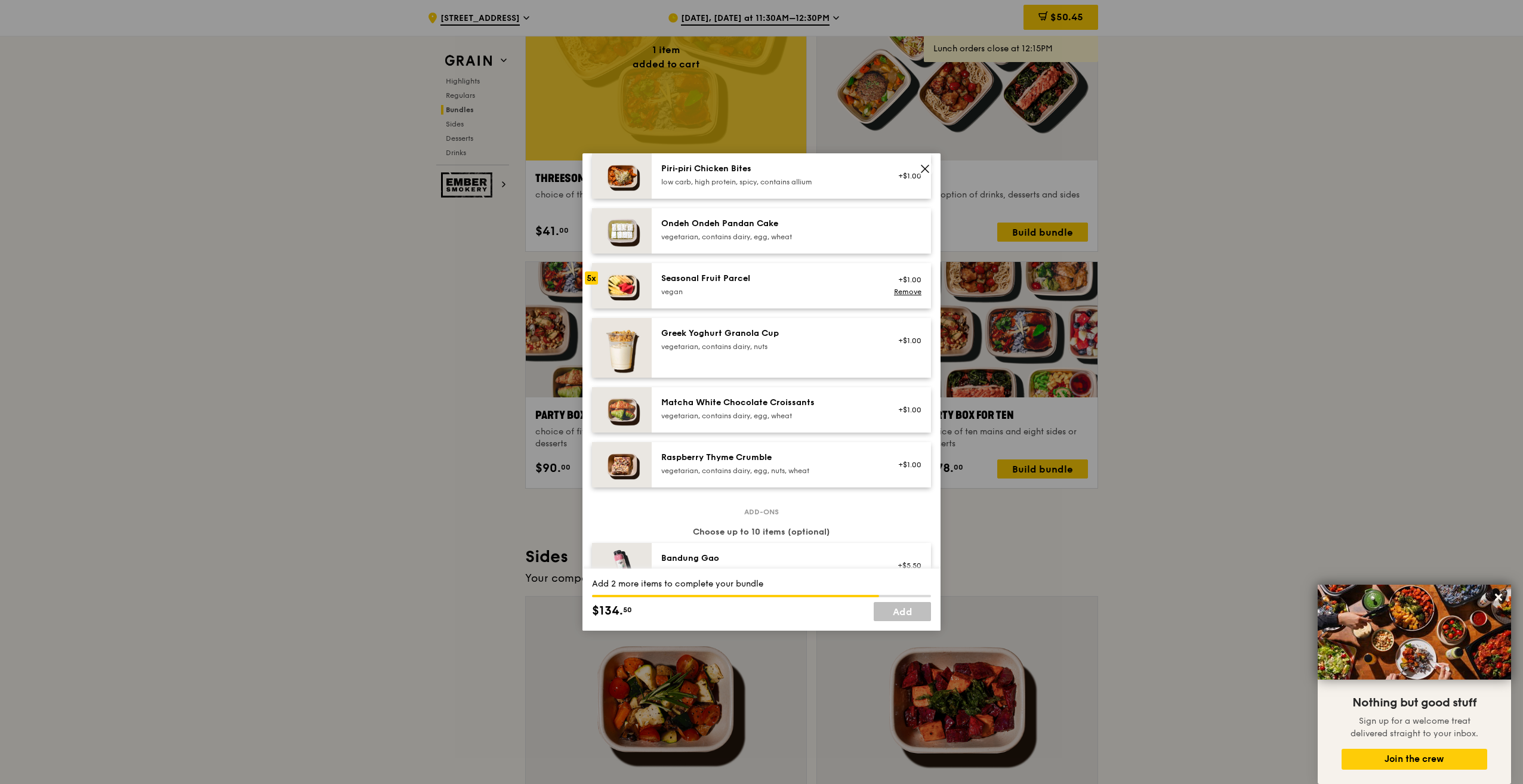
click at [834, 296] on div "Seasonal Fruit Parcel vegan" at bounding box center [768, 284] width 214 height 24
click at [829, 285] on div "Seasonal Fruit Parcel" at bounding box center [768, 278] width 214 height 12
click at [824, 285] on div "Seasonal Fruit Parcel" at bounding box center [768, 278] width 214 height 12
click at [817, 295] on div "Seasonal Fruit Parcel vegan" at bounding box center [768, 284] width 214 height 24
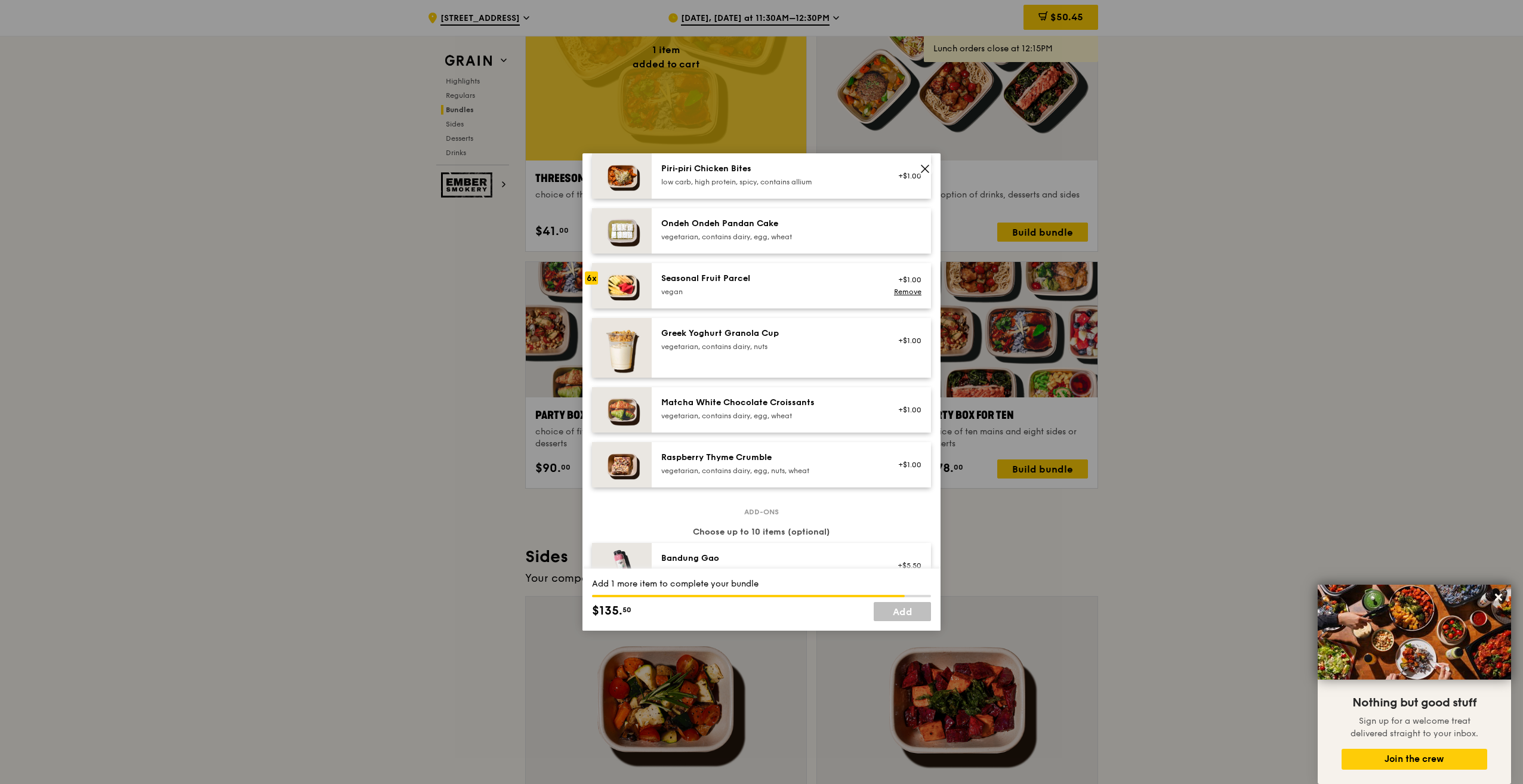
click at [828, 297] on div "vegan" at bounding box center [768, 292] width 214 height 10
click at [834, 297] on div "vegan" at bounding box center [768, 292] width 214 height 10
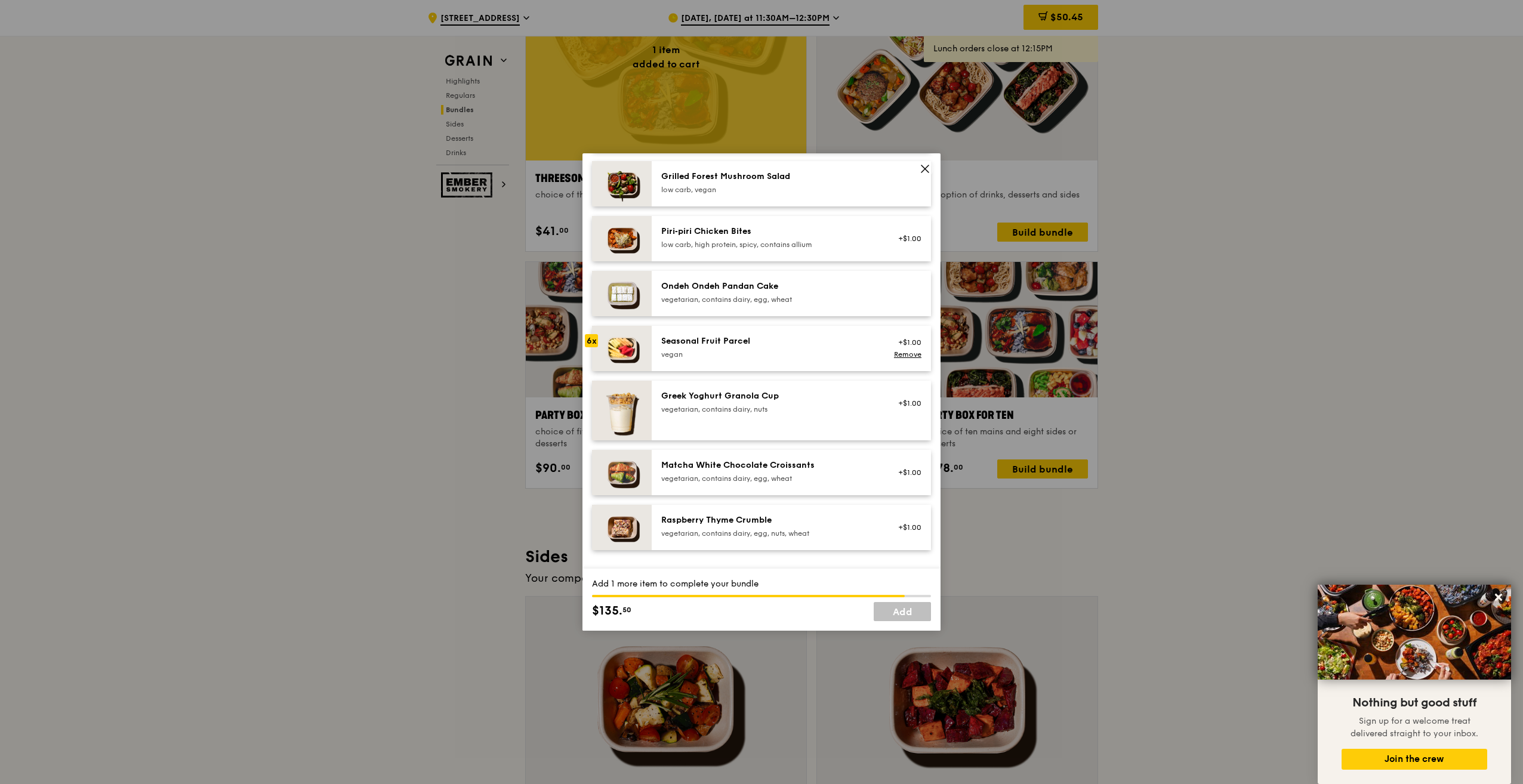
scroll to position [853, 0]
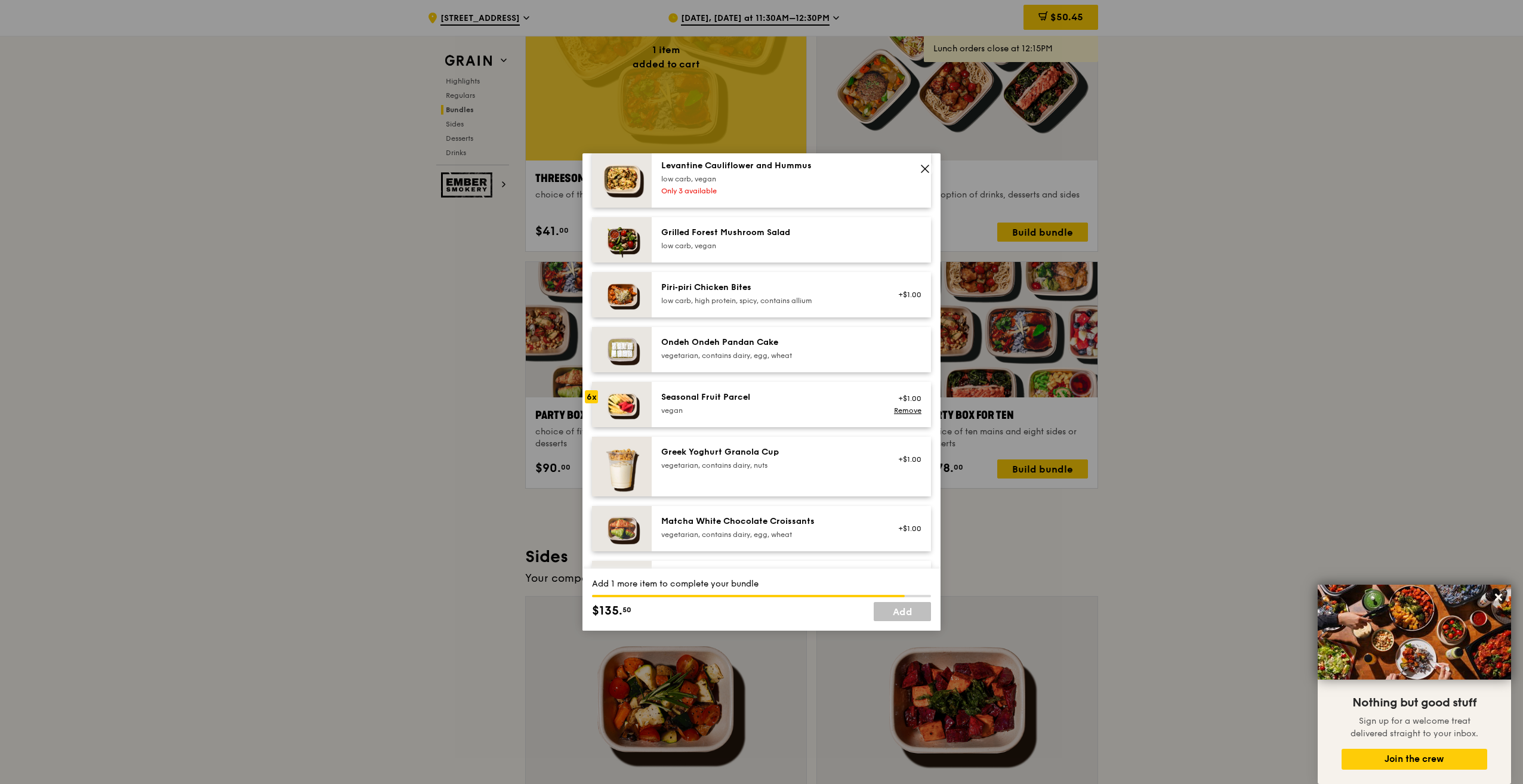
click at [816, 250] on div "low carb, vegan" at bounding box center [768, 246] width 214 height 10
click at [834, 250] on div "Grilled Forest Mushroom Salad low carb, vegan" at bounding box center [768, 238] width 214 height 24
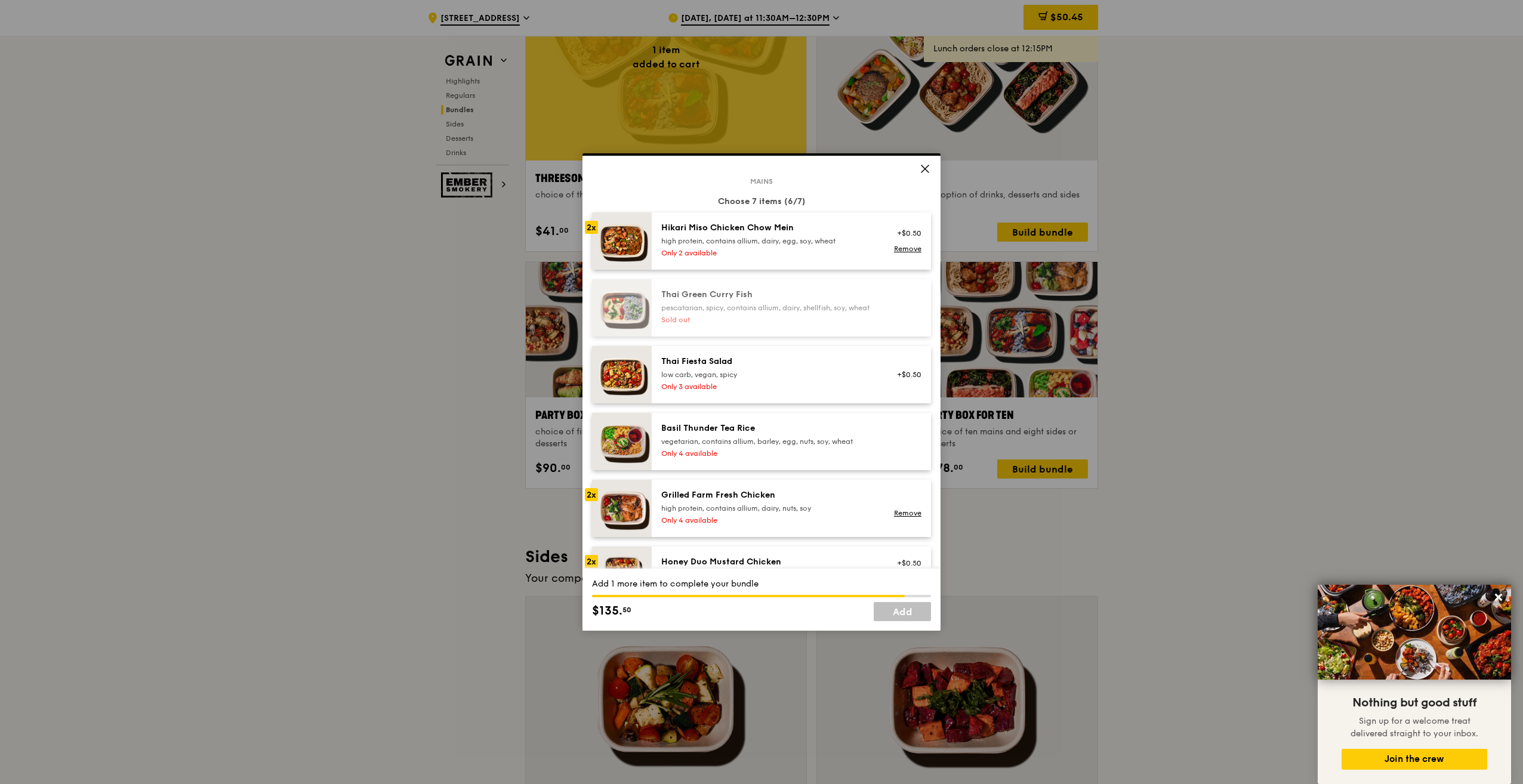
scroll to position [119, 0]
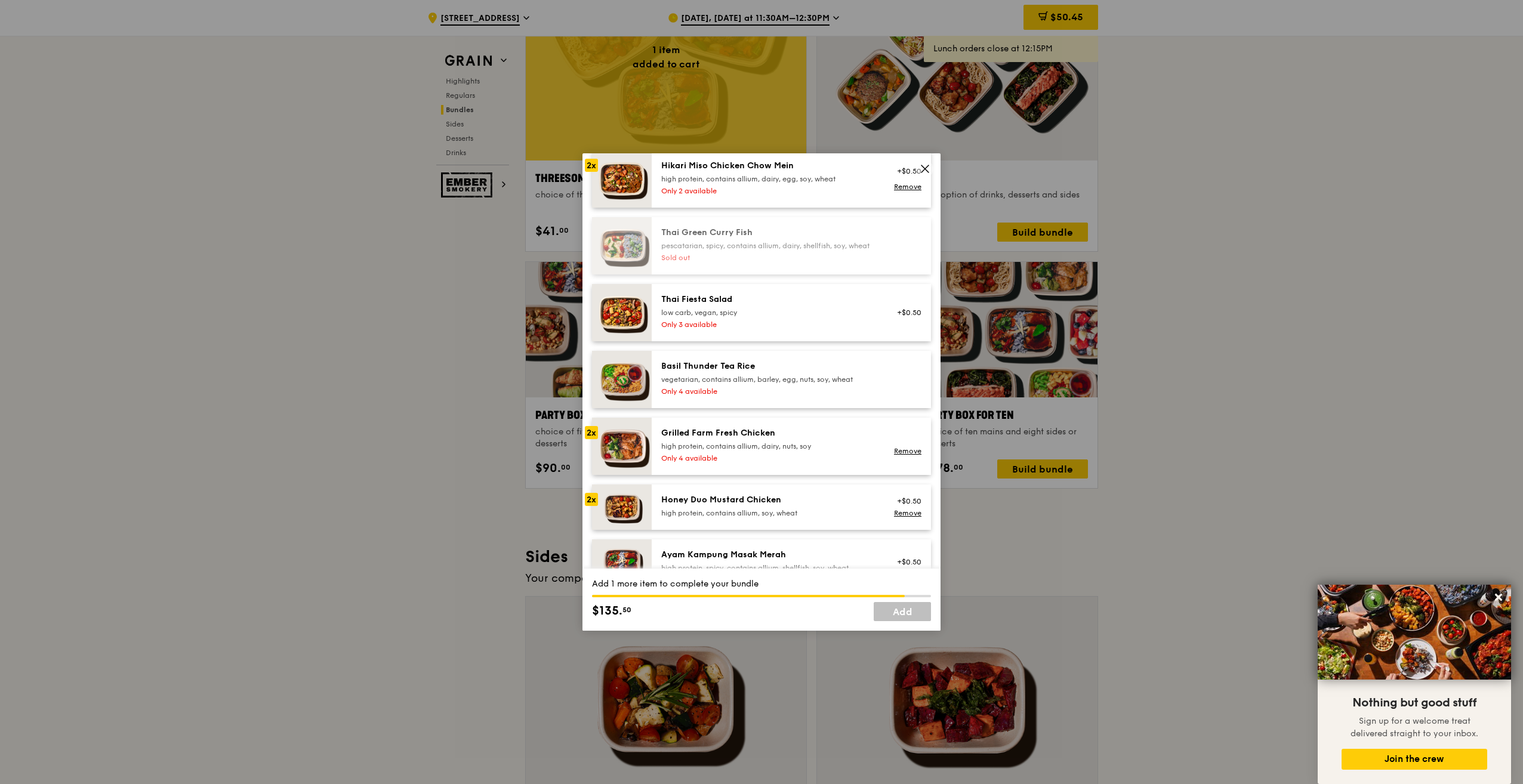
click at [829, 463] on div "Only 4 available" at bounding box center [768, 458] width 214 height 10
click at [903, 610] on link "Add" at bounding box center [902, 611] width 58 height 19
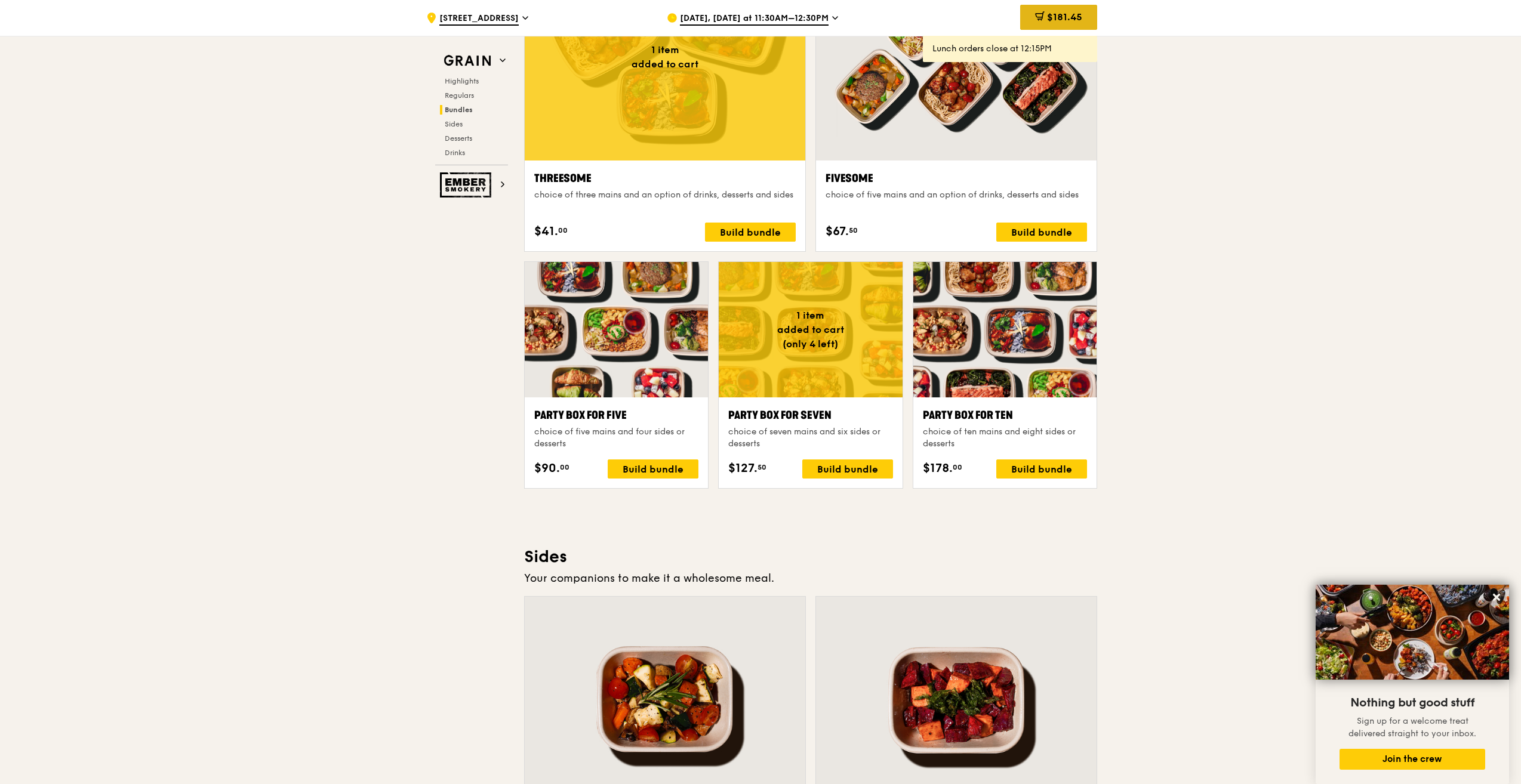
click at [1055, 23] on div "$181.45" at bounding box center [1058, 17] width 77 height 25
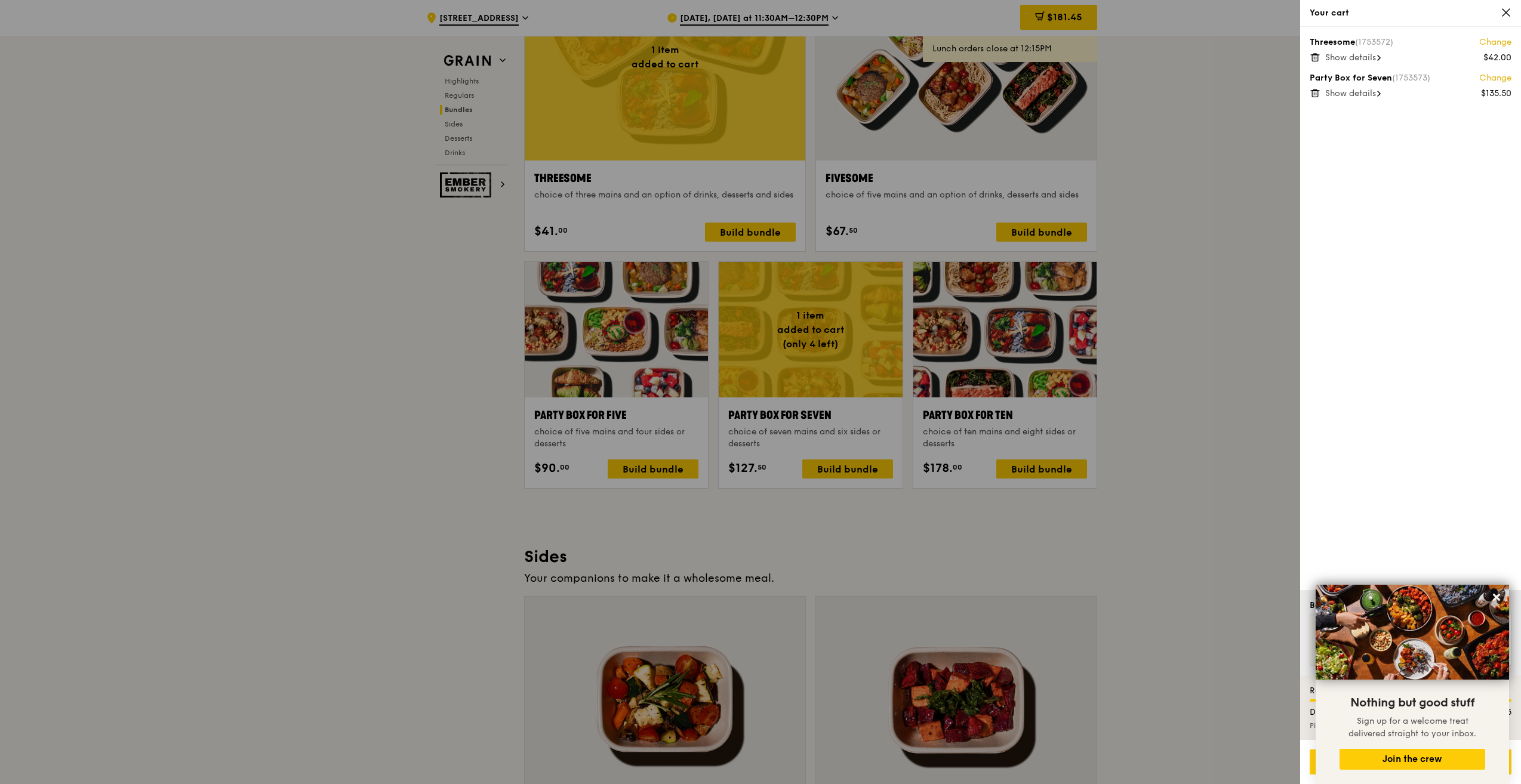
click at [1492, 41] on link "Change" at bounding box center [1495, 42] width 32 height 12
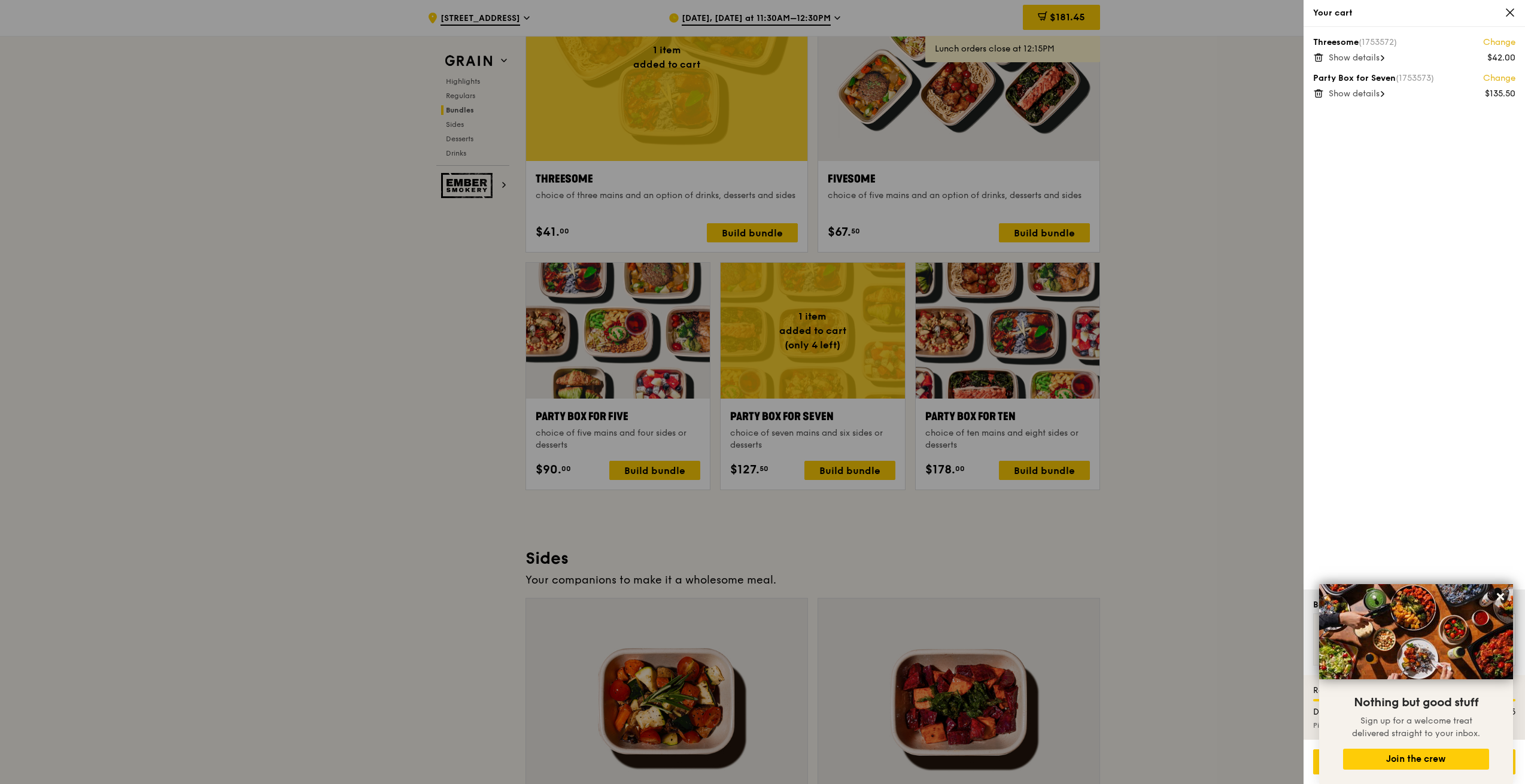
click at [1385, 58] on icon at bounding box center [1382, 58] width 3 height 6
click at [1316, 58] on icon at bounding box center [1318, 57] width 10 height 10
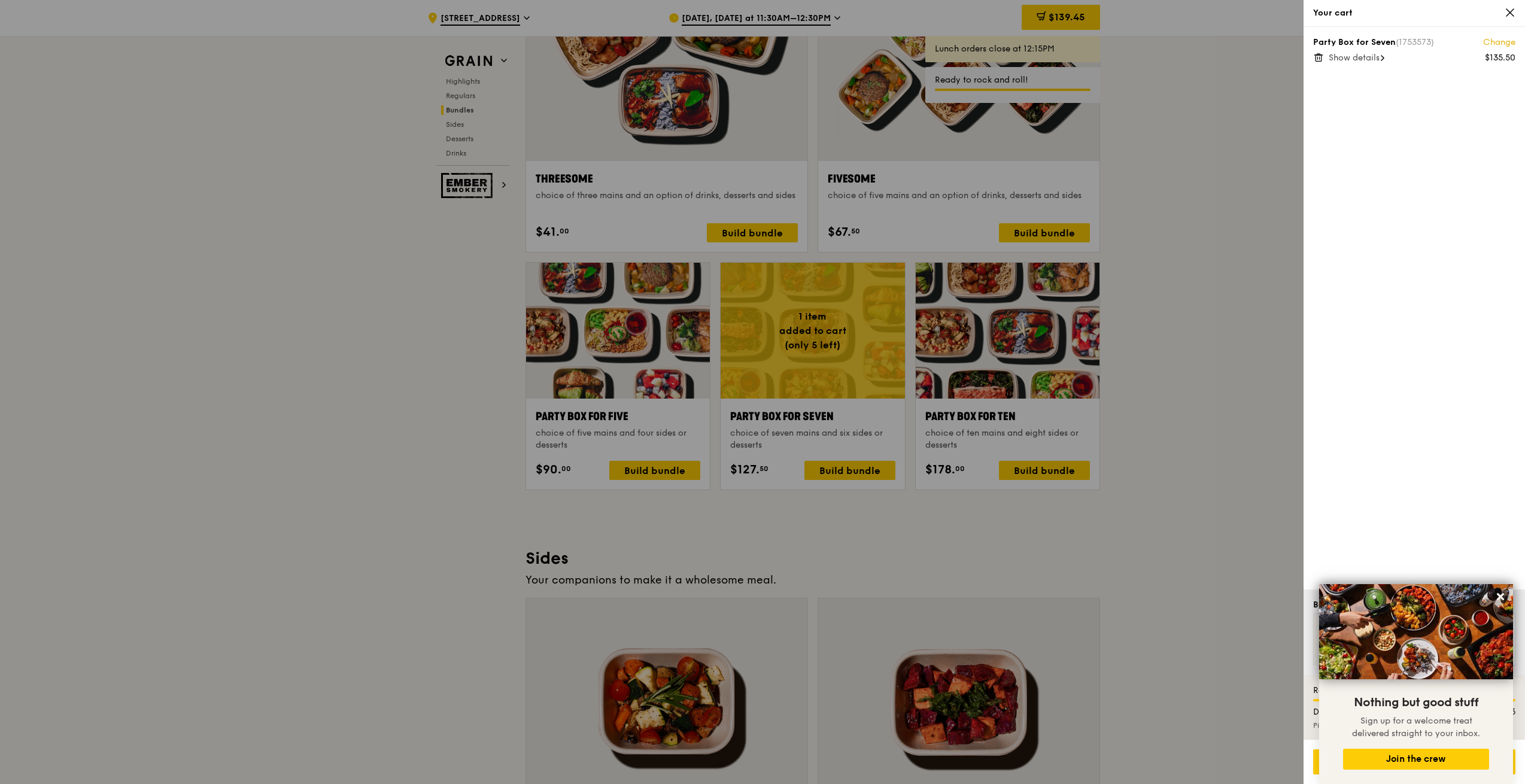
click at [1369, 62] on span "Show details" at bounding box center [1354, 58] width 51 height 10
click at [1491, 42] on link "Change" at bounding box center [1499, 42] width 32 height 12
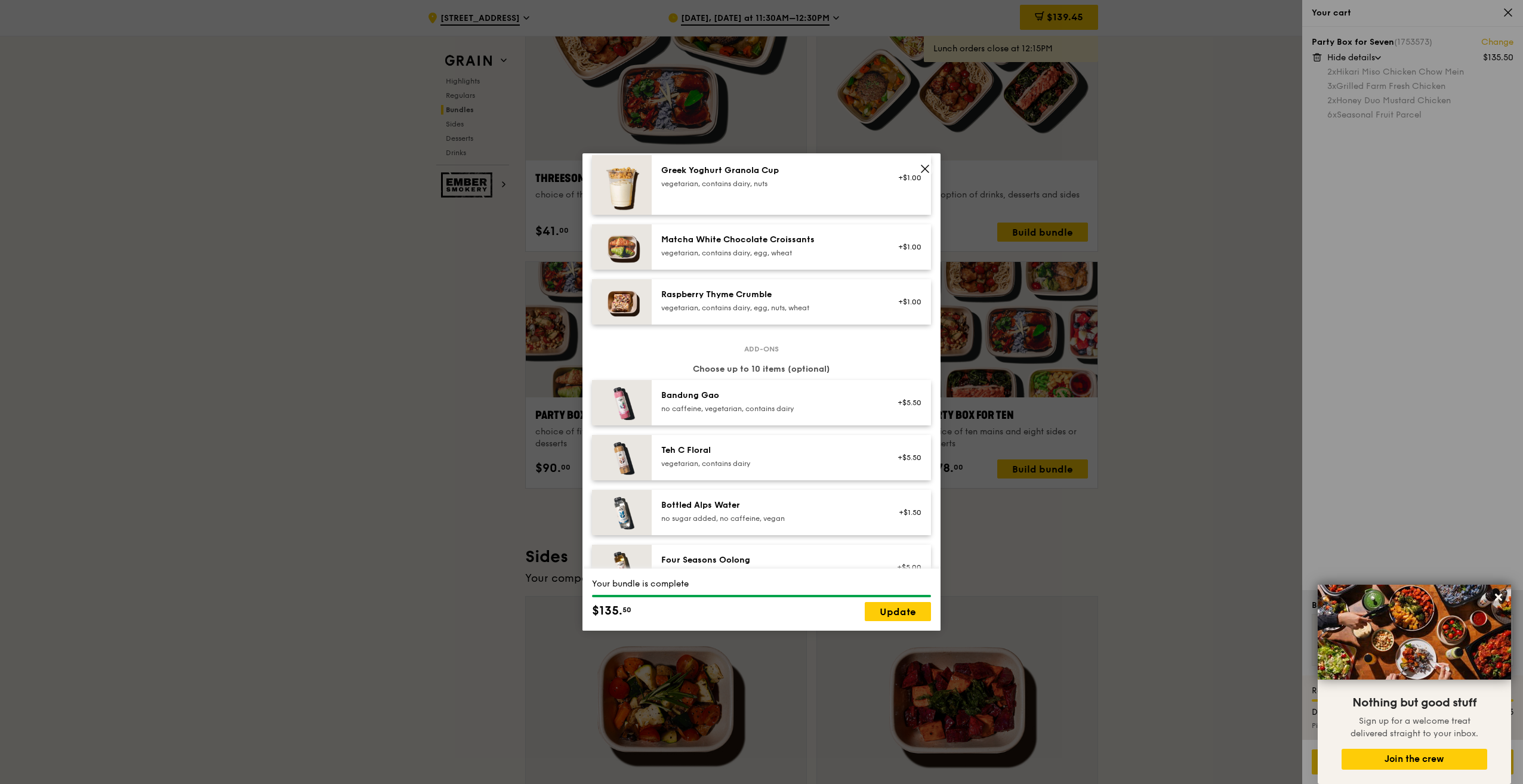
scroll to position [1014, 0]
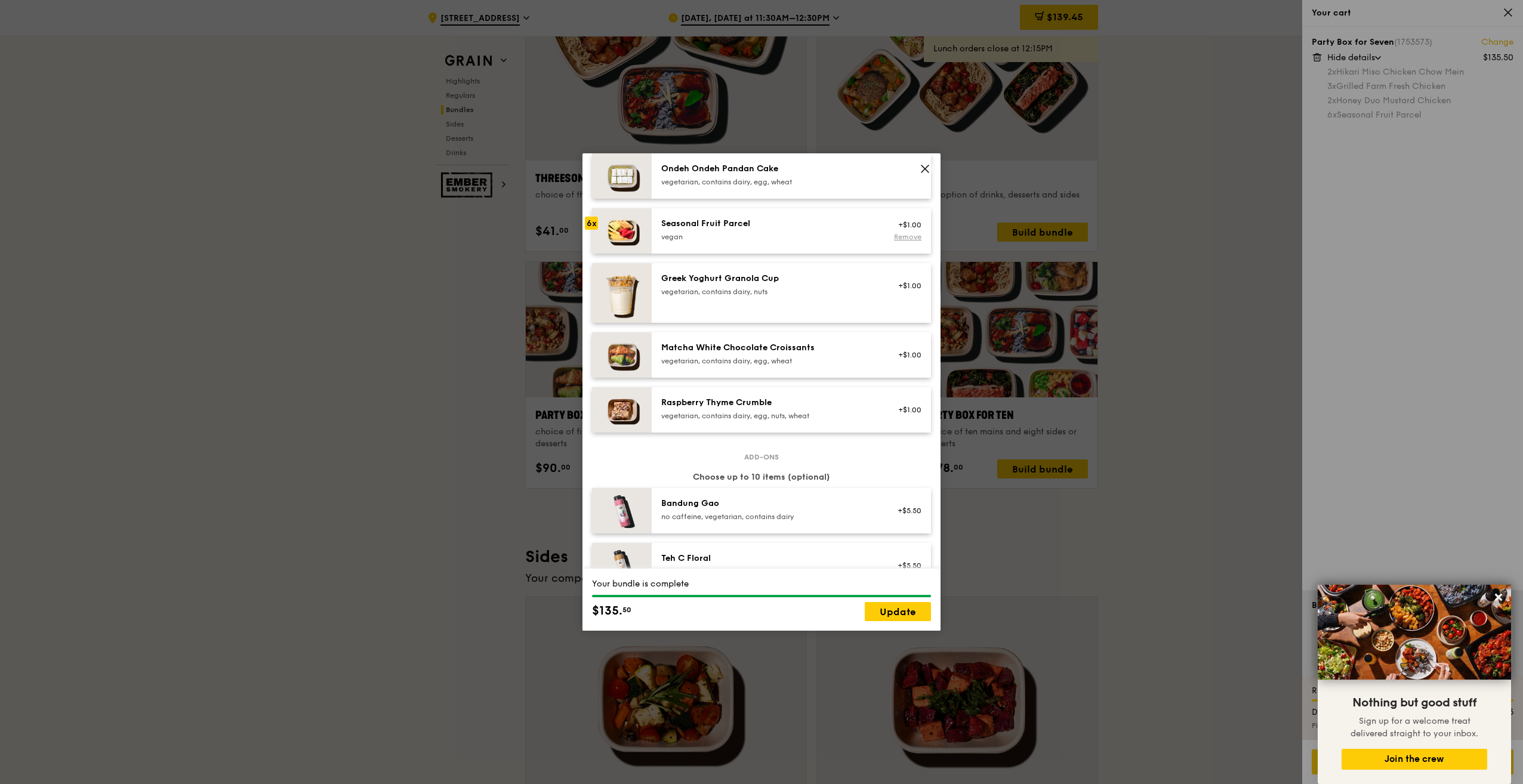
click at [895, 241] on link "Remove" at bounding box center [908, 237] width 28 height 8
click at [921, 171] on icon at bounding box center [924, 168] width 10 height 10
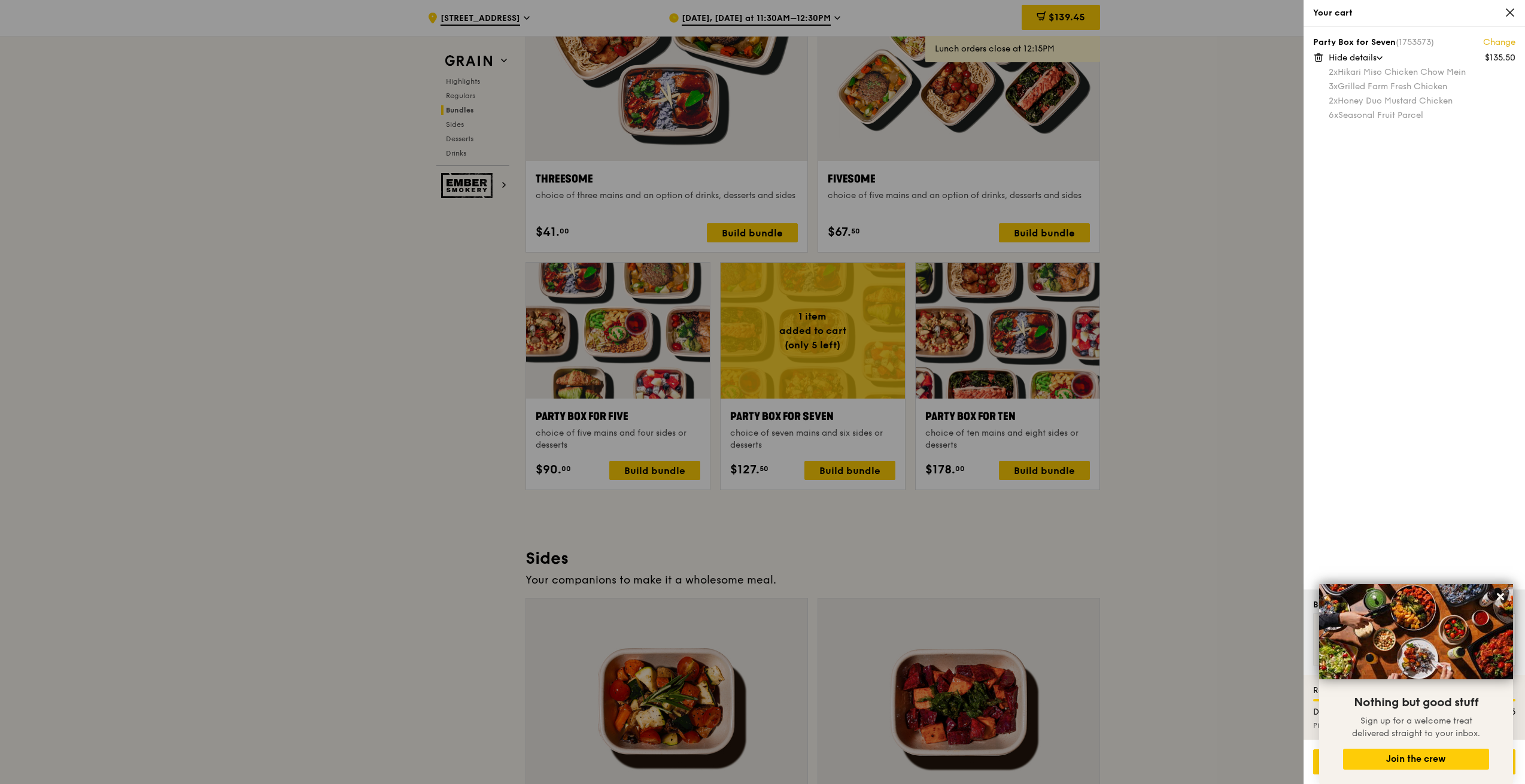
click at [1504, 40] on link "Change" at bounding box center [1499, 42] width 32 height 12
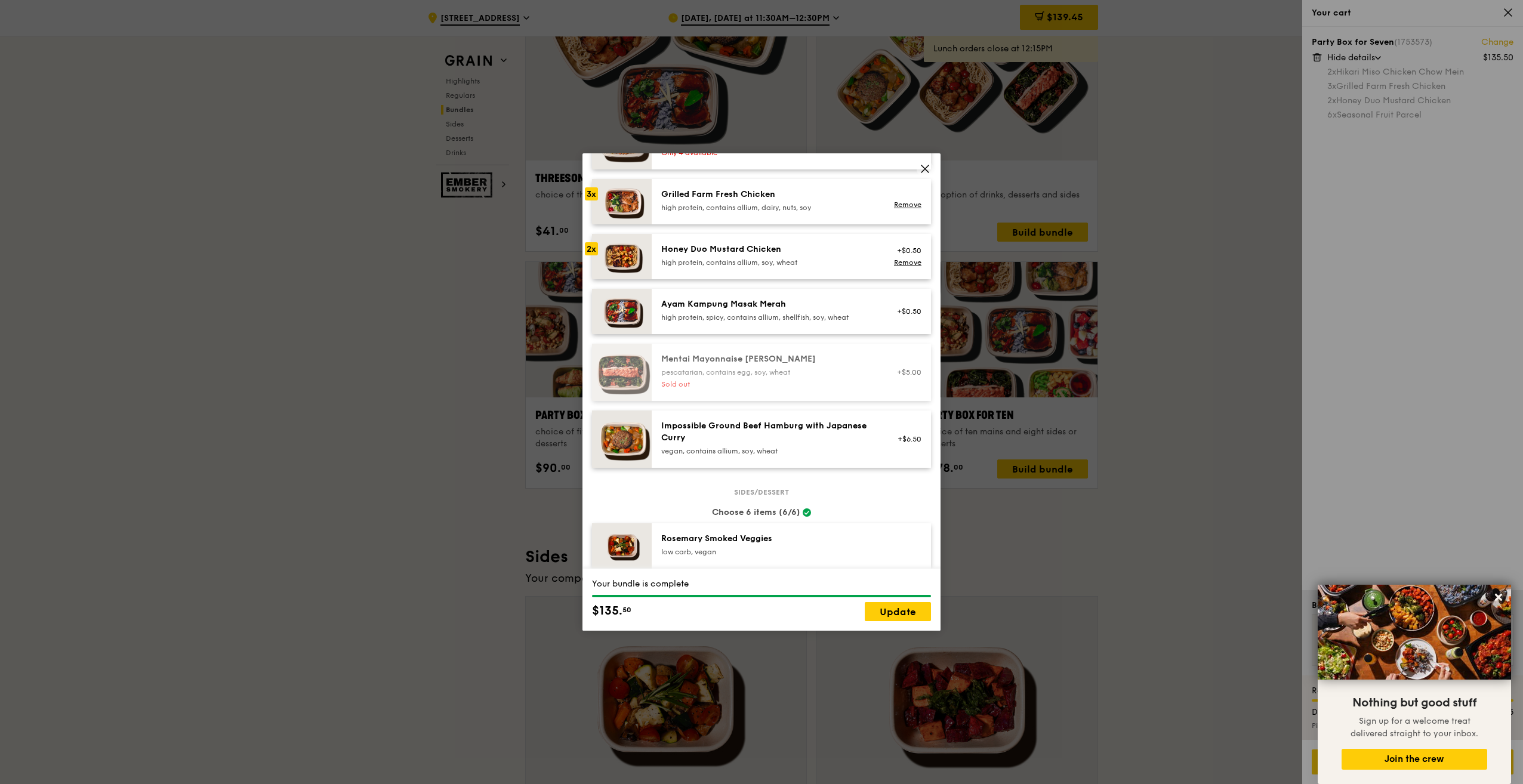
scroll to position [776, 0]
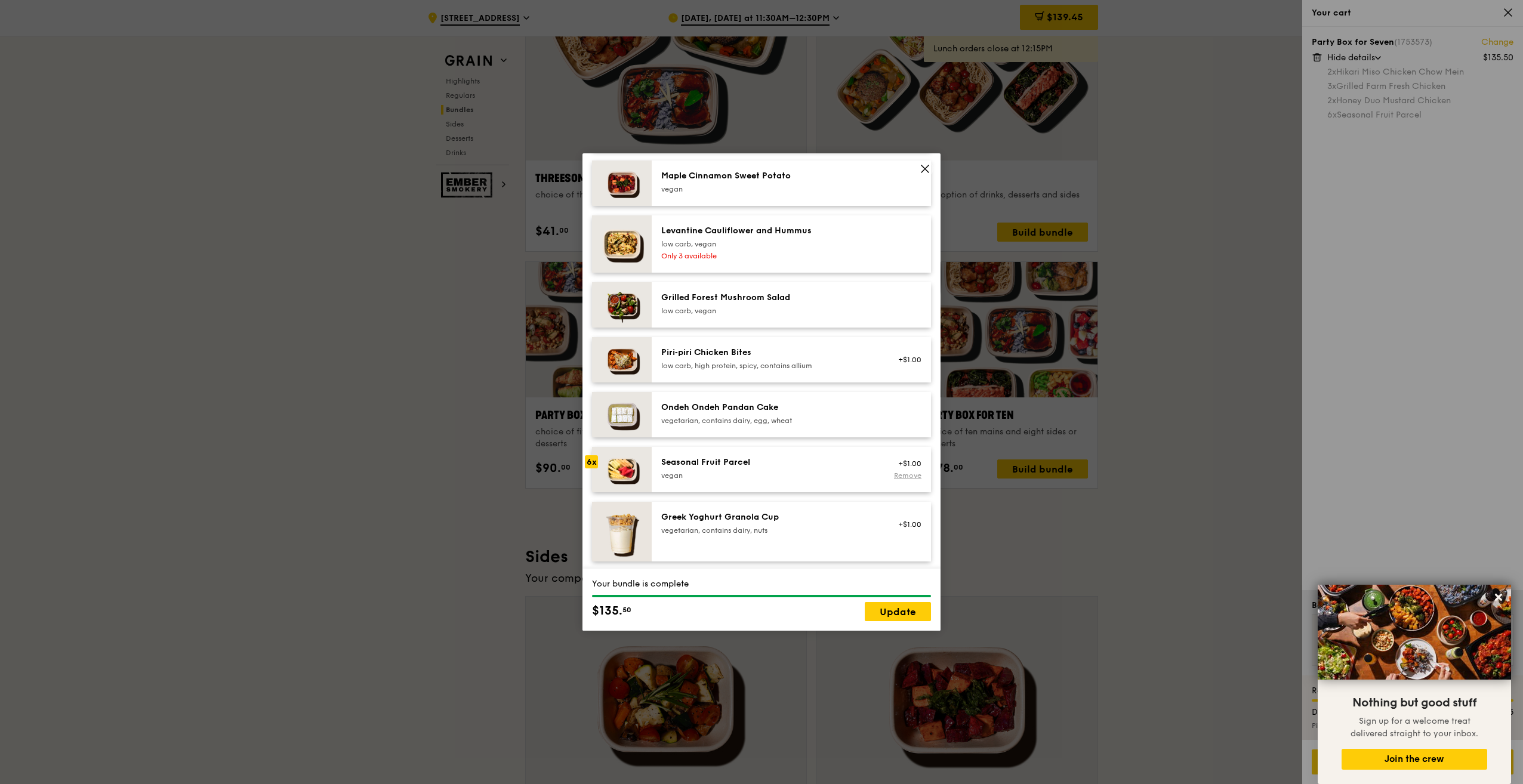
click at [898, 480] on link "Remove" at bounding box center [908, 476] width 28 height 8
click at [896, 610] on link "Update" at bounding box center [898, 611] width 67 height 19
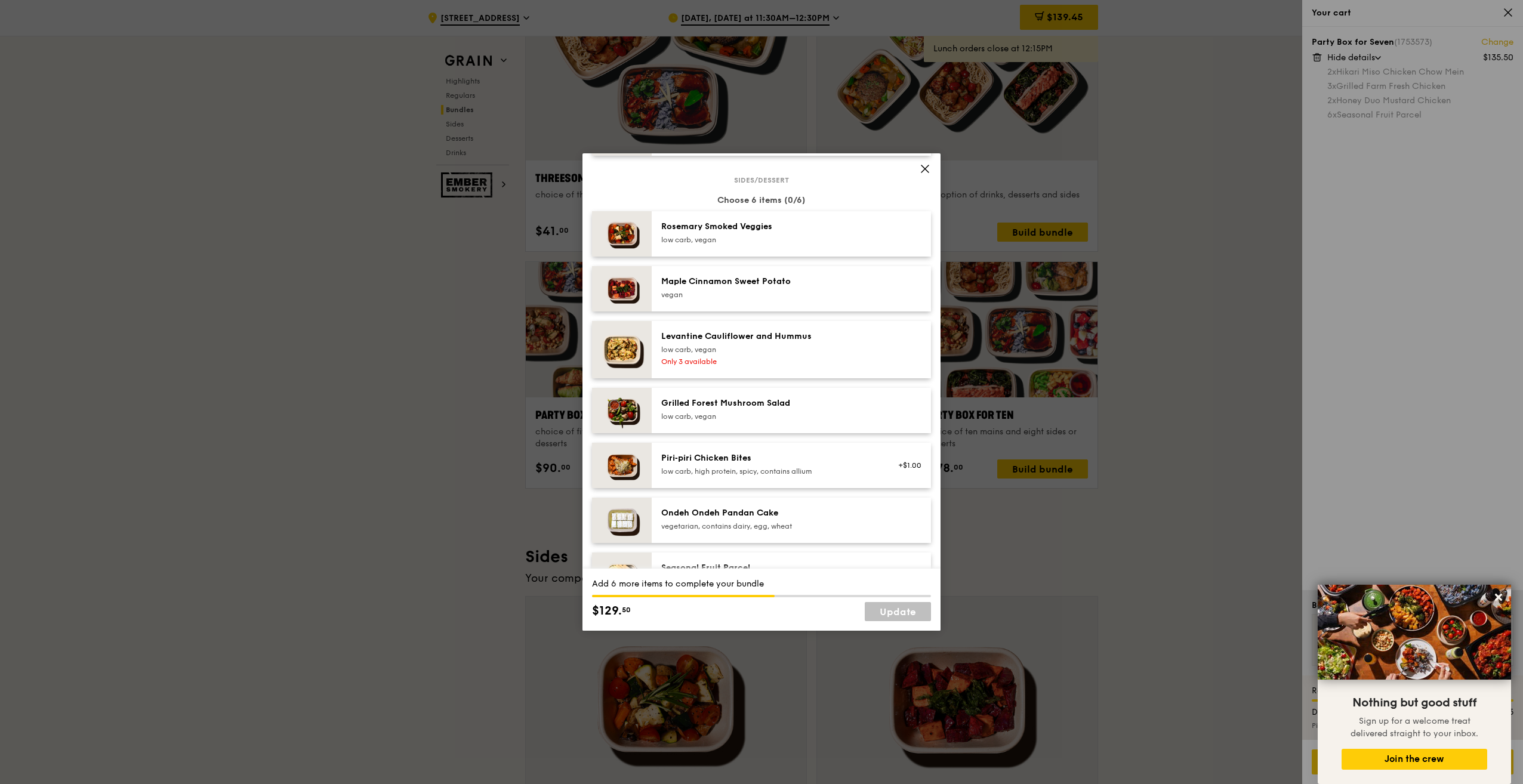
scroll to position [895, 0]
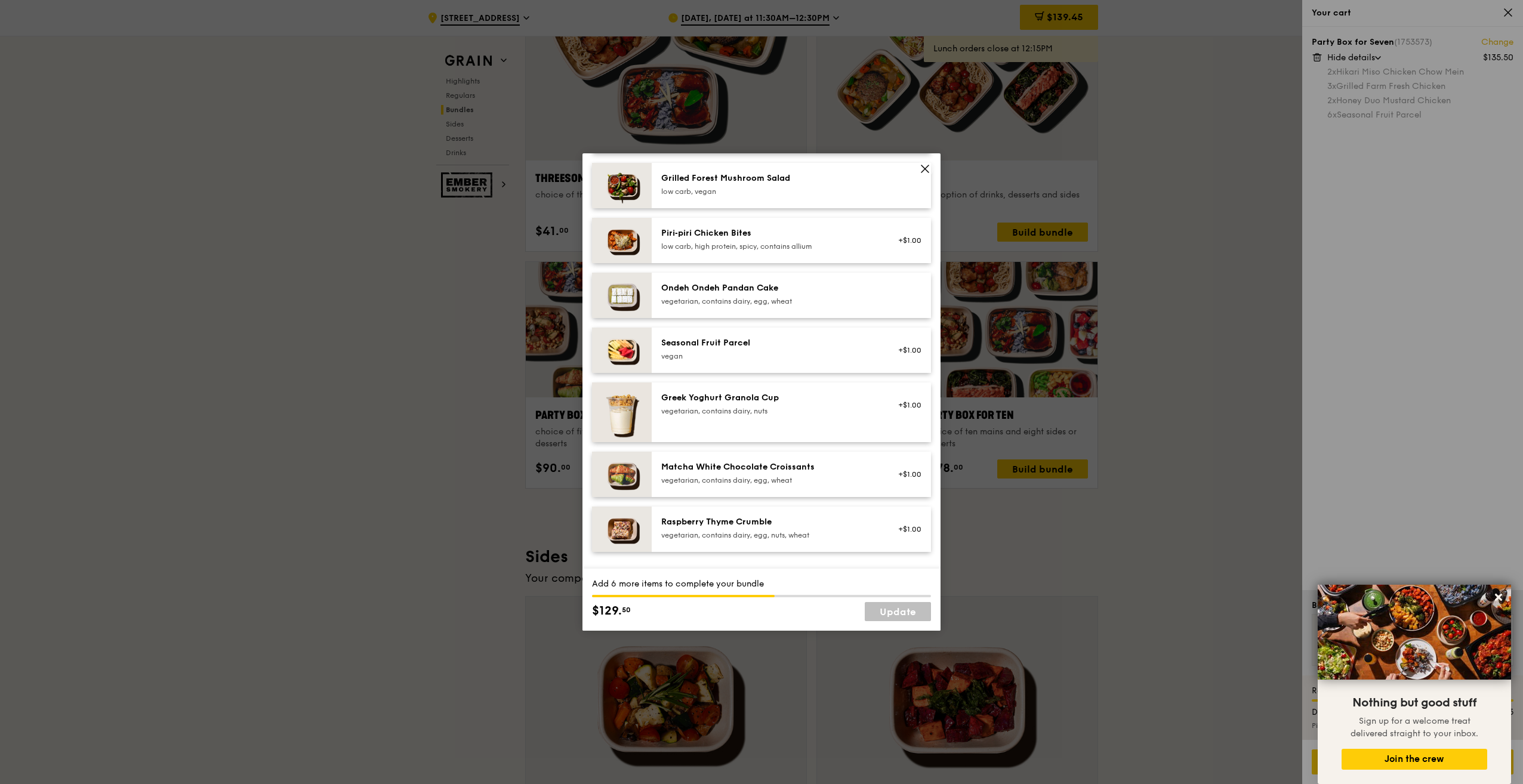
click at [869, 360] on div "Seasonal Fruit Parcel vegan" at bounding box center [768, 350] width 229 height 26
click at [895, 363] on div "+$1.00 Remove" at bounding box center [906, 350] width 46 height 26
click at [901, 360] on link "Remove" at bounding box center [908, 356] width 28 height 8
click at [890, 355] on div "+$1.00" at bounding box center [906, 350] width 32 height 10
click at [745, 349] on div "Seasonal Fruit Parcel" at bounding box center [768, 342] width 214 height 12
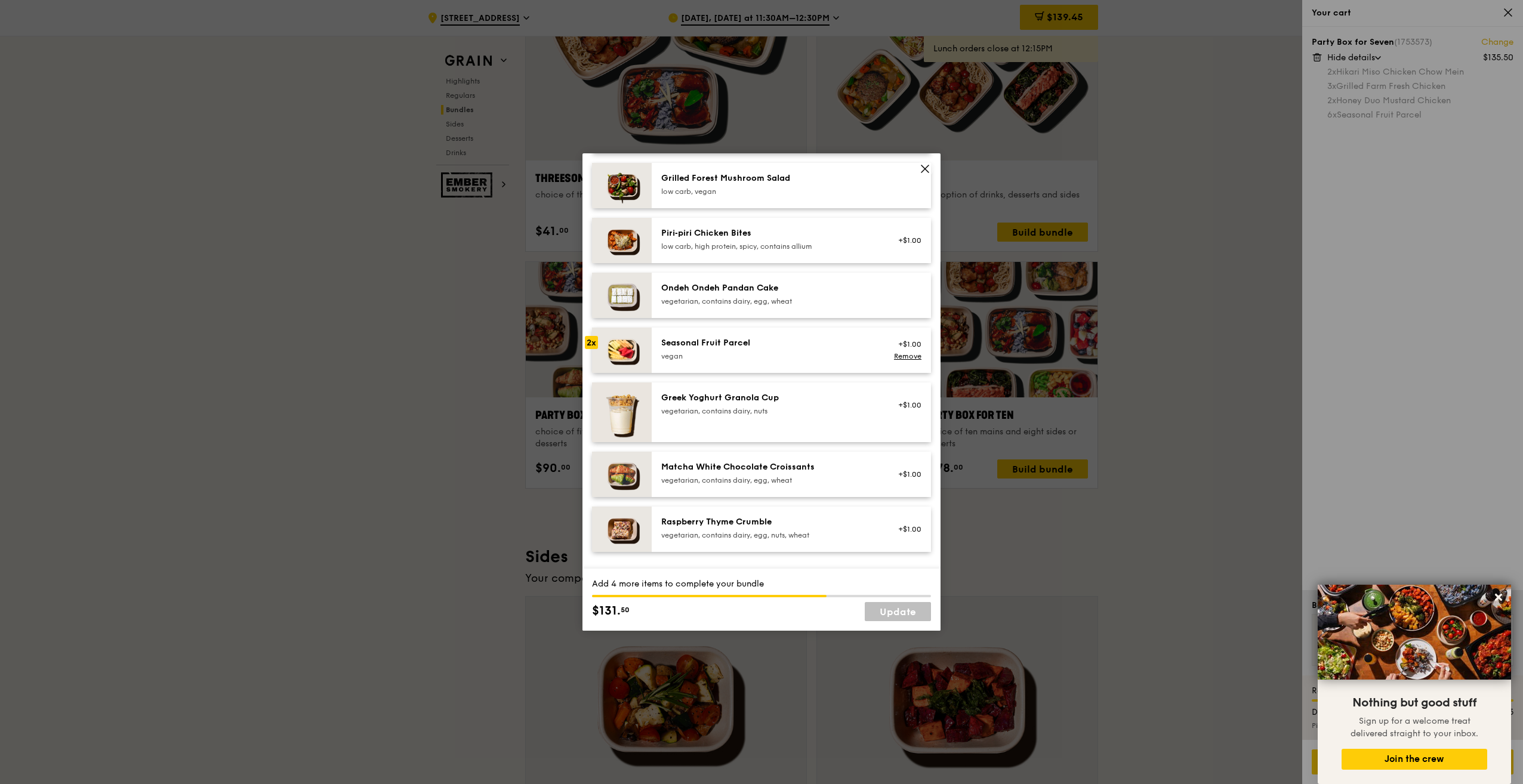
click at [745, 361] on div "Seasonal Fruit Parcel vegan" at bounding box center [768, 349] width 214 height 24
click at [813, 349] on div "Seasonal Fruit Parcel" at bounding box center [768, 342] width 214 height 12
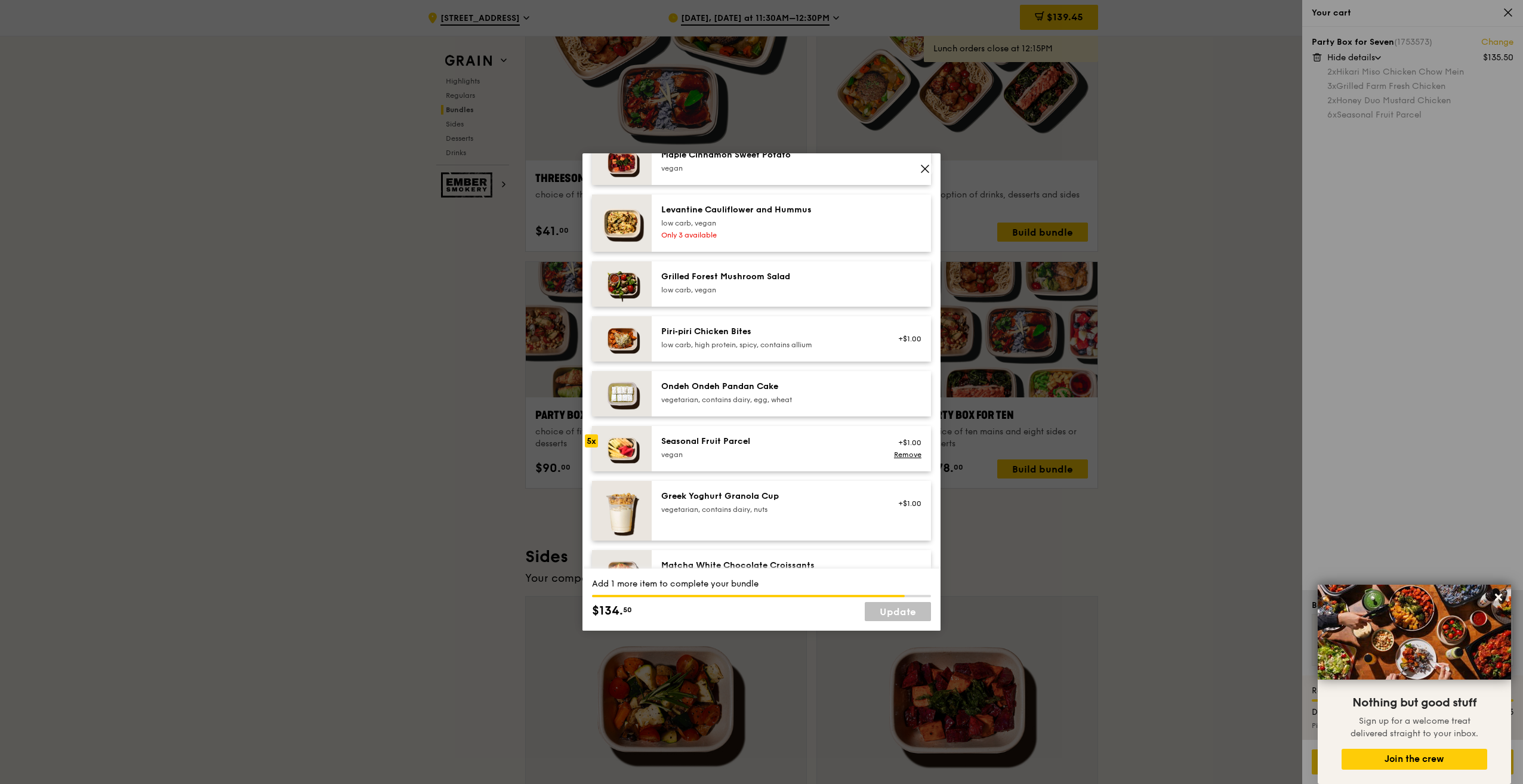
scroll to position [900, 0]
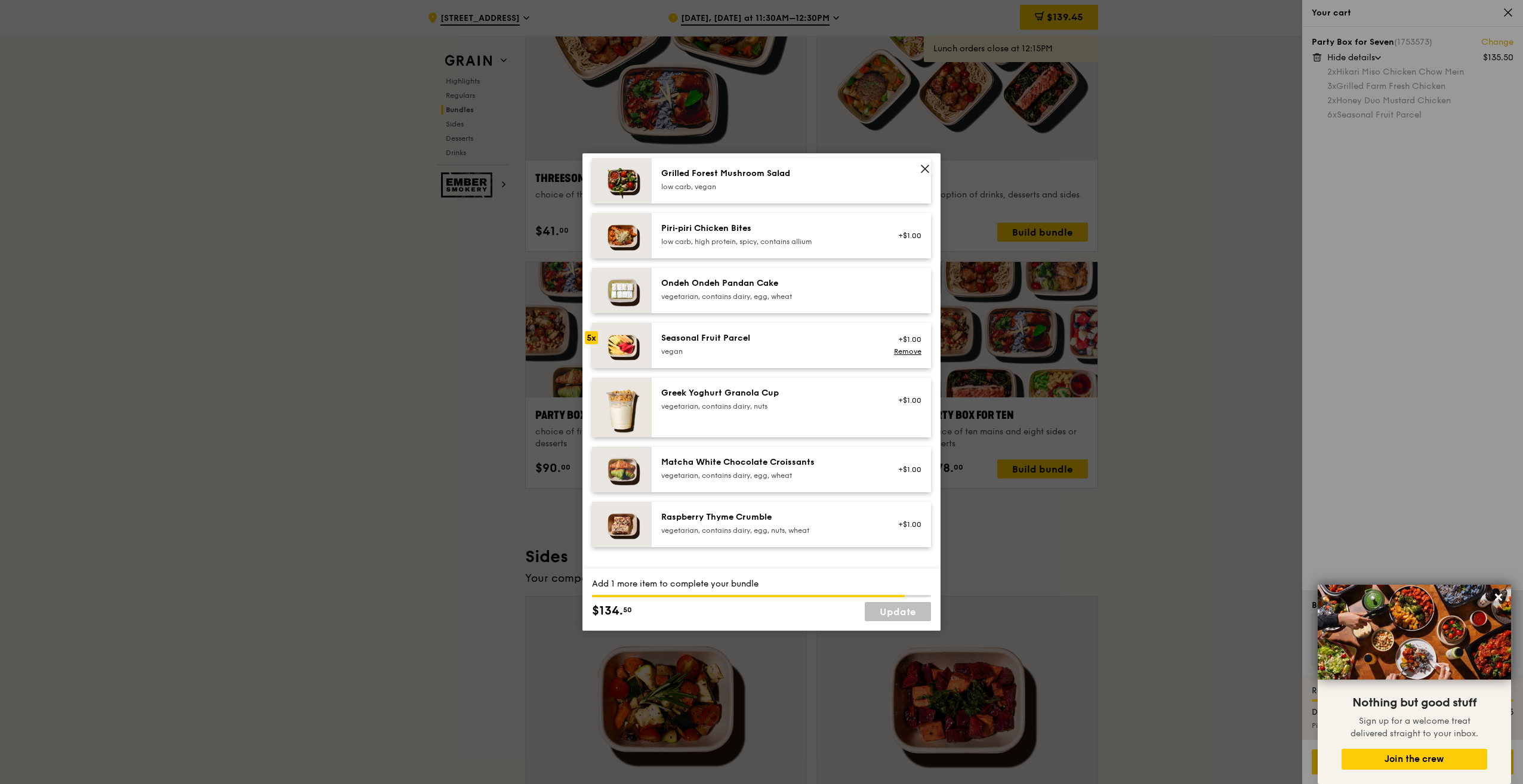
click at [757, 356] on div "vegan" at bounding box center [768, 351] width 214 height 10
click at [899, 609] on link "Update" at bounding box center [898, 611] width 67 height 19
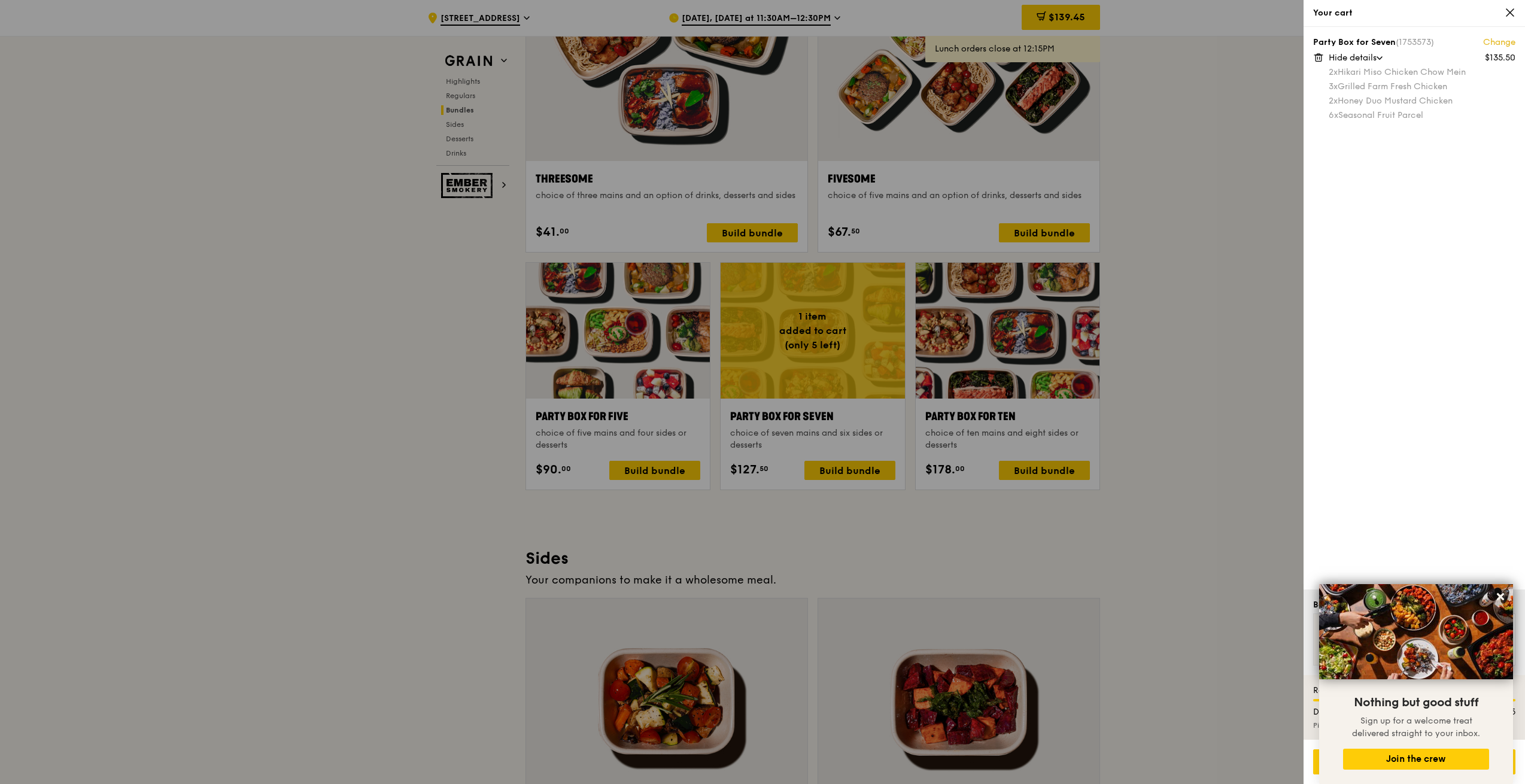
click at [1439, 544] on div "Party Box for Seven (1753573) Change $135.50 Hide details 2x Hikari Miso Chicke…" at bounding box center [1414, 308] width 221 height 562
click at [1507, 39] on link "Change" at bounding box center [1499, 42] width 32 height 12
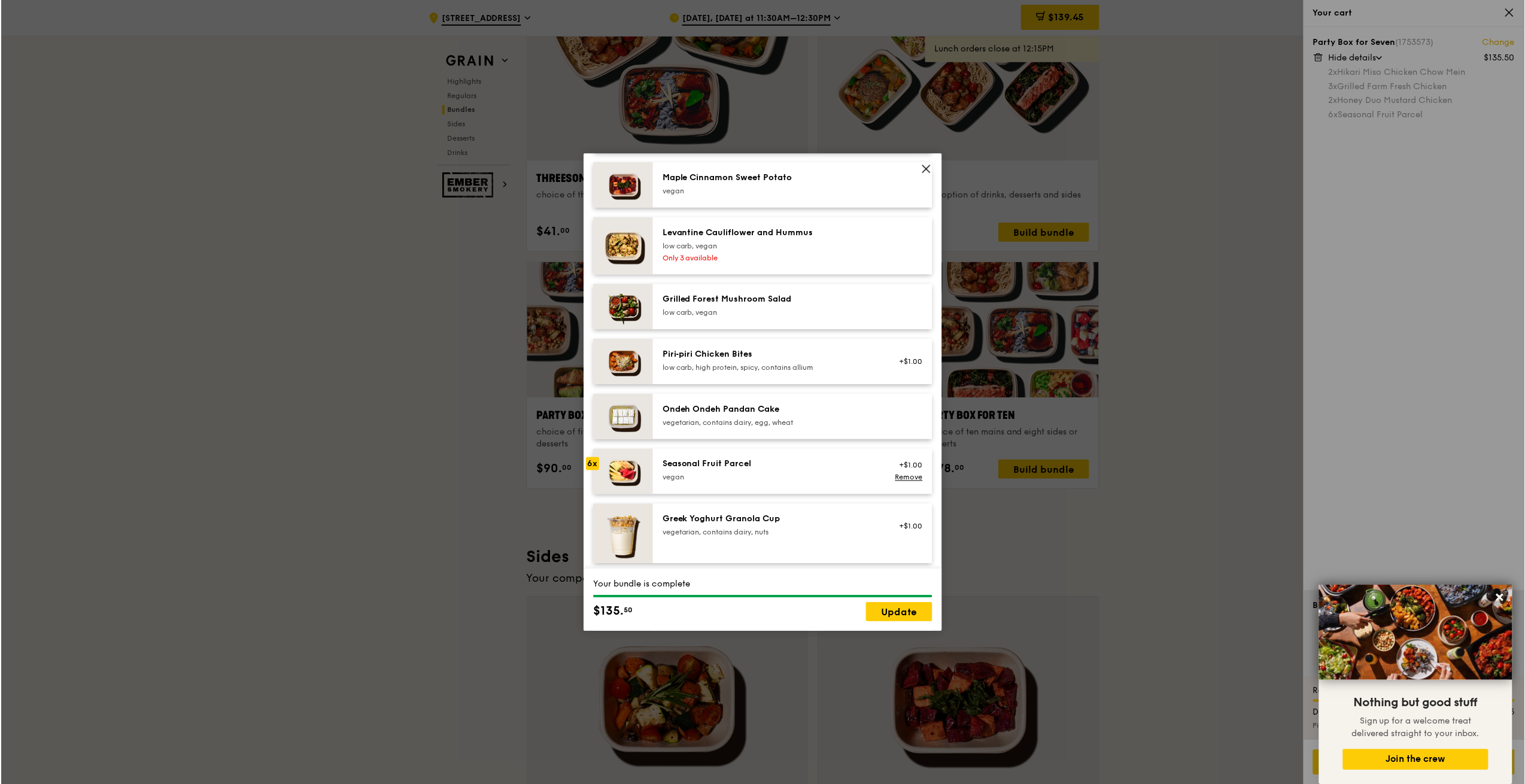
scroll to position [838, 0]
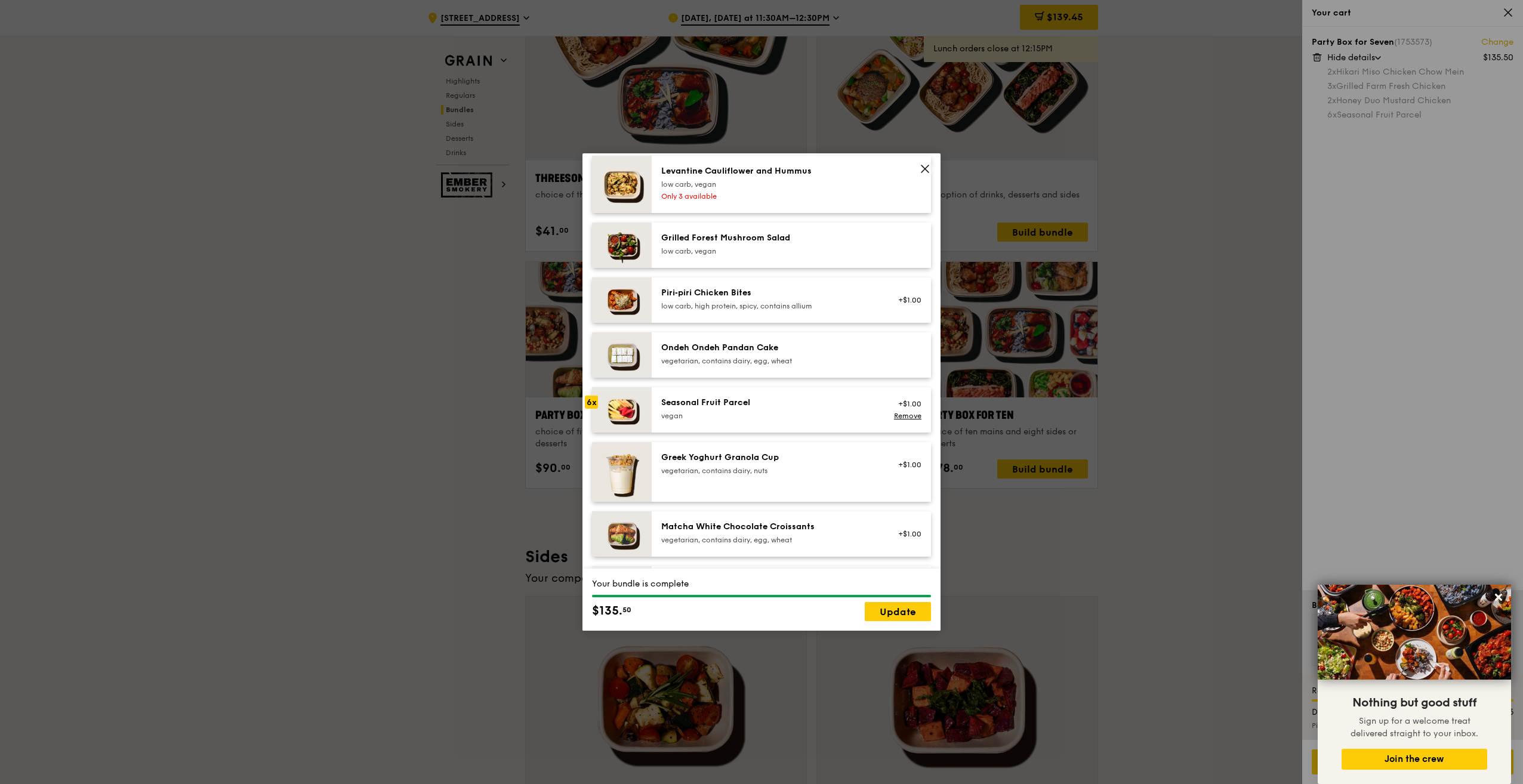
click at [701, 406] on div "Seasonal Fruit Parcel vegan +$1.00 Remove" at bounding box center [791, 410] width 279 height 45
click at [894, 420] on link "Remove" at bounding box center [908, 416] width 28 height 8
click at [739, 409] on div "Seasonal Fruit Parcel" at bounding box center [768, 402] width 214 height 12
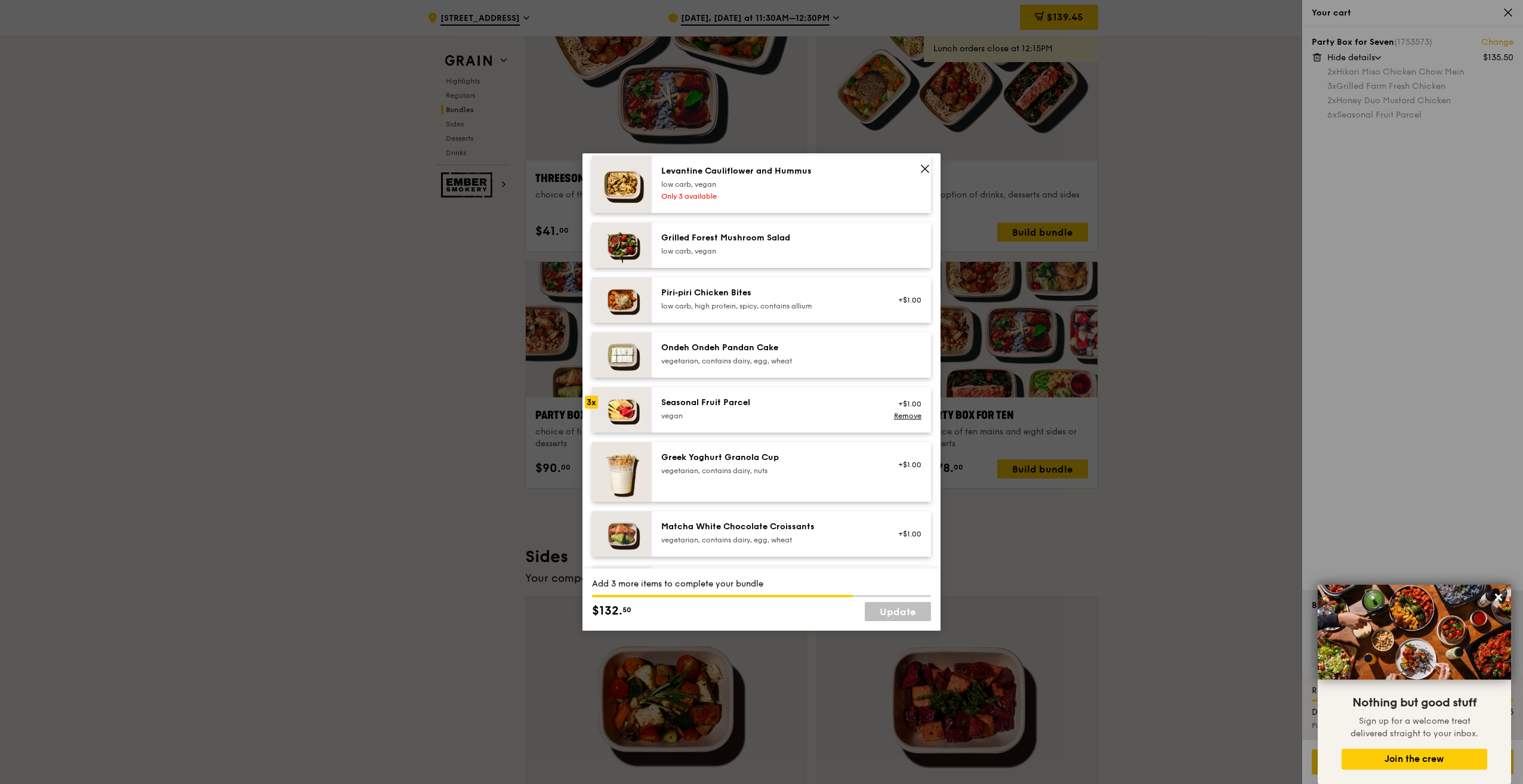
click at [716, 476] on div "vegetarian, contains dairy, nuts" at bounding box center [768, 471] width 214 height 10
click at [886, 611] on link "Update" at bounding box center [898, 611] width 67 height 19
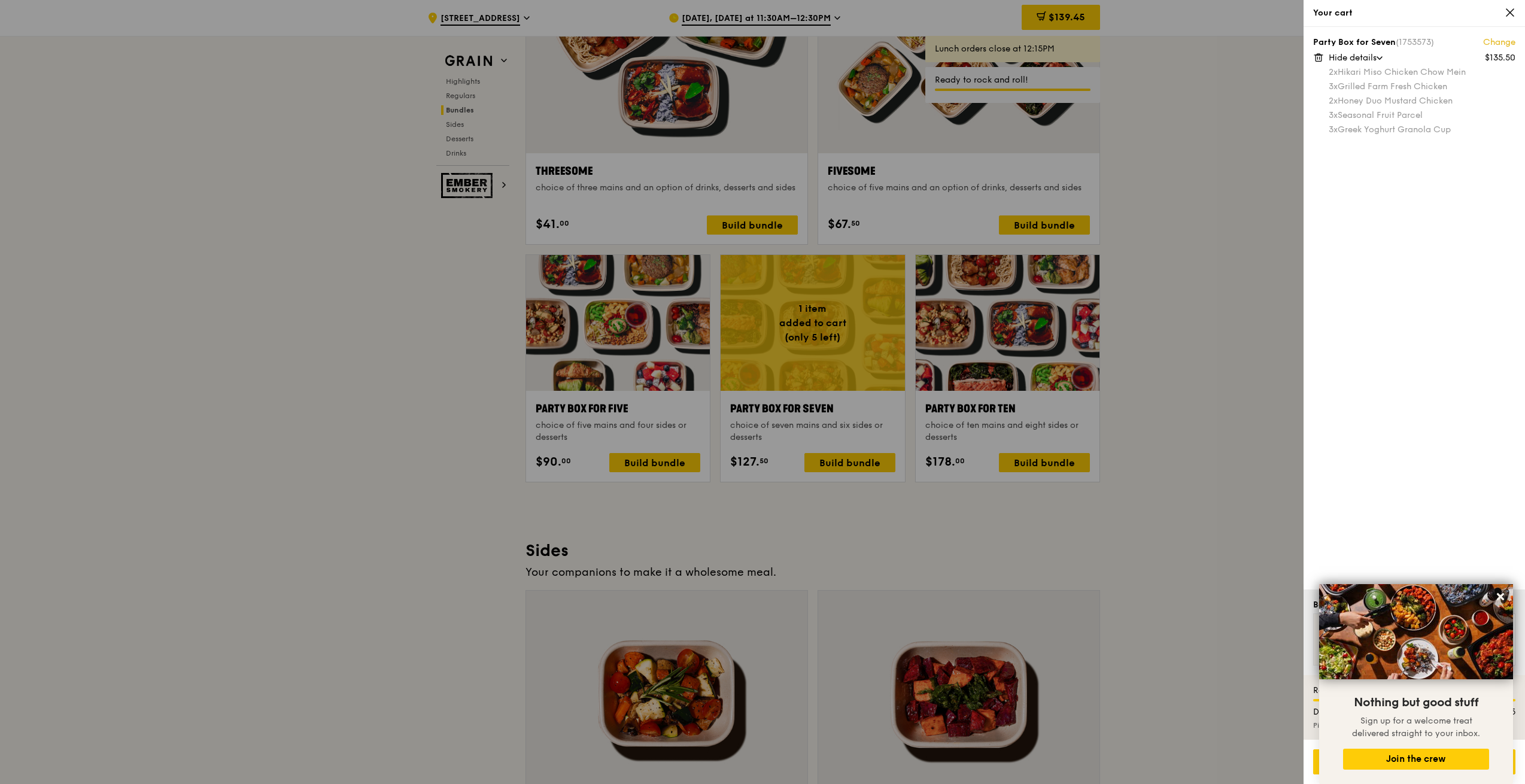
scroll to position [2333, 0]
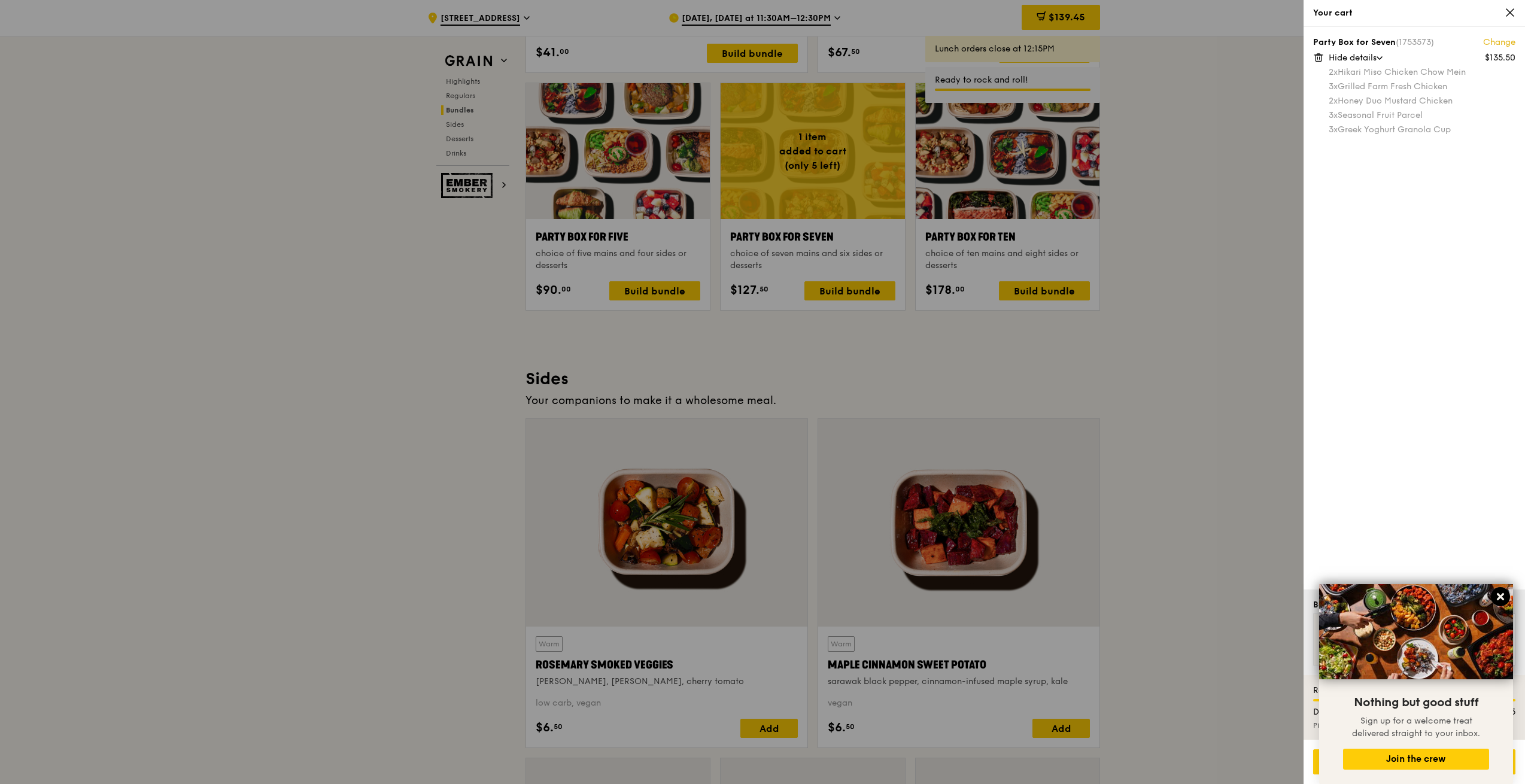
click at [1497, 591] on button at bounding box center [1501, 596] width 19 height 19
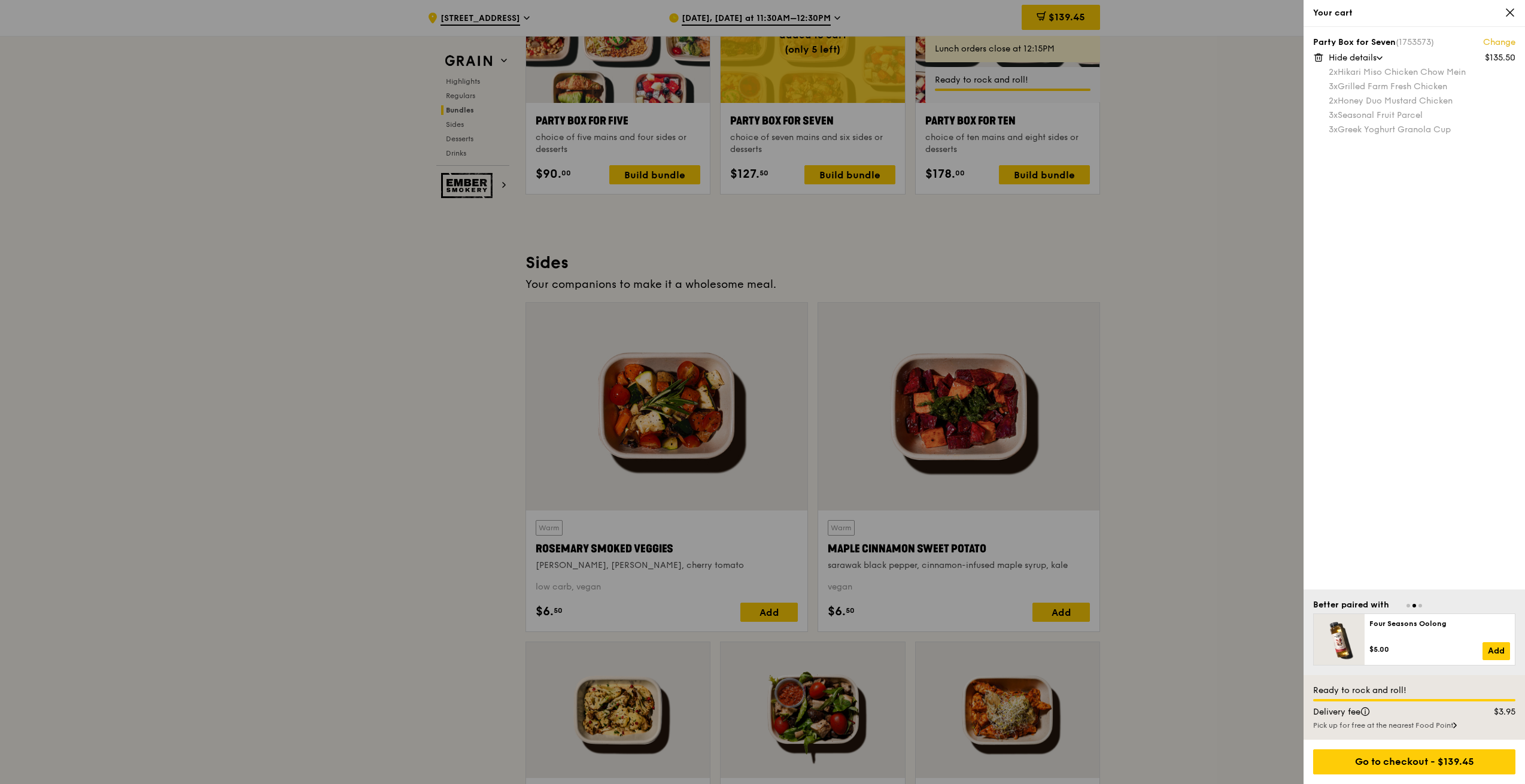
scroll to position [2572, 0]
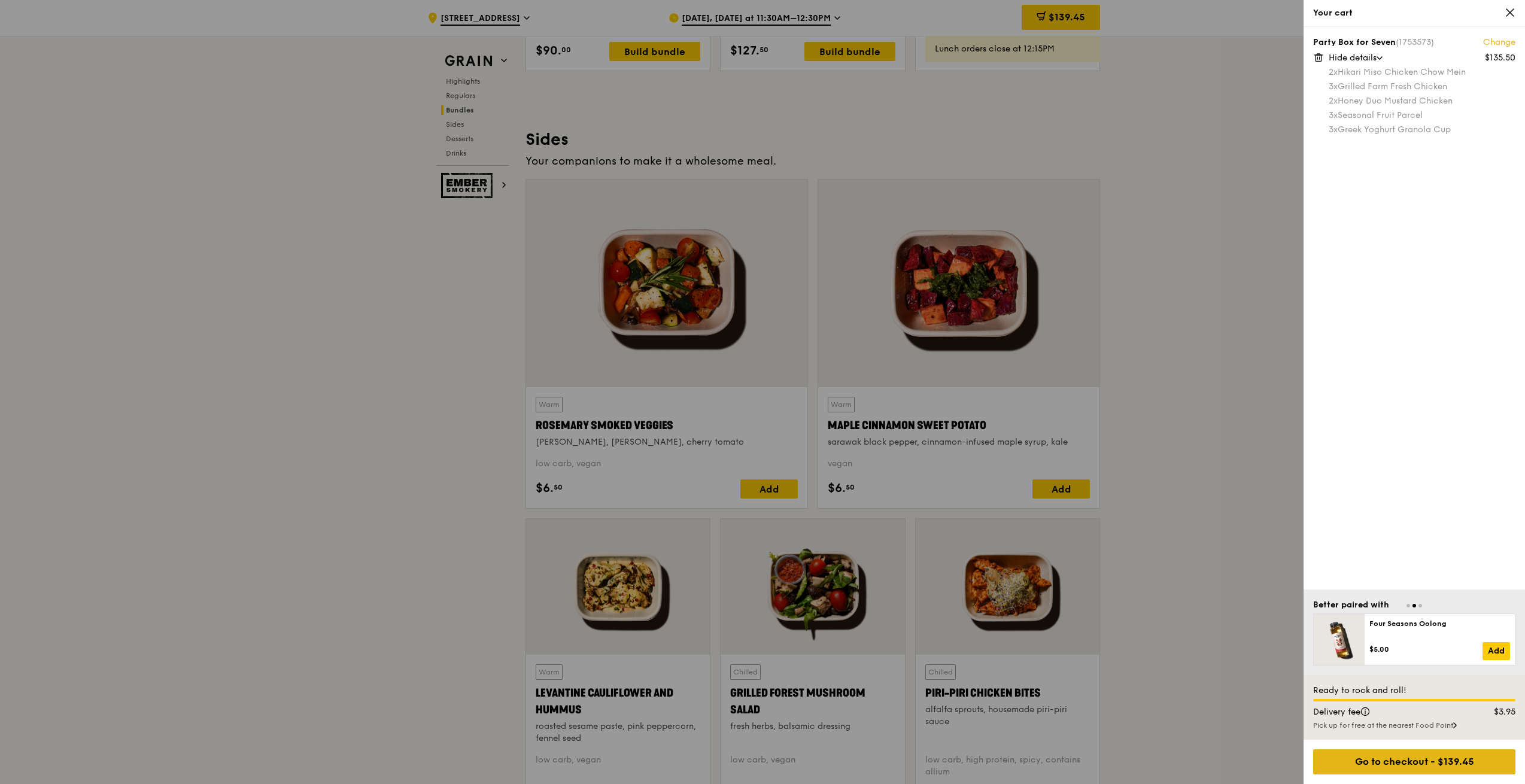
click at [1387, 760] on div "Go to checkout - $139.45" at bounding box center [1414, 762] width 202 height 25
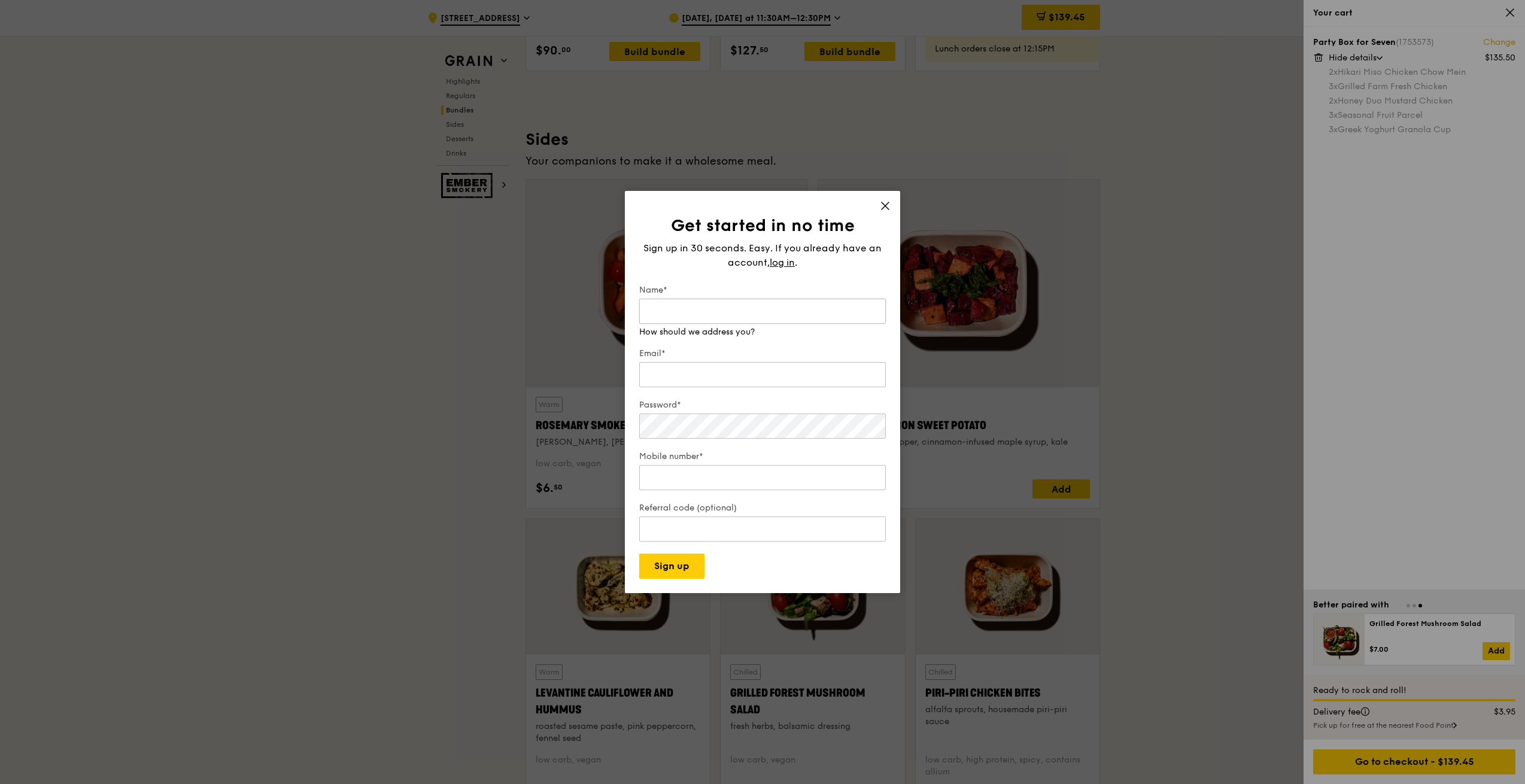
click at [721, 318] on input "Name*" at bounding box center [762, 311] width 247 height 25
type input "m"
type input "May Ng"
type input "m"
type input "beeteng.ng@stengg.com"
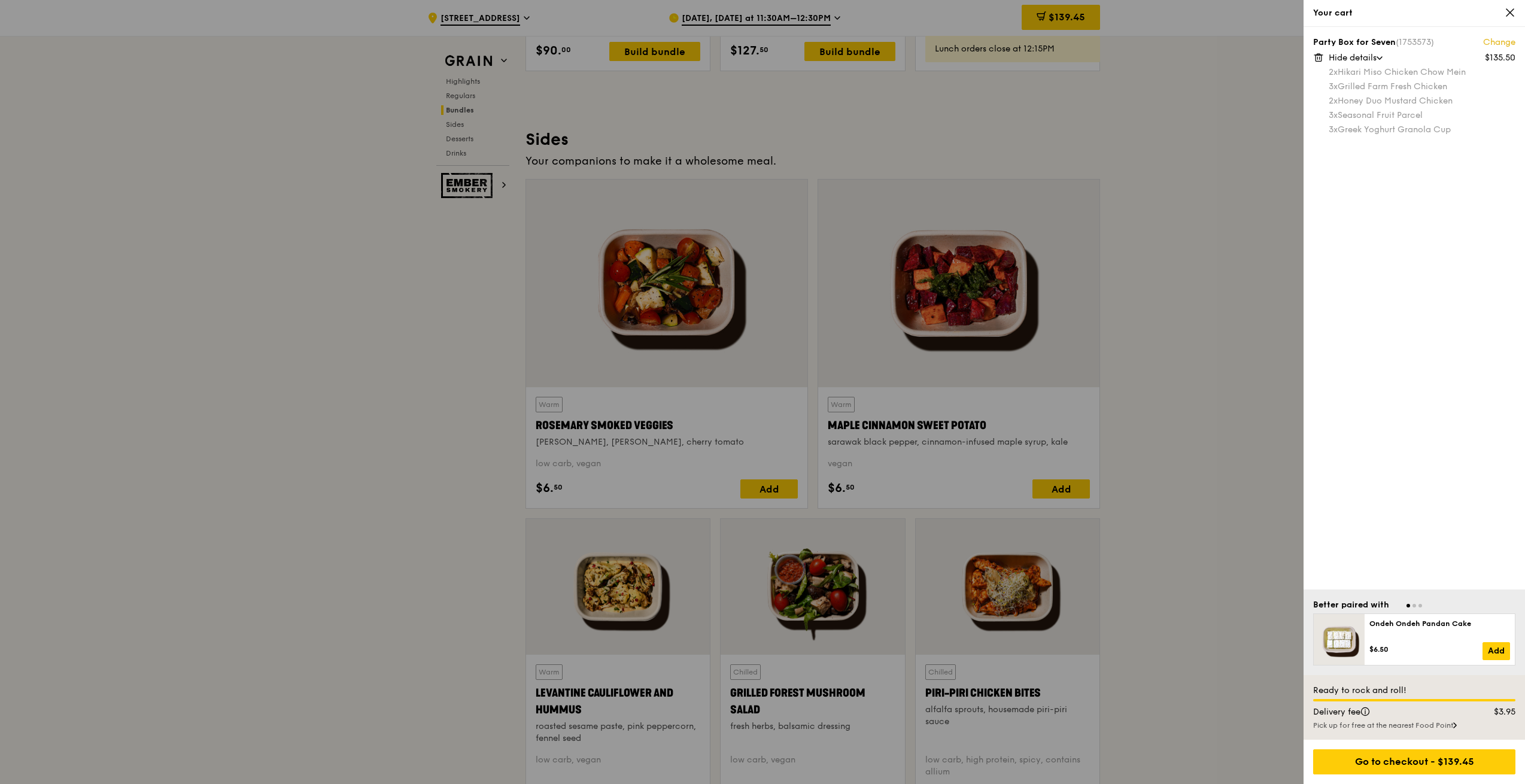
drag, startPoint x: 967, startPoint y: 366, endPoint x: 957, endPoint y: 369, distance: 10.4
click at [1407, 757] on div "Go to checkout - $139.45" at bounding box center [1414, 762] width 202 height 25
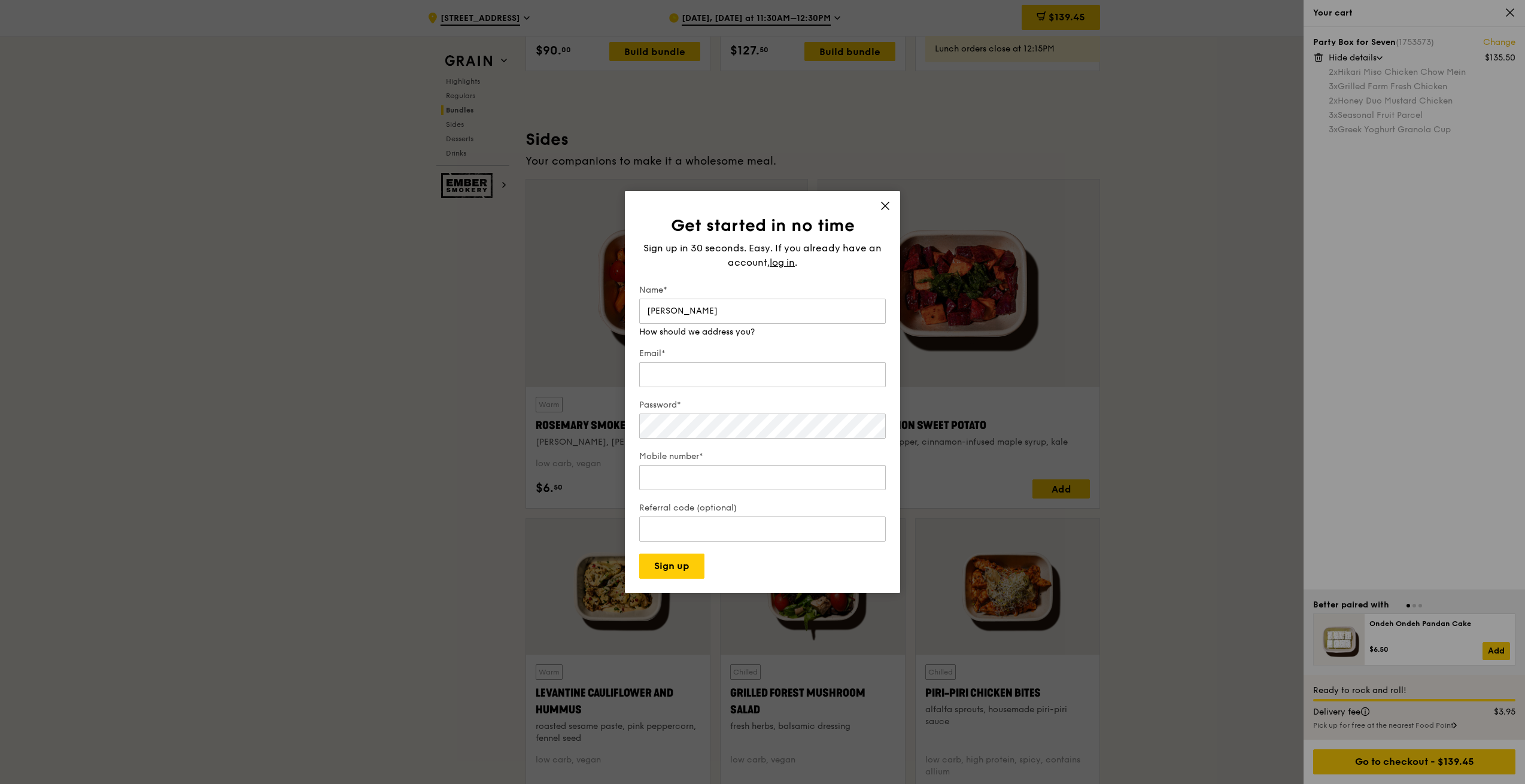
type input "may ng"
type input "beeteng.ng@stengg.com"
type input "97468041"
type input "beeteng.ng@stengg.com"
click at [665, 564] on button "Sign up" at bounding box center [672, 566] width 65 height 25
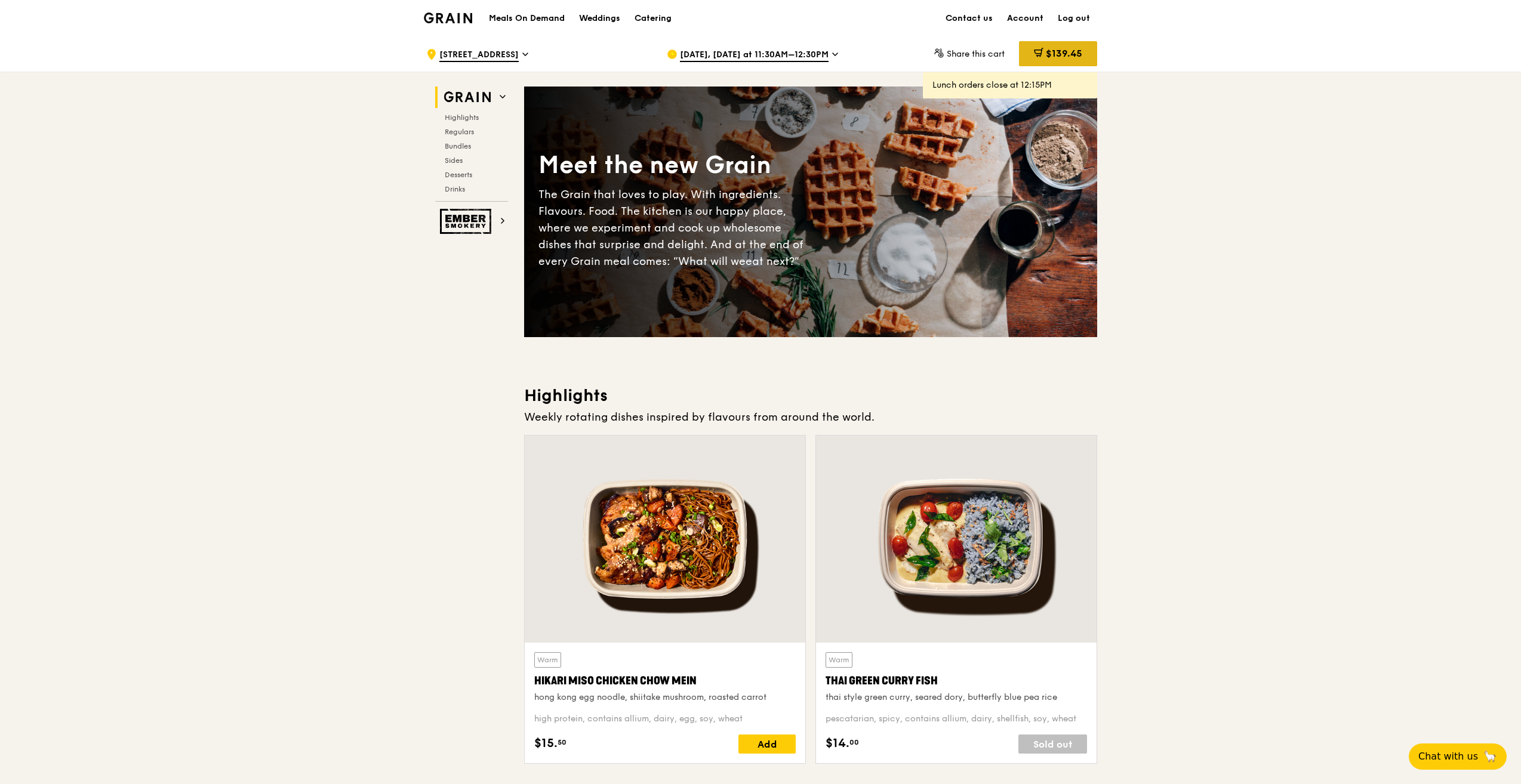
click at [1058, 52] on span "$139.45" at bounding box center [1064, 53] width 37 height 11
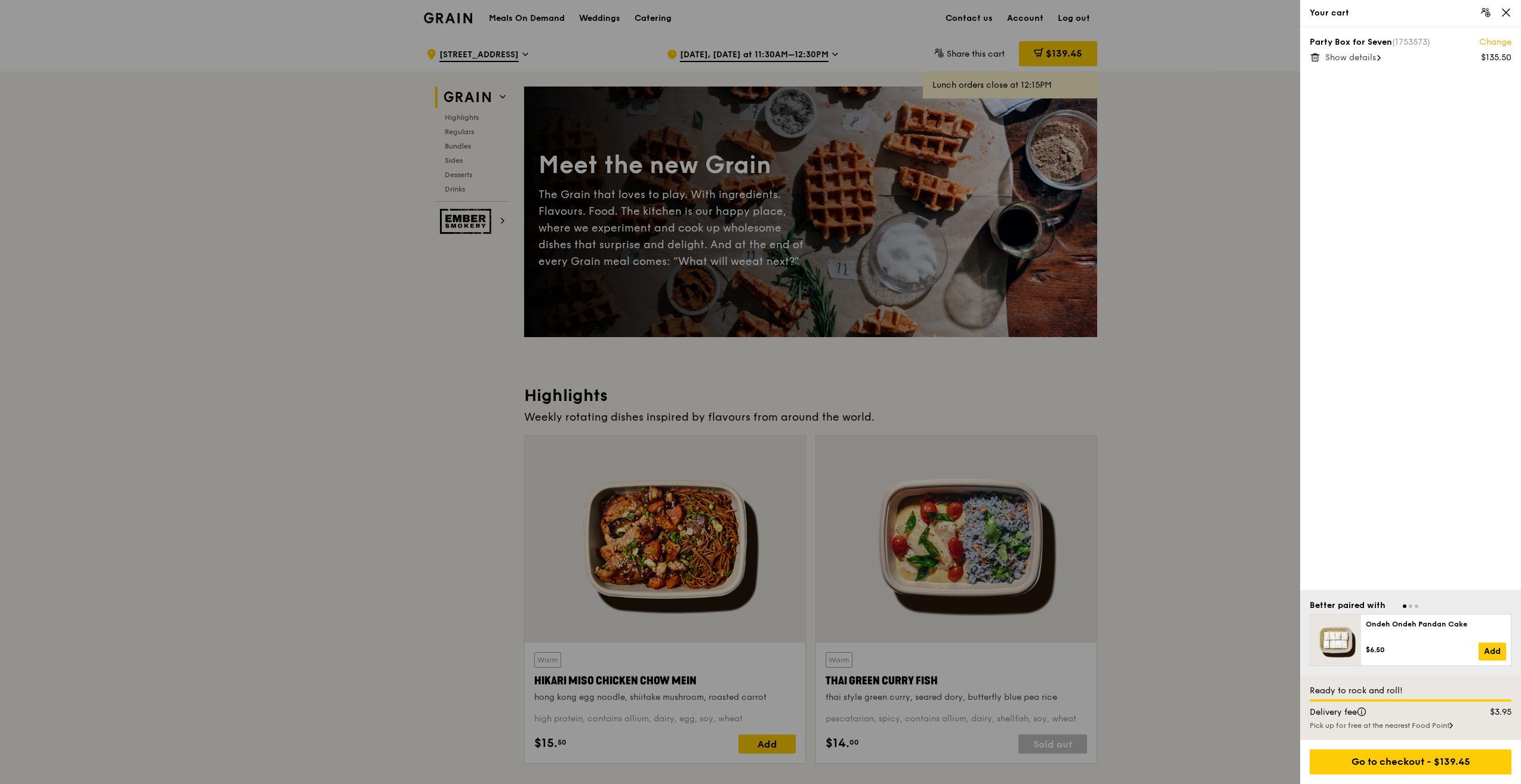
click at [1364, 60] on span "Show details" at bounding box center [1350, 58] width 51 height 10
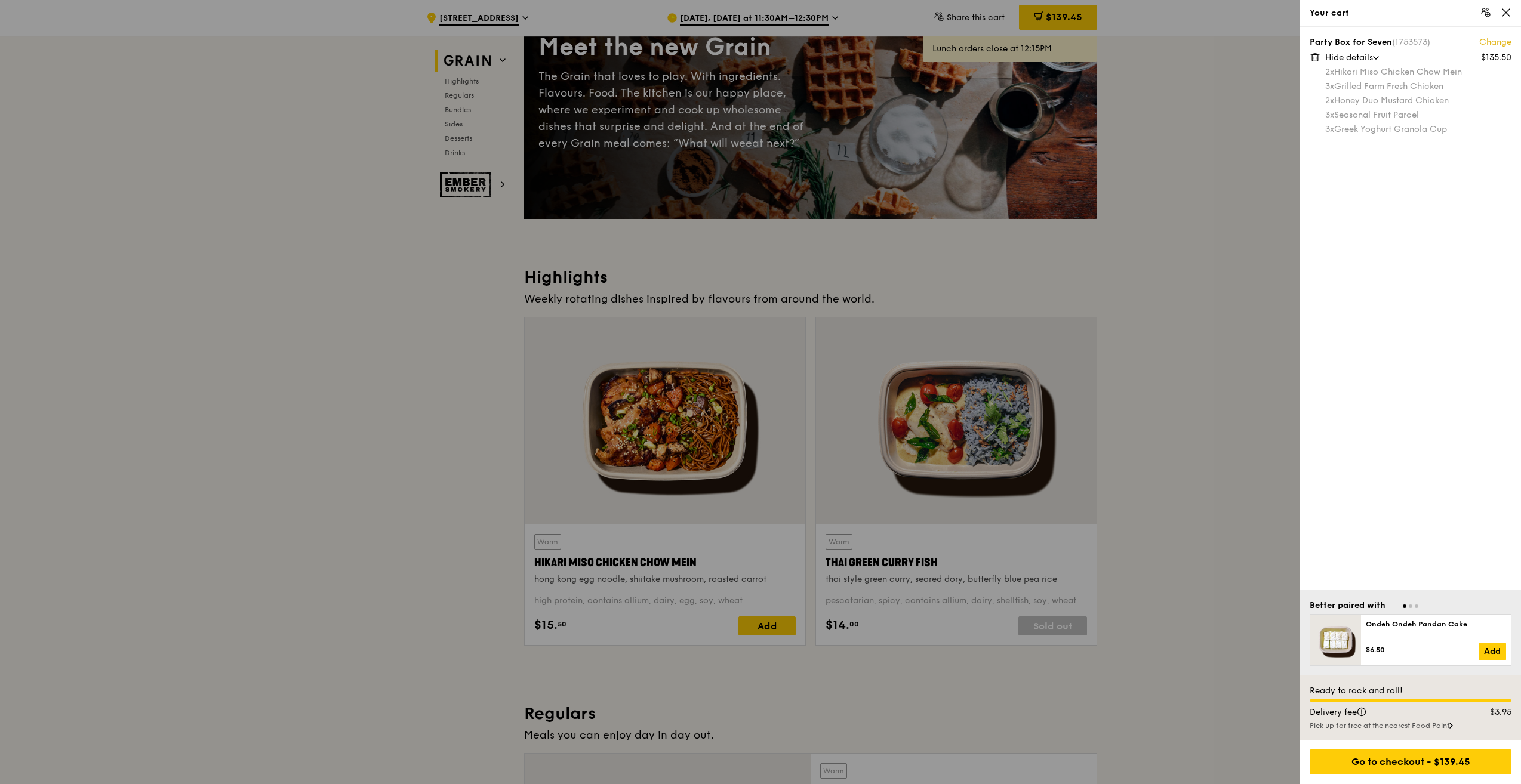
scroll to position [119, 0]
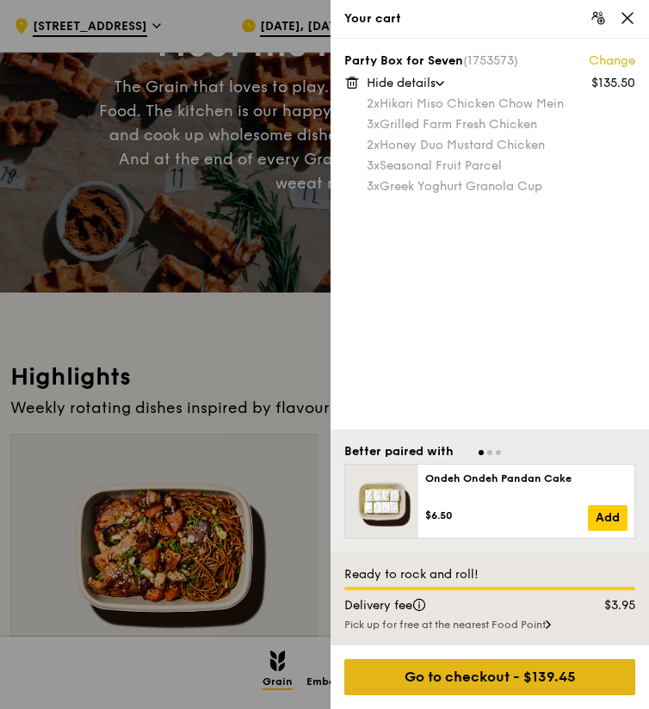
click at [512, 674] on div "Go to checkout - $139.45" at bounding box center [489, 677] width 291 height 36
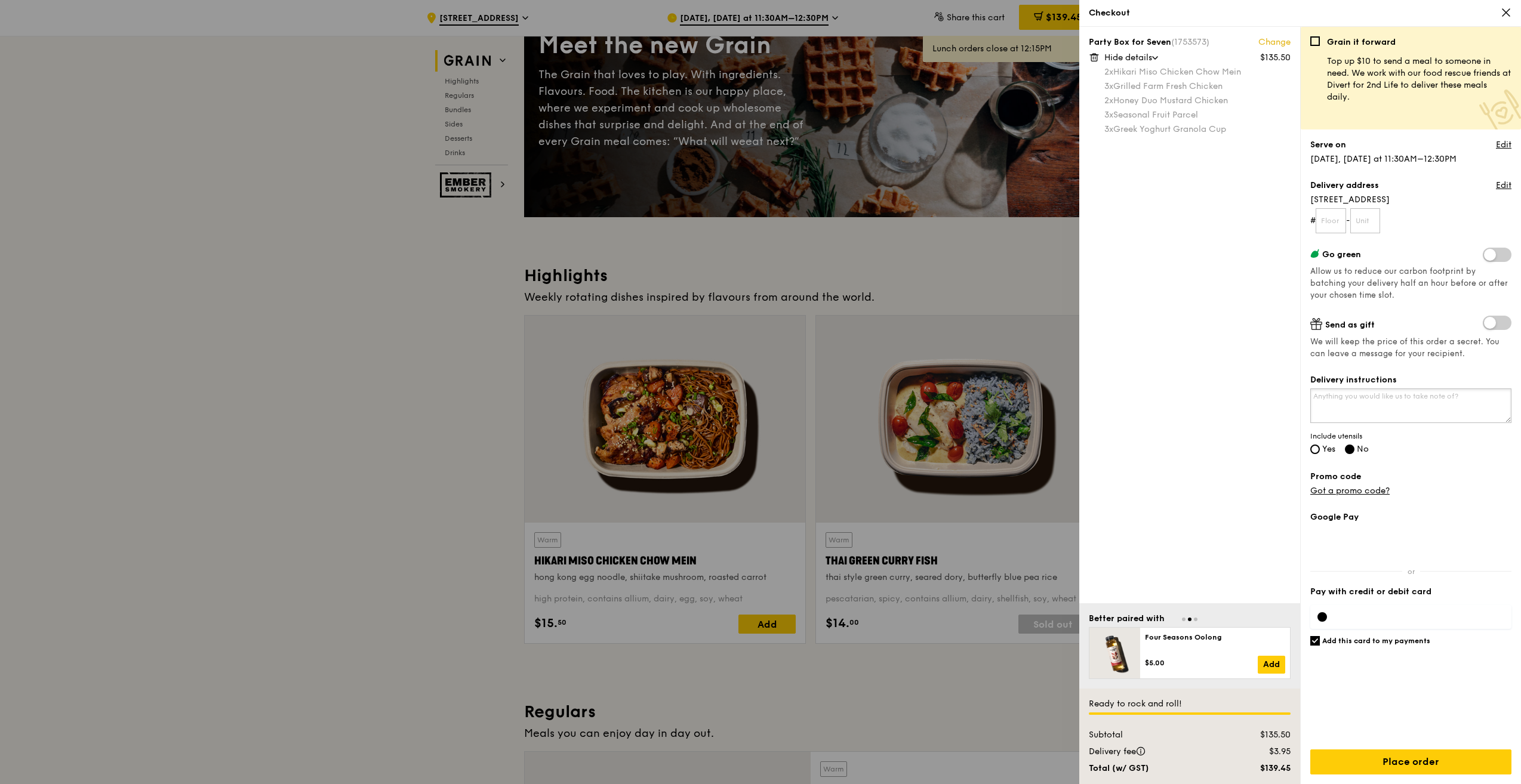
click at [1343, 403] on textarea "Delivery instructions" at bounding box center [1411, 406] width 201 height 35
click at [1506, 147] on link "Edit" at bounding box center [1504, 145] width 15 height 12
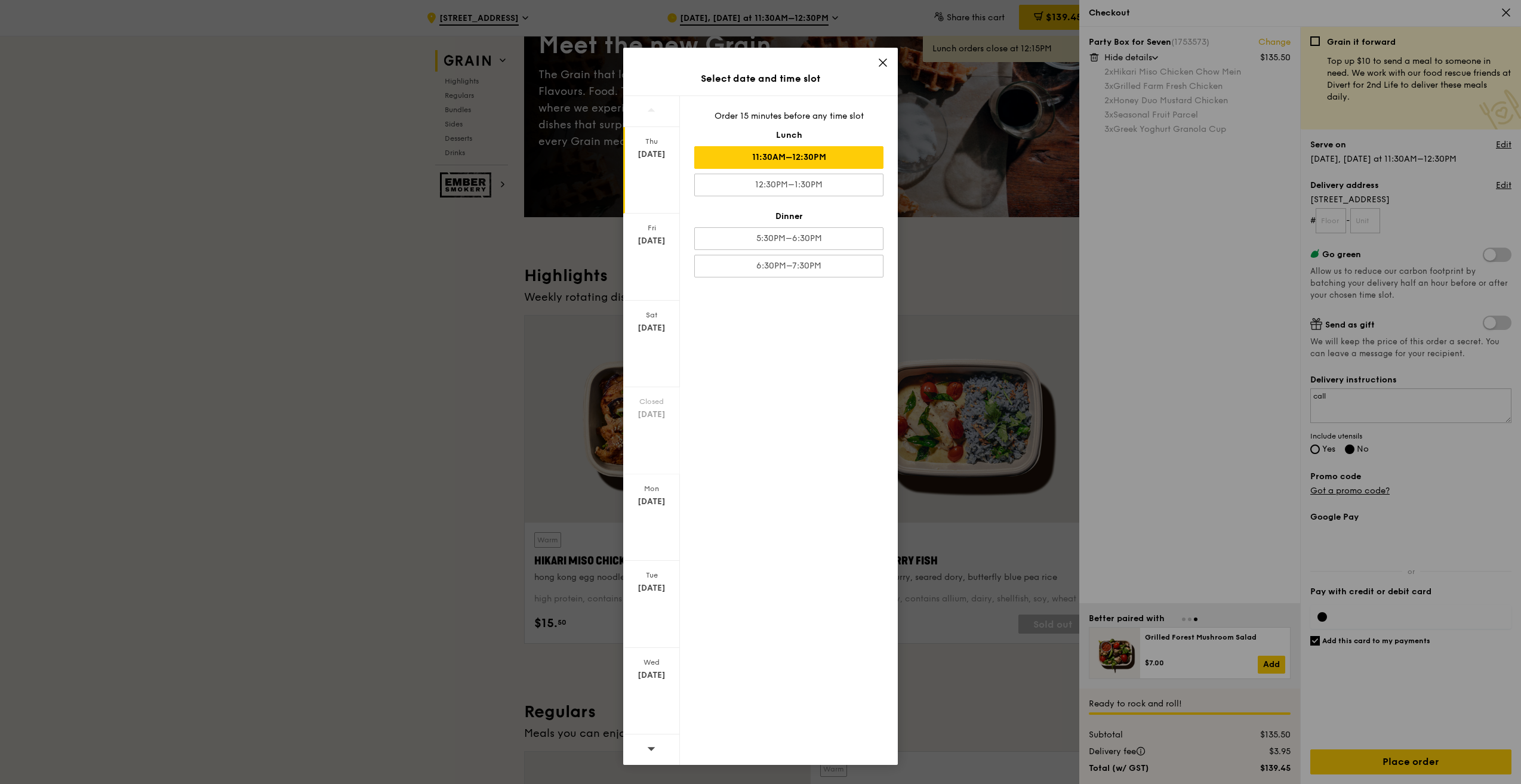
click at [879, 61] on icon at bounding box center [882, 62] width 10 height 10
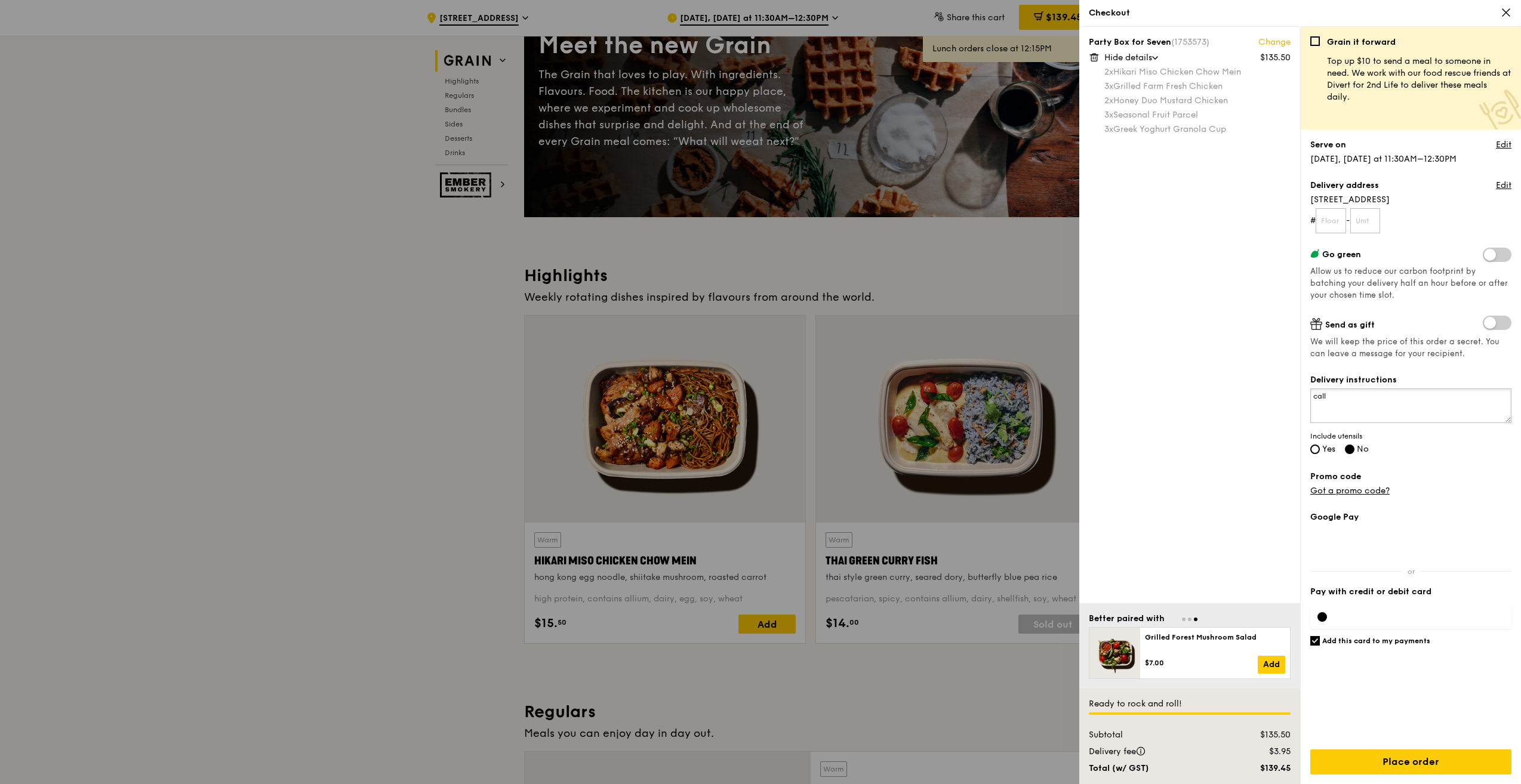
click at [1366, 402] on textarea "call" at bounding box center [1411, 406] width 201 height 35
type textarea "call 97468041 May ng"
click at [1307, 454] on div "Grain it forward Top up $10 to send a meal to someone in need. We work with our…" at bounding box center [1411, 406] width 221 height 757
click at [1312, 450] on input "Yes" at bounding box center [1315, 449] width 10 height 10
radio input "true"
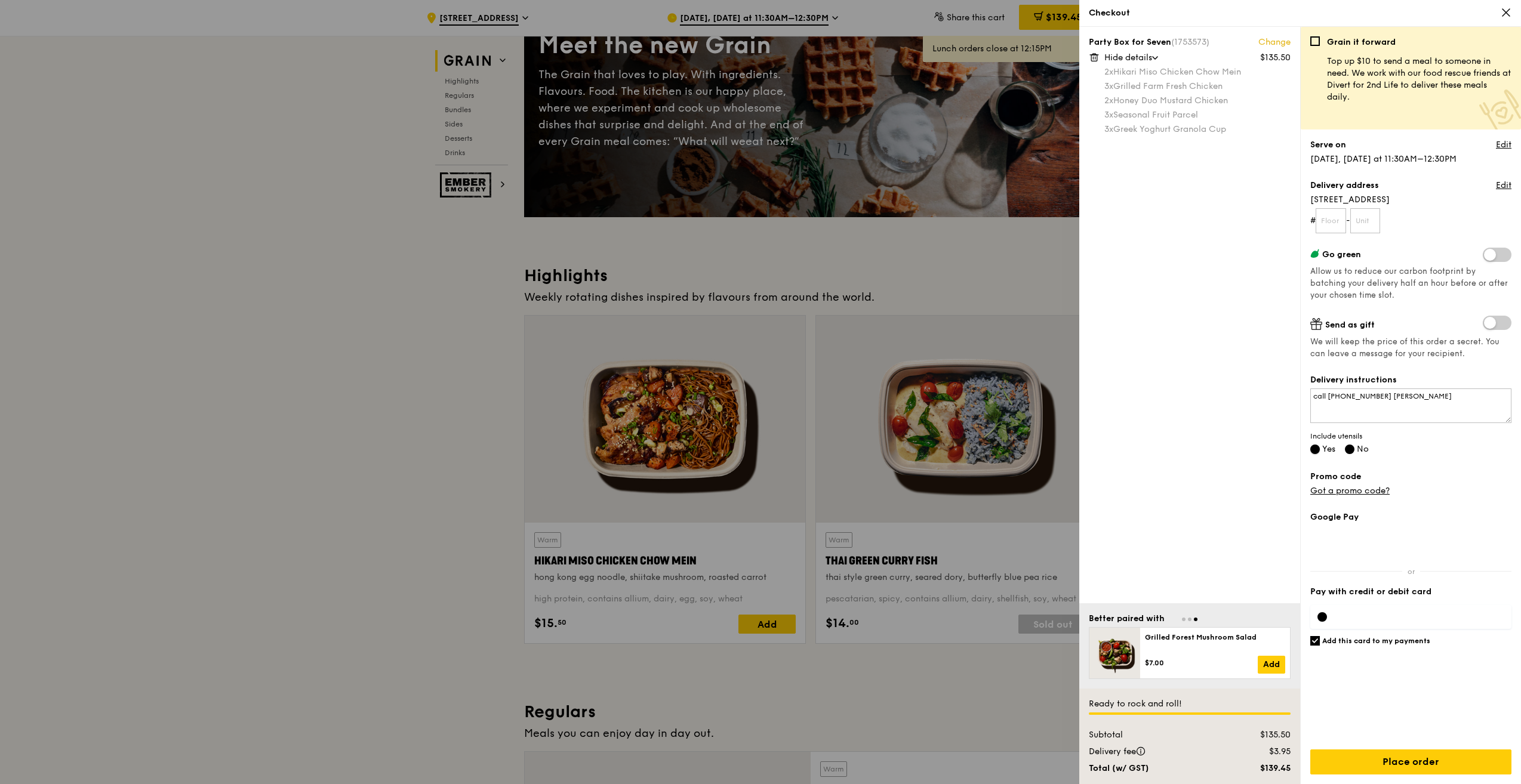
radio input "false"
click at [1357, 494] on link "Got a promo code?" at bounding box center [1350, 491] width 79 height 10
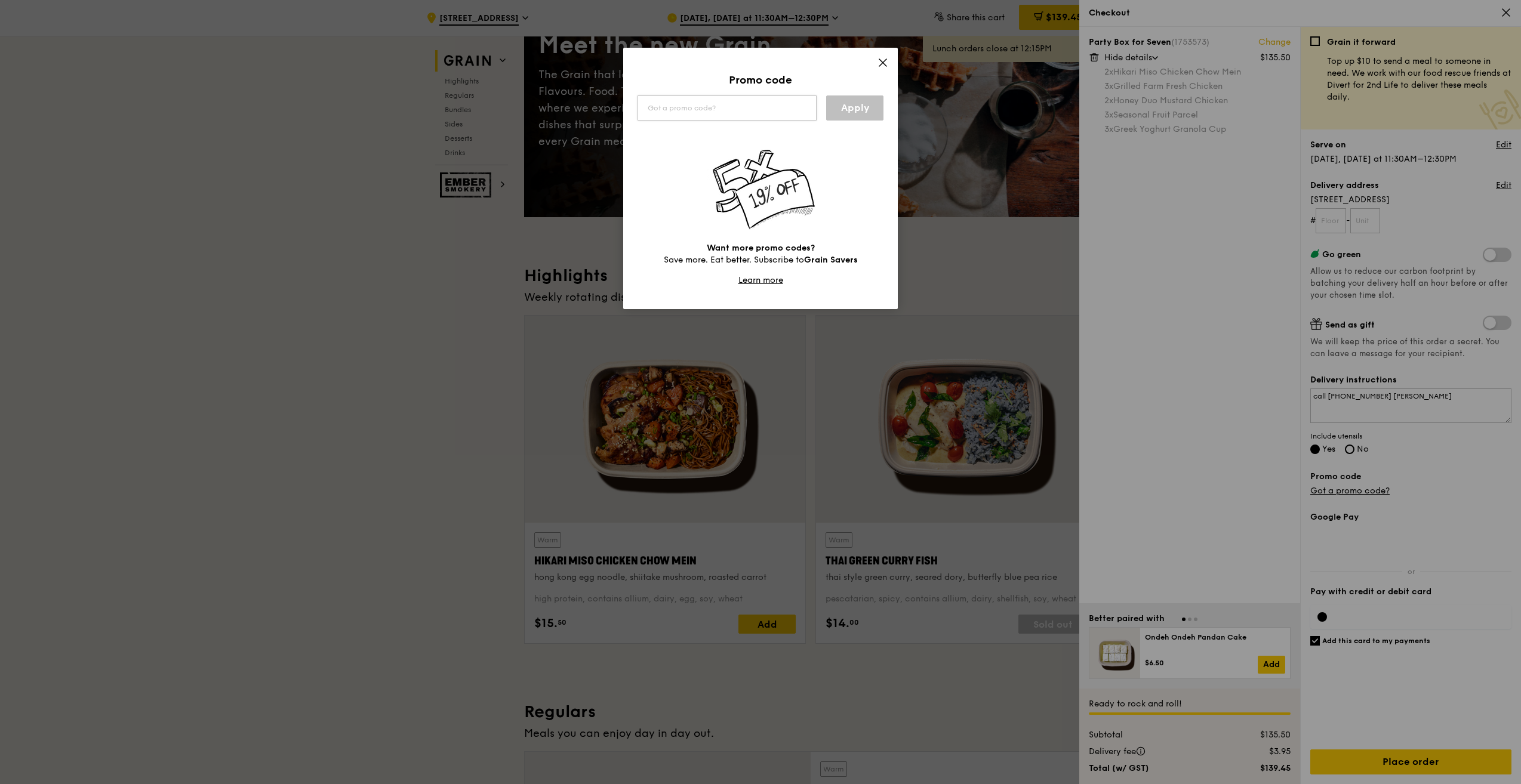
click at [695, 112] on input "text" at bounding box center [727, 108] width 179 height 25
type input "WELCOMEFEAST"
click at [855, 110] on link "Apply" at bounding box center [854, 108] width 58 height 25
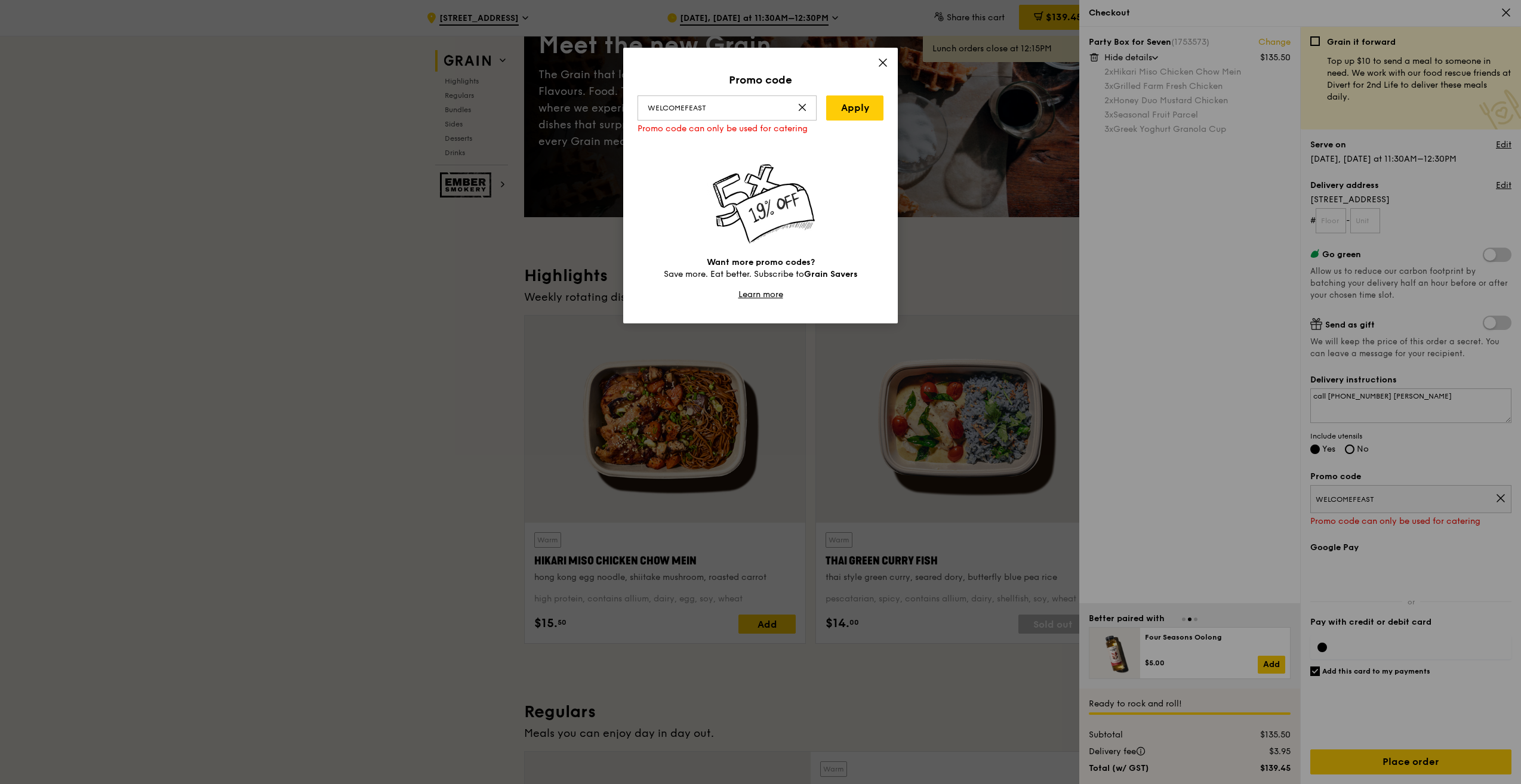
click at [885, 67] on icon at bounding box center [882, 62] width 10 height 10
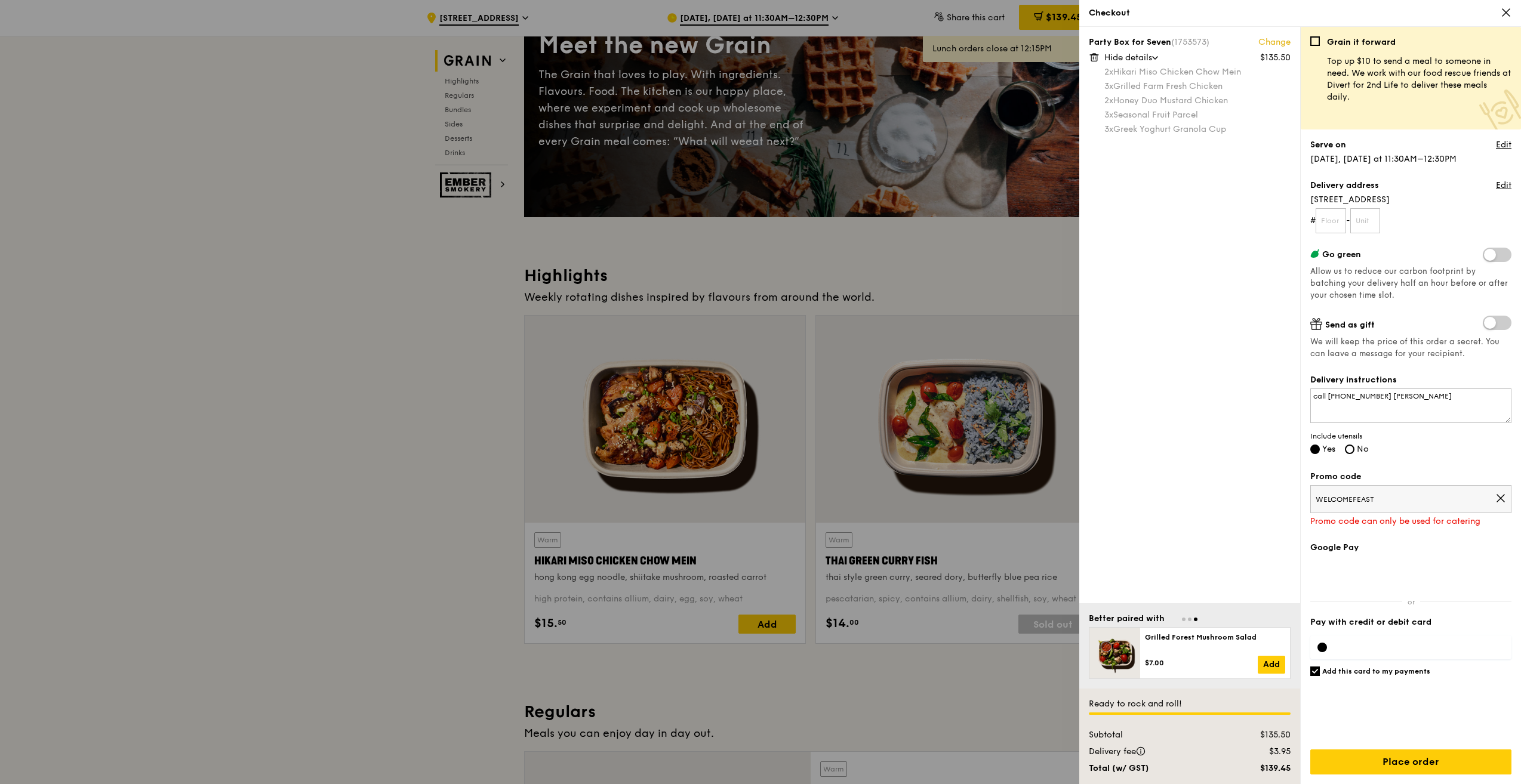
click at [1318, 649] on div at bounding box center [1323, 647] width 10 height 10
click at [1497, 499] on icon at bounding box center [1500, 498] width 10 height 10
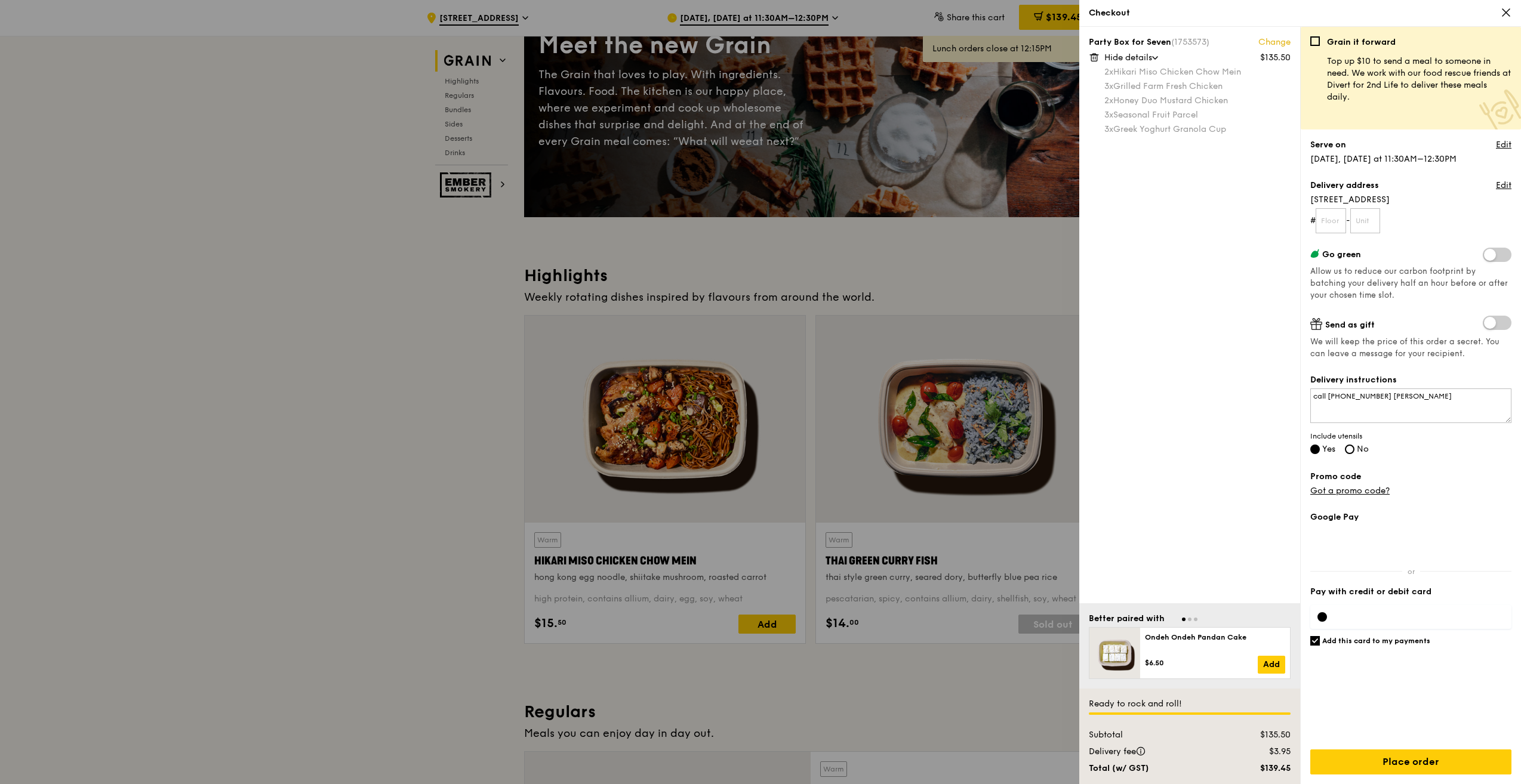
click at [1314, 645] on input "Add this card to my payments" at bounding box center [1315, 641] width 10 height 10
checkbox input "false"
click at [1408, 763] on input "Place order" at bounding box center [1411, 762] width 201 height 25
click at [1337, 224] on input "text" at bounding box center [1331, 220] width 31 height 25
type input "00"
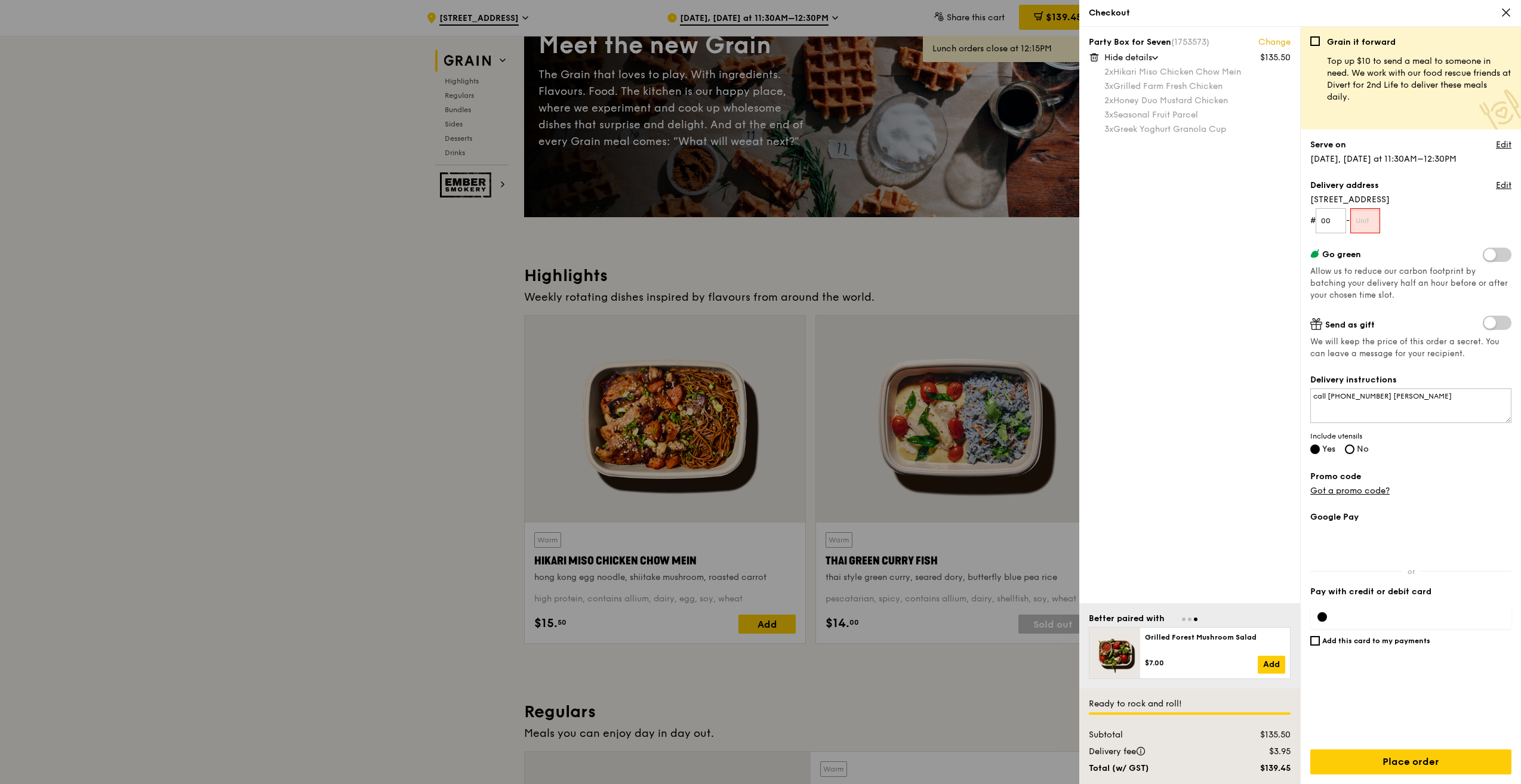
click at [1374, 226] on input "text" at bounding box center [1366, 220] width 31 height 25
type input "00"
click at [1502, 181] on link "Edit" at bounding box center [1504, 185] width 15 height 12
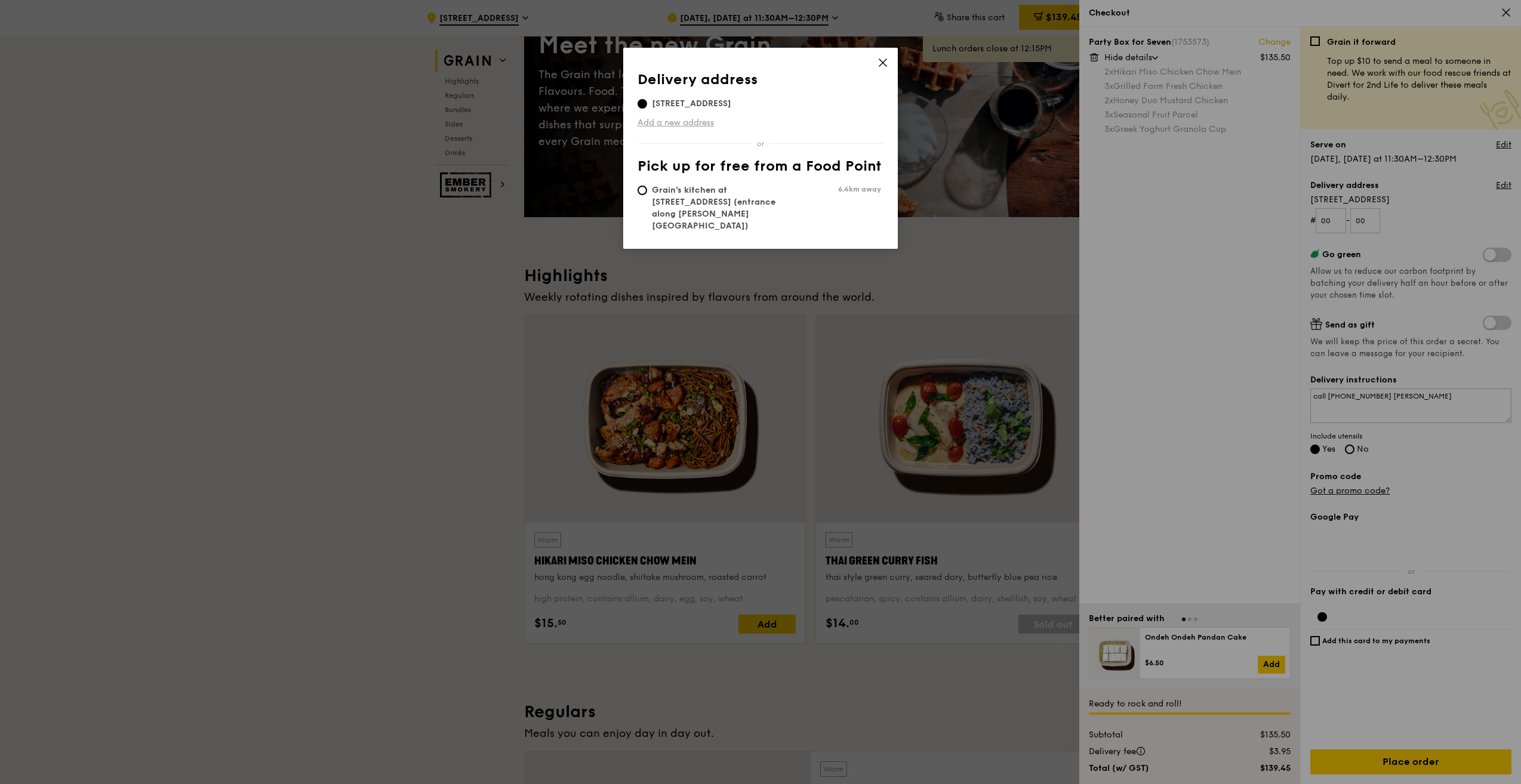
click at [661, 120] on link "Add a new address" at bounding box center [760, 123] width 246 height 12
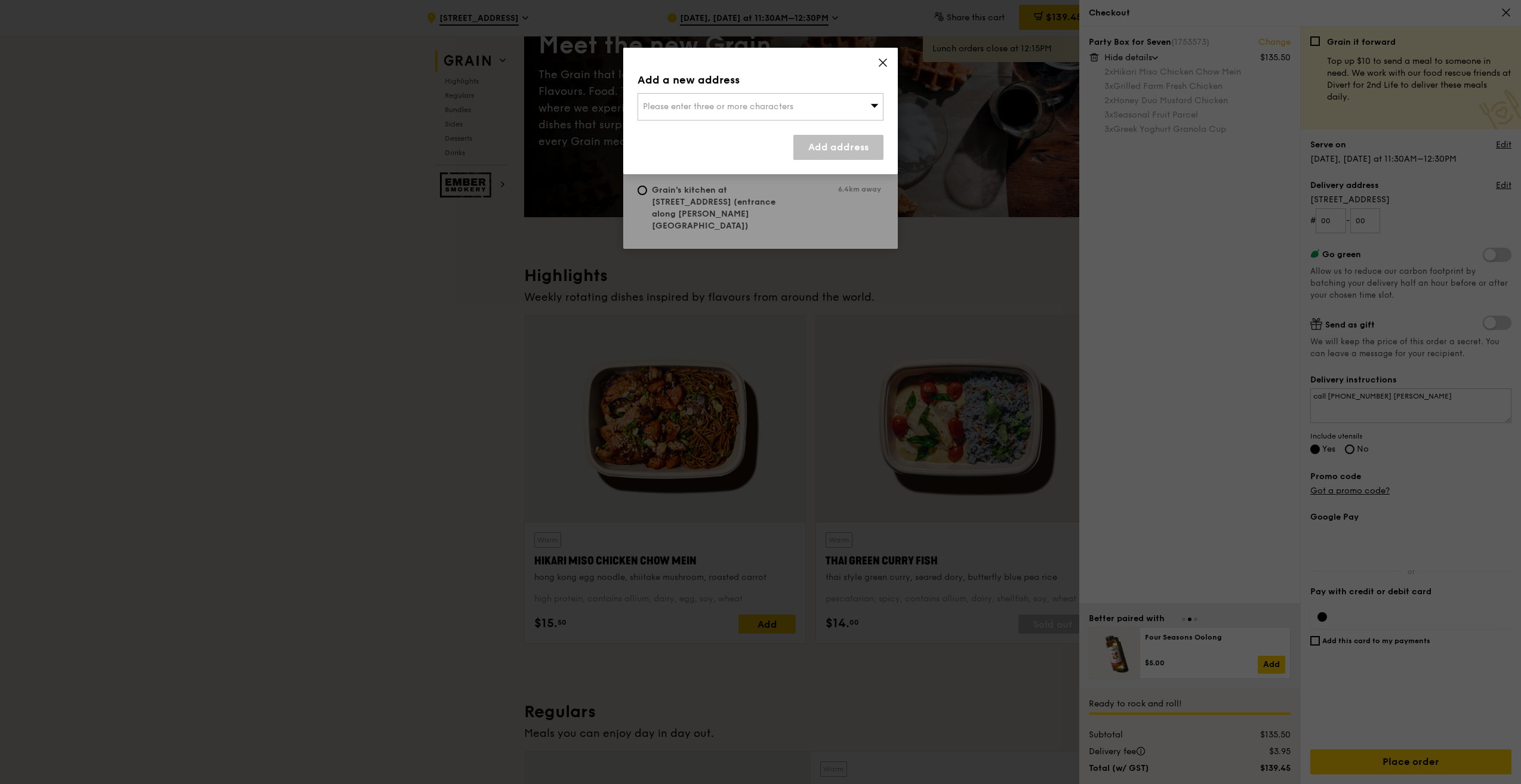
click at [726, 96] on div "Please enter three or more characters" at bounding box center [760, 107] width 246 height 28
type input "3 Ang Mo Kio Electron"
click at [759, 130] on div "3 Ang Mo Kio Electronics Park Rd" at bounding box center [731, 130] width 177 height 12
click at [823, 106] on div "3 Ang Mo Kio Electronics Park Rd" at bounding box center [760, 107] width 246 height 28
click at [799, 129] on div "3 Ang Mo Kio Electronics Park Rd" at bounding box center [731, 130] width 177 height 12
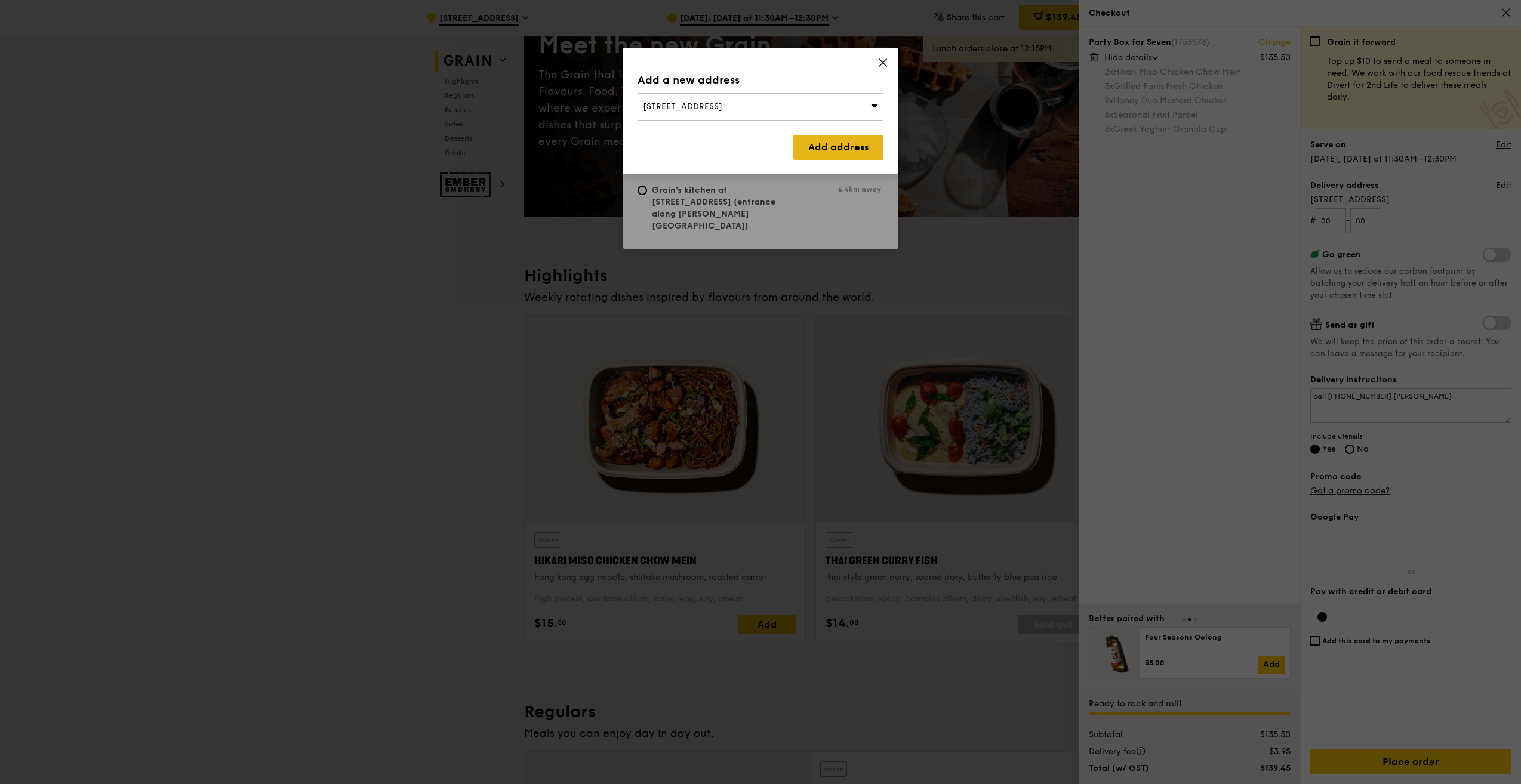
click at [851, 151] on link "Add address" at bounding box center [839, 148] width 90 height 25
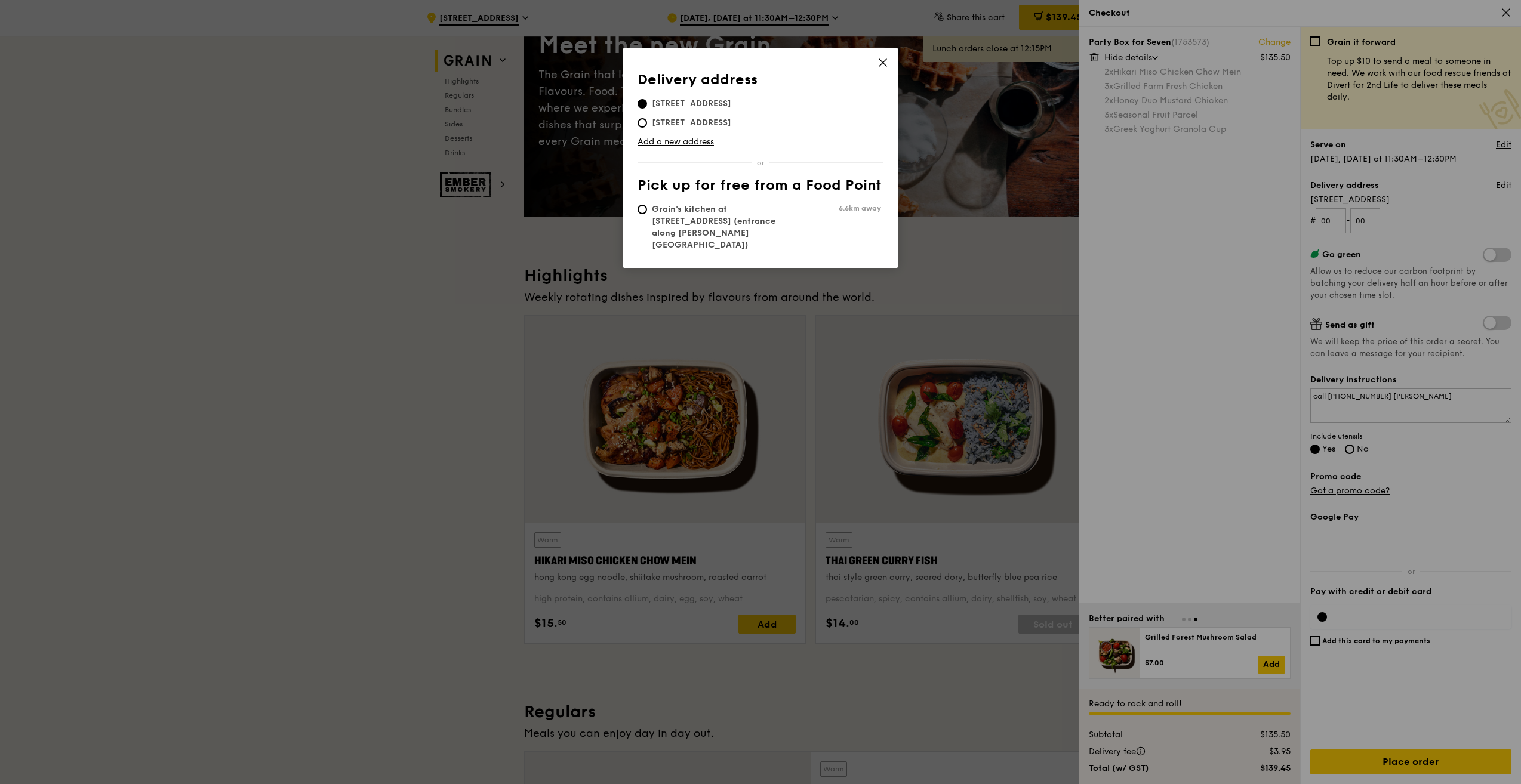
click at [884, 64] on icon at bounding box center [882, 62] width 10 height 10
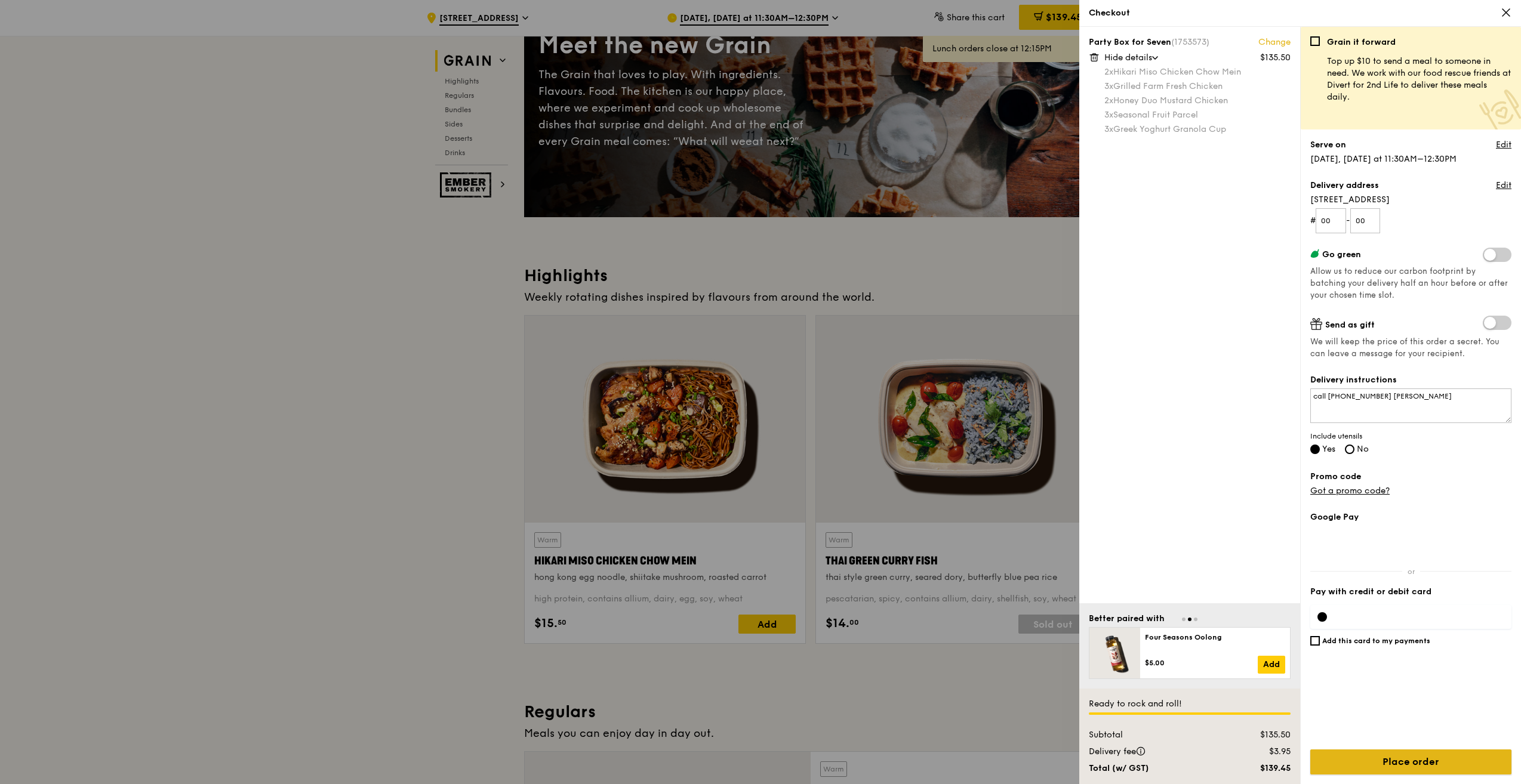
click at [1378, 759] on input "Place order" at bounding box center [1411, 762] width 201 height 25
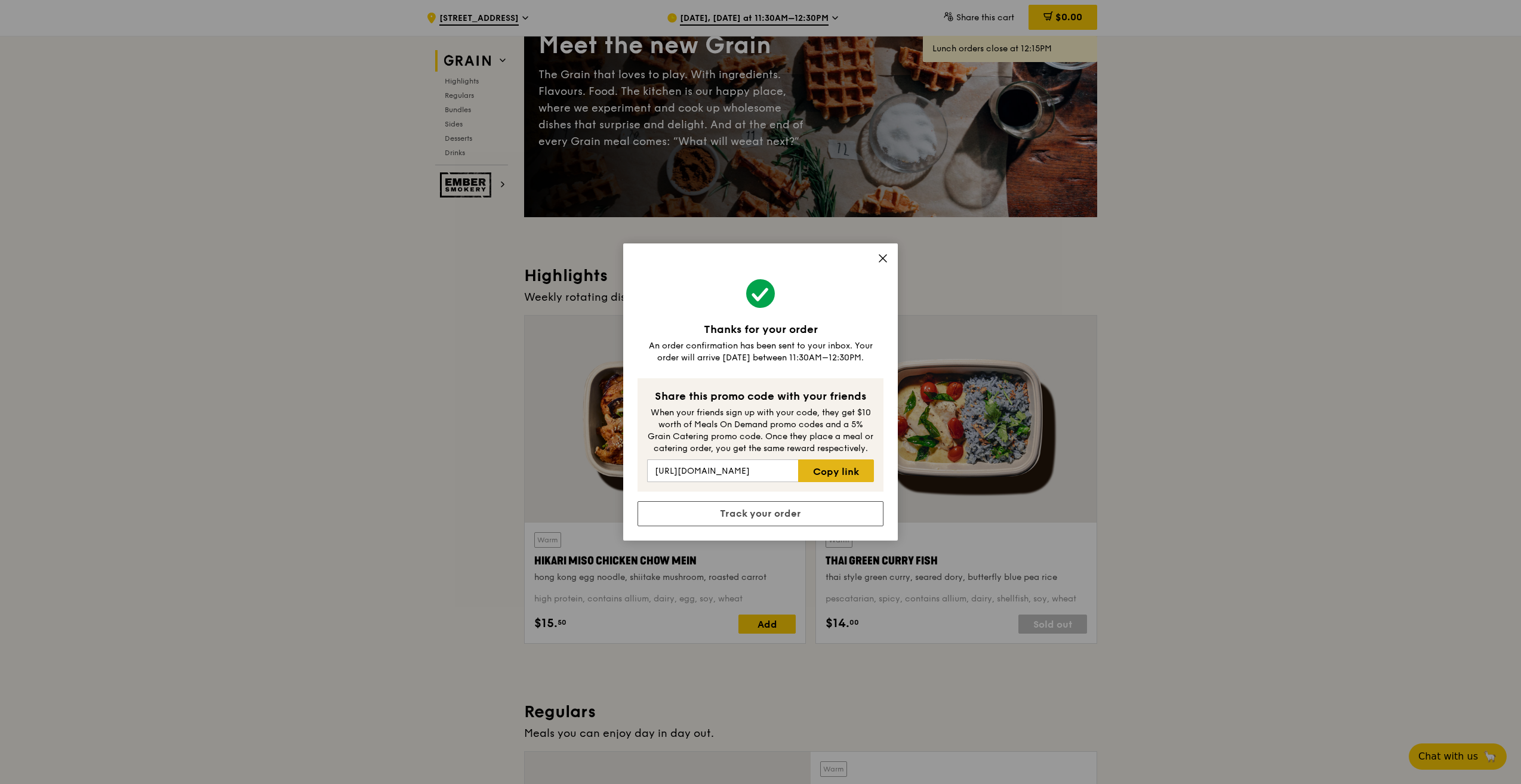
click at [866, 469] on link "Copy link" at bounding box center [836, 471] width 76 height 23
click at [806, 517] on link "Track your order" at bounding box center [760, 514] width 246 height 25
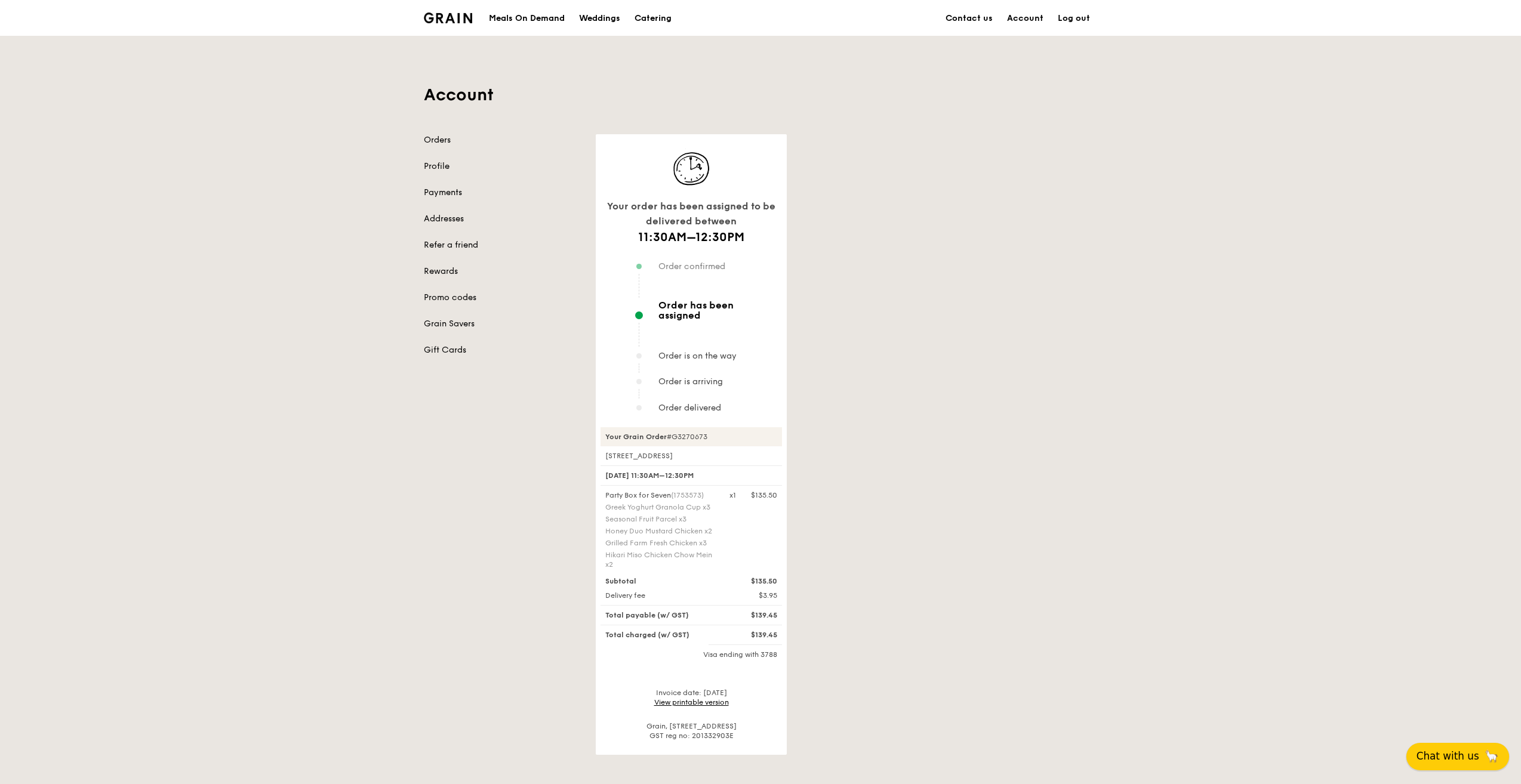
click at [1433, 764] on button "Chat with us 🦙" at bounding box center [1458, 757] width 103 height 28
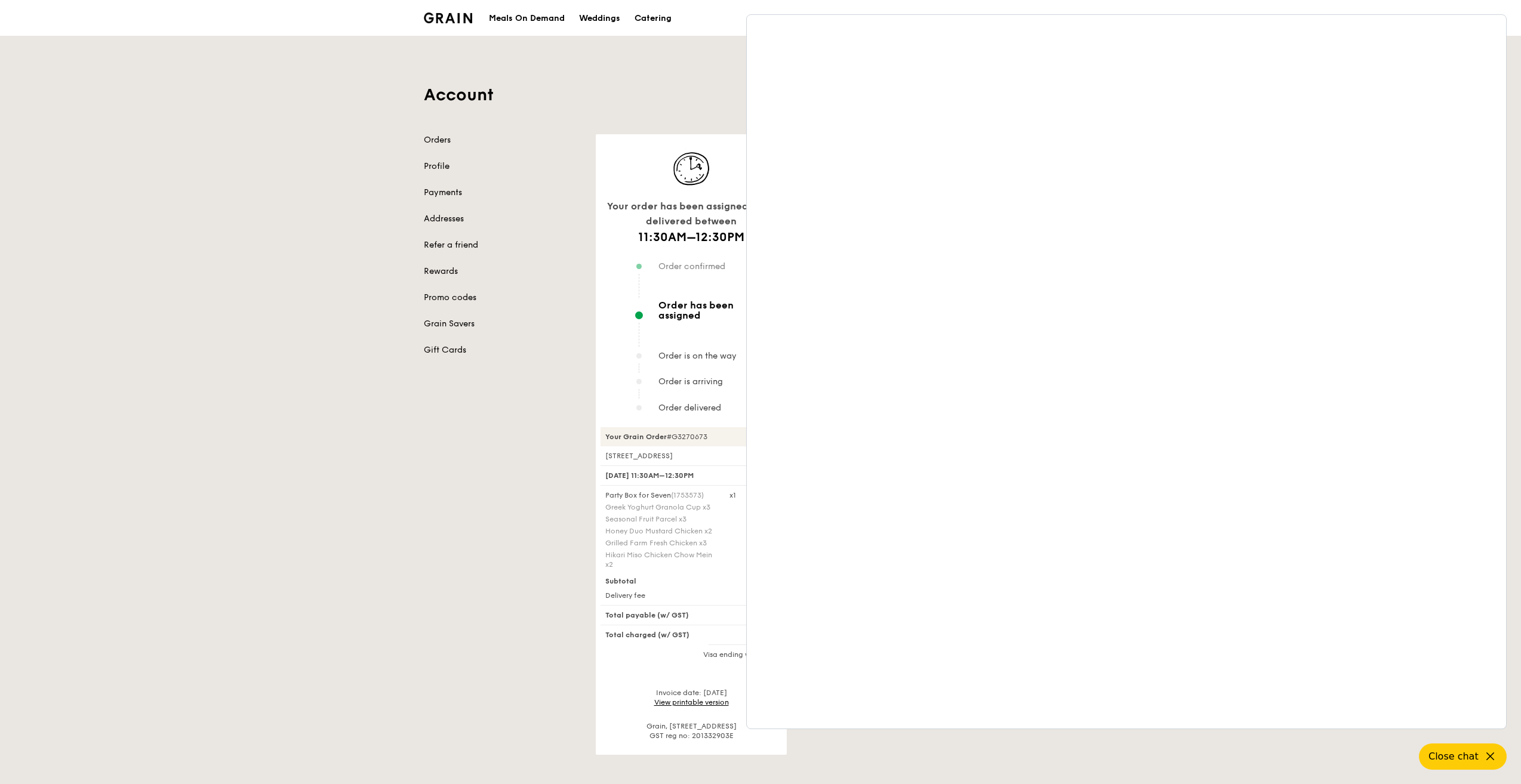
click at [535, 533] on div "Orders Profile Payments Addresses Refer a friend Rewards Promo codes Grain Save…" at bounding box center [761, 444] width 688 height 620
click at [1447, 760] on span "Close chat" at bounding box center [1453, 756] width 53 height 15
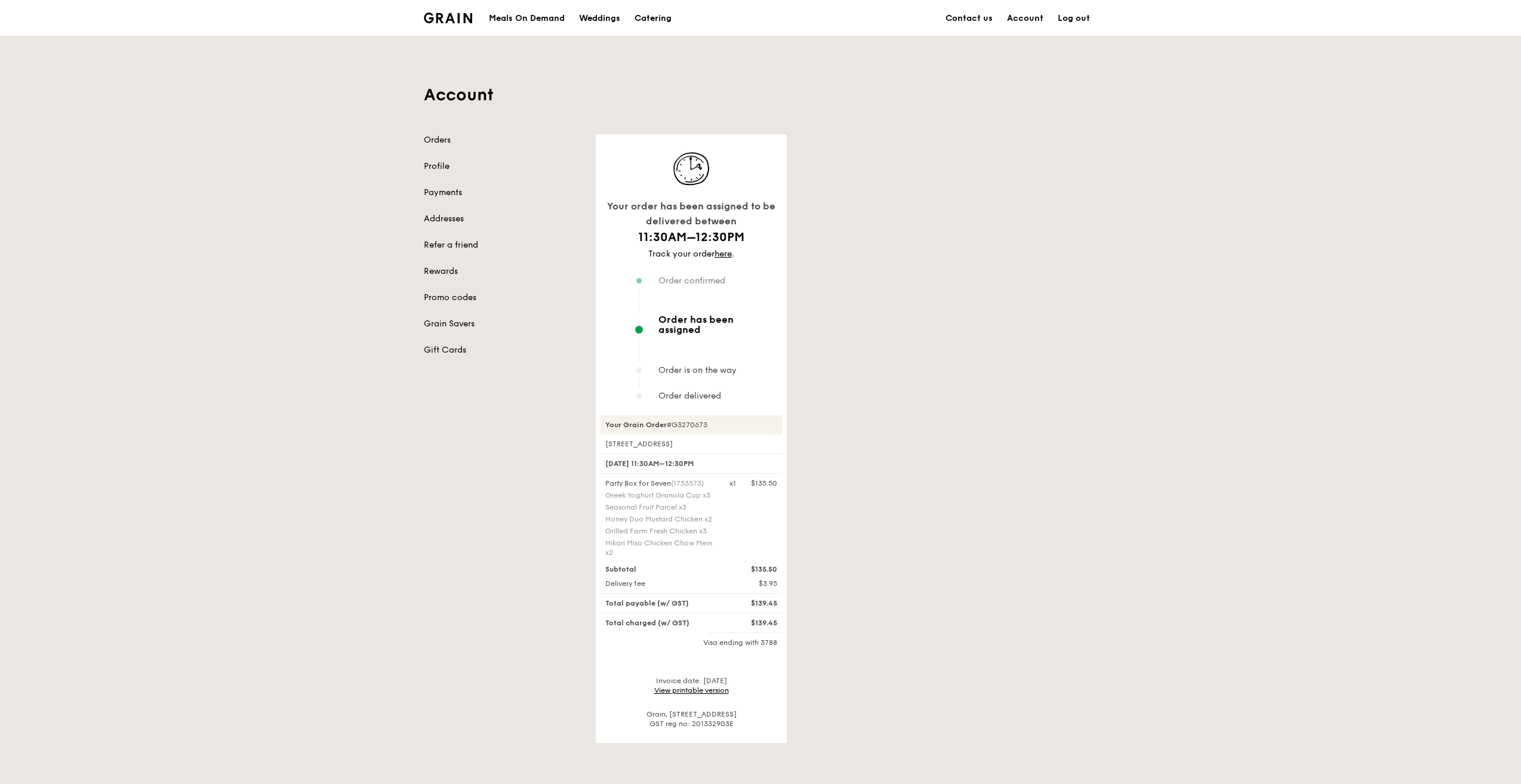
click at [671, 690] on link "View printable version" at bounding box center [691, 690] width 75 height 8
